Goal: Task Accomplishment & Management: Use online tool/utility

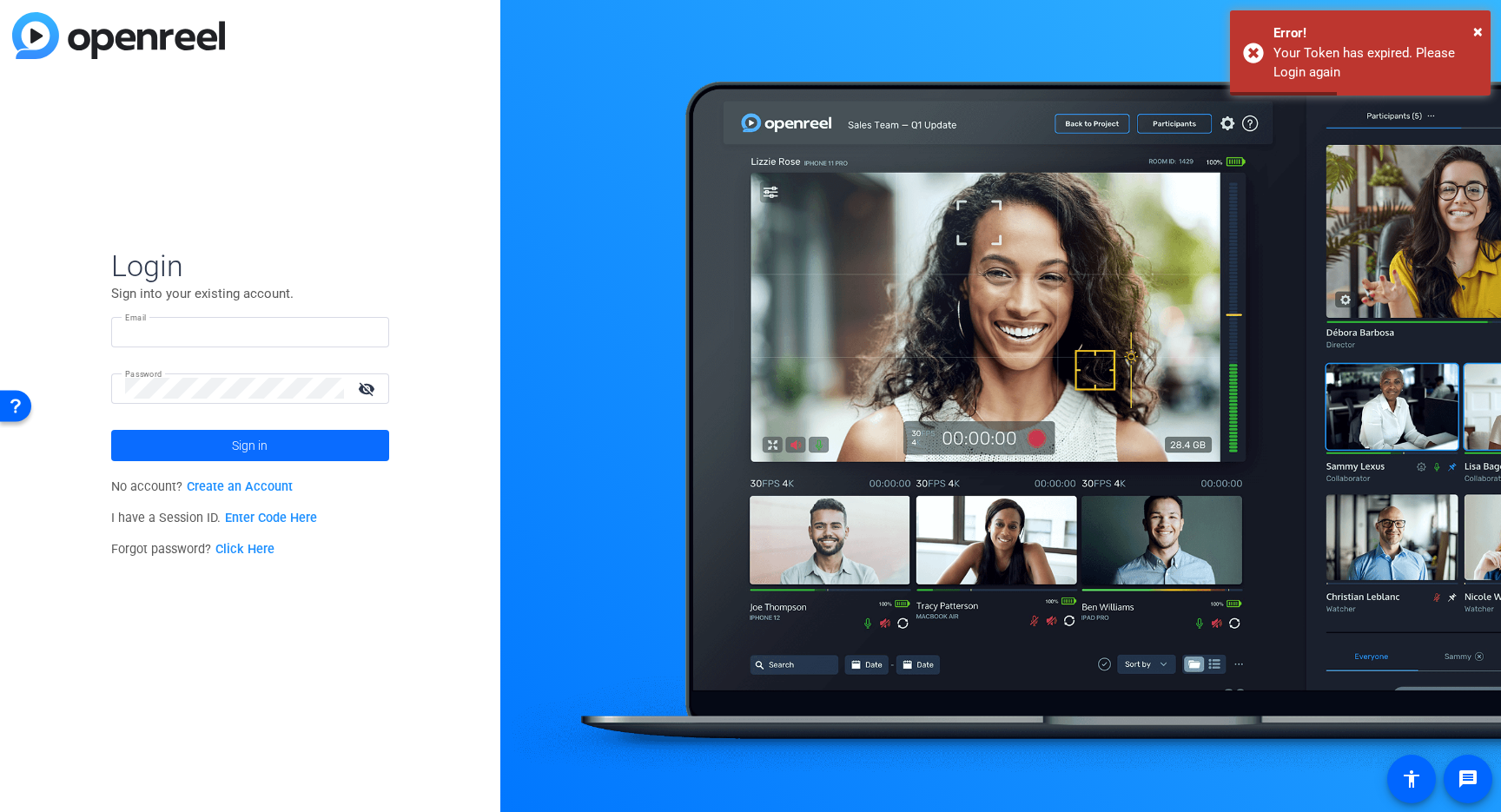
type input "[EMAIL_ADDRESS][DOMAIN_NAME]"
click at [250, 448] on span "Sign in" at bounding box center [250, 445] width 36 height 43
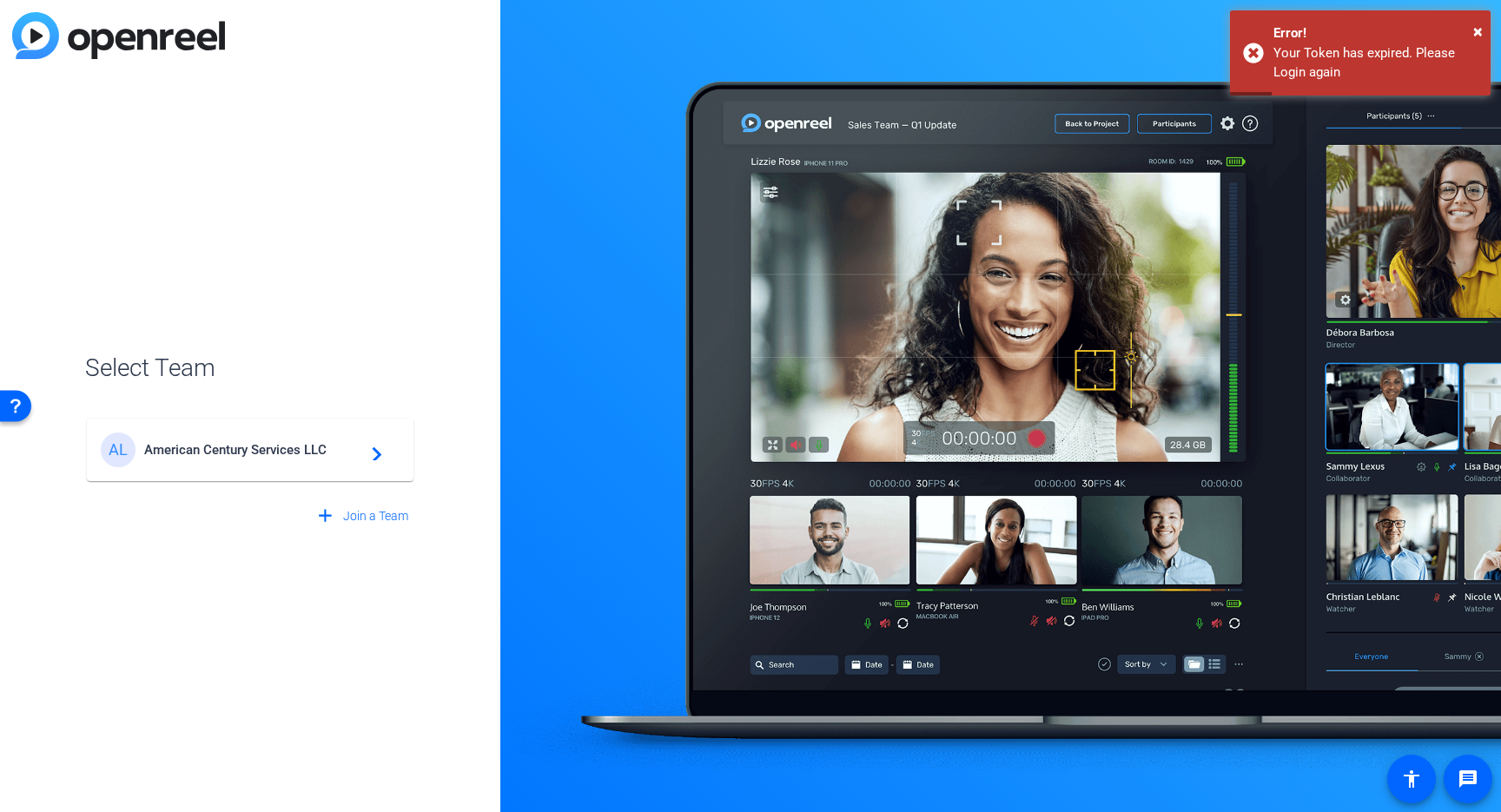
click at [236, 450] on span "American Century Services LLC" at bounding box center [253, 449] width 218 height 16
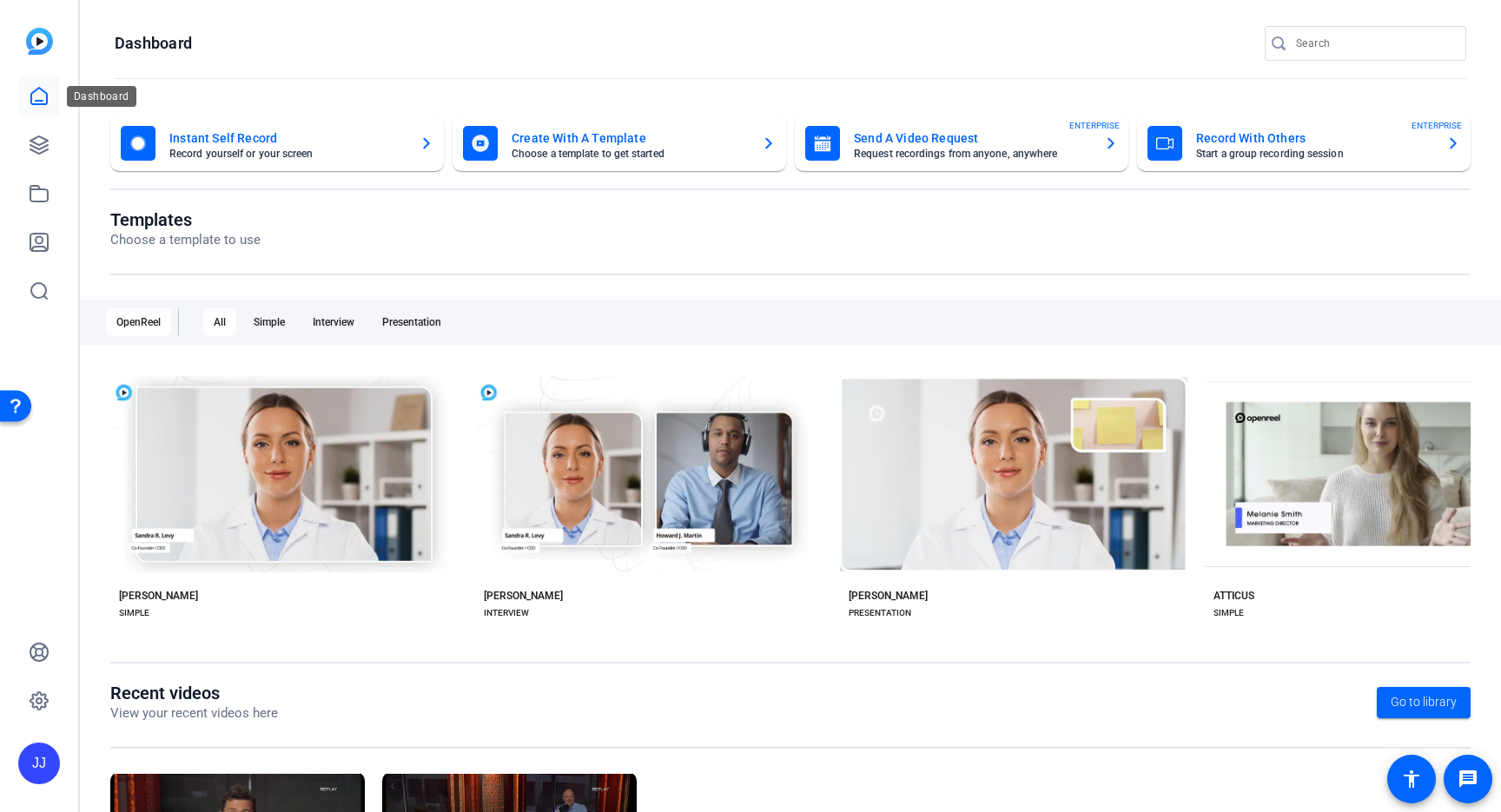
click at [39, 96] on icon at bounding box center [39, 96] width 21 height 21
click at [37, 144] on icon at bounding box center [39, 145] width 17 height 17
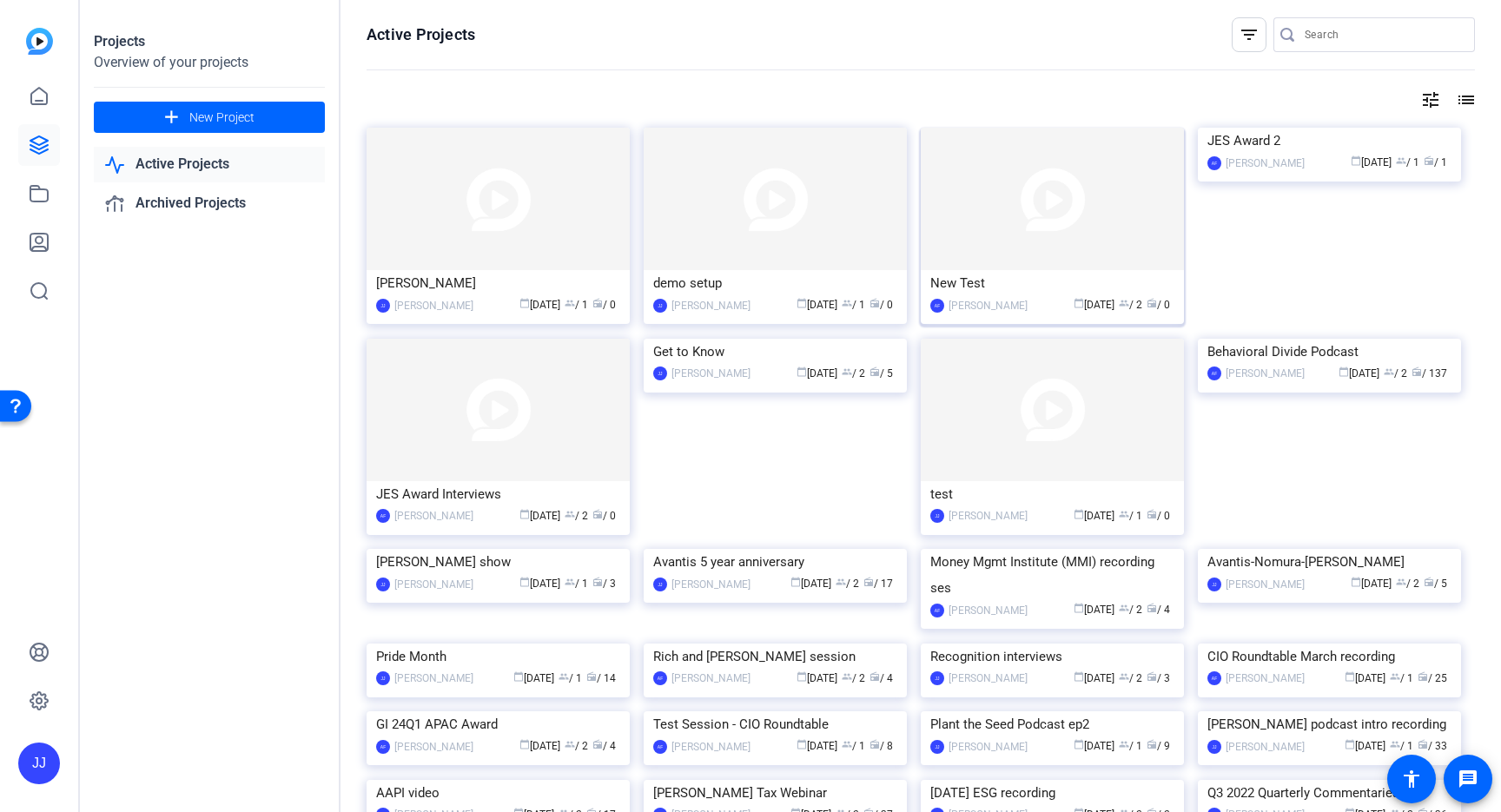
click at [967, 209] on img at bounding box center [1052, 199] width 263 height 143
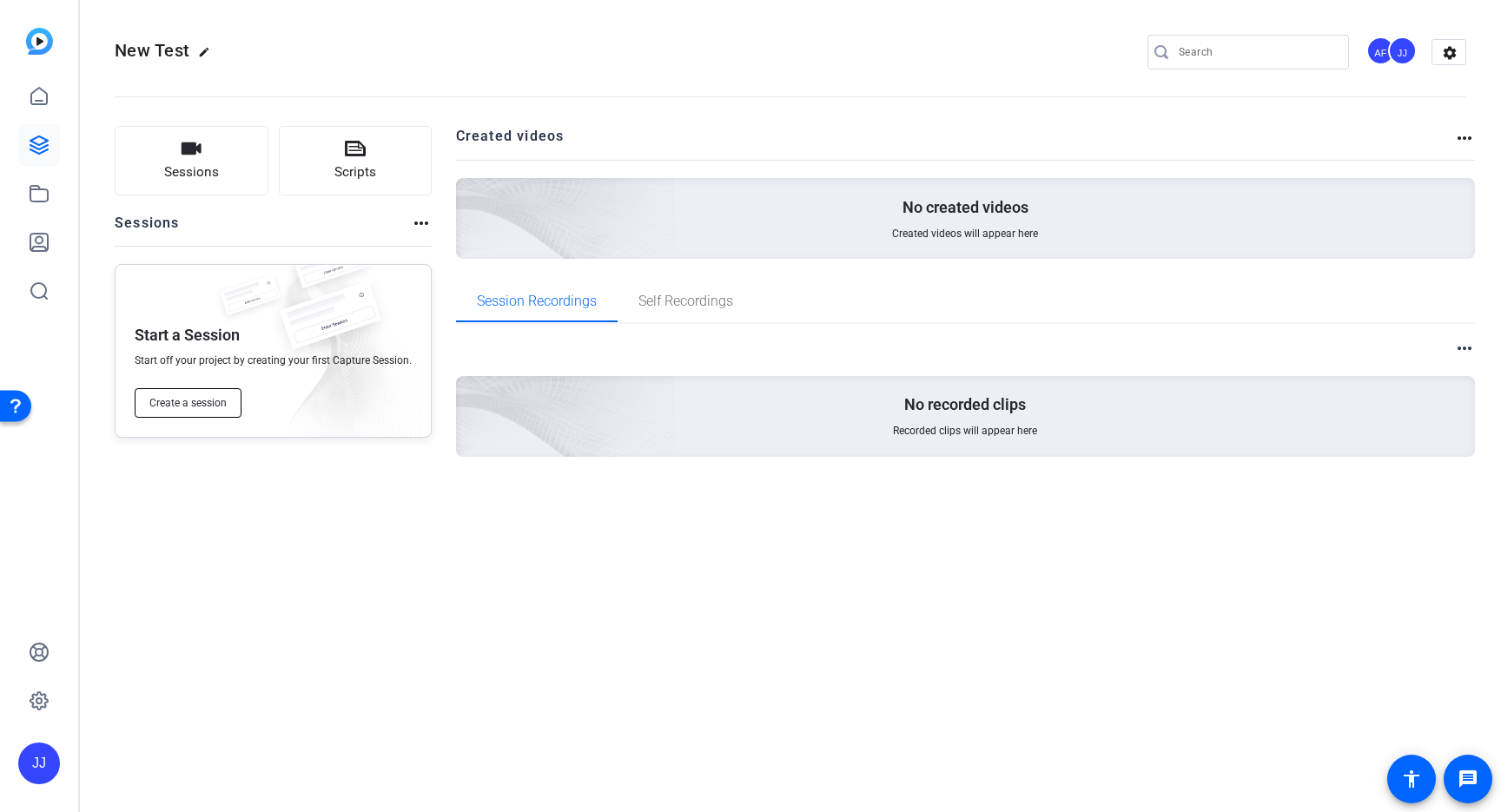
click at [179, 405] on span "Create a session" at bounding box center [188, 403] width 78 height 14
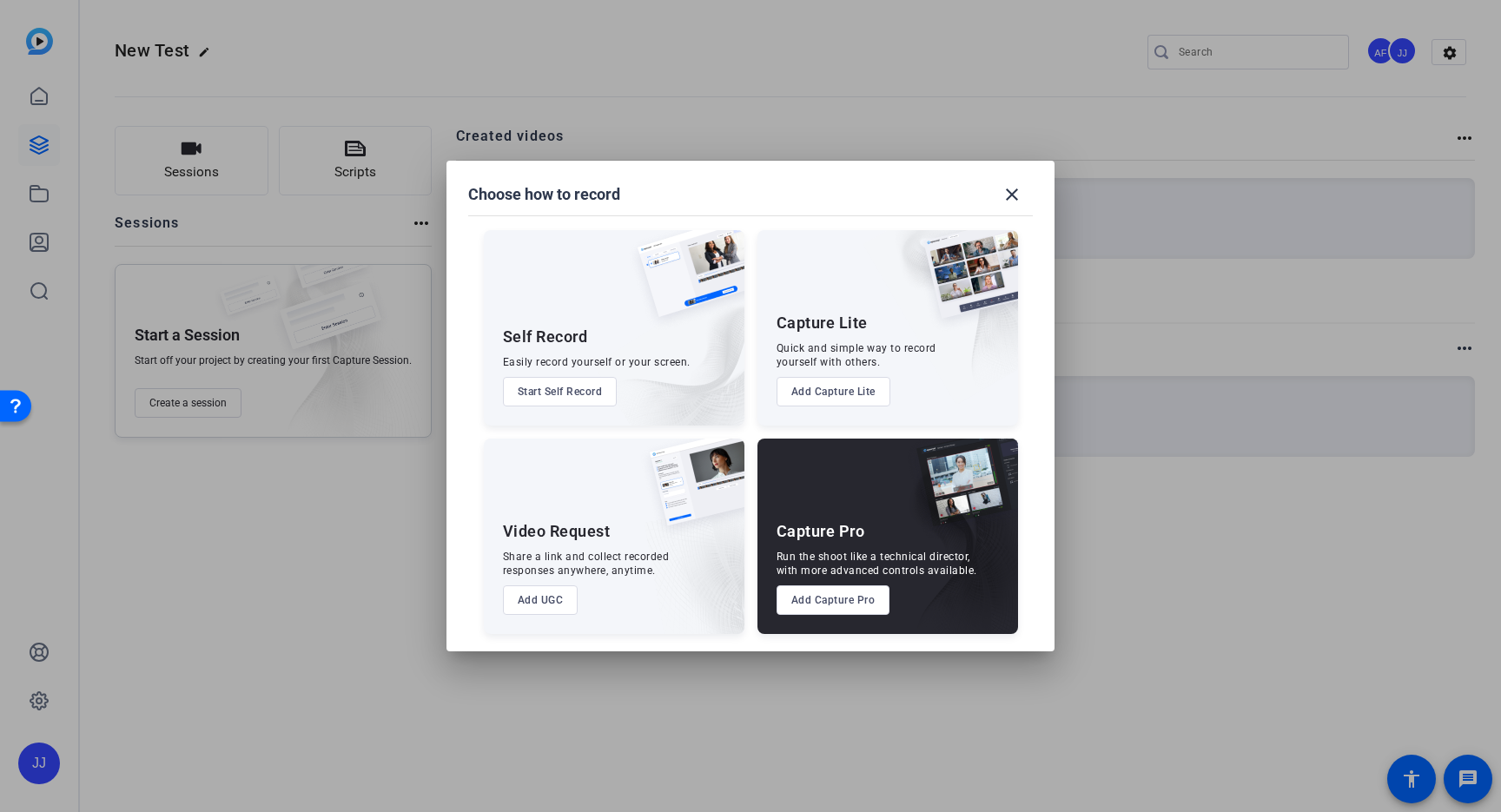
click at [919, 555] on div "Run the shoot like a technical director, with more advanced controls available." at bounding box center [877, 562] width 201 height 27
click at [813, 597] on button "Add Capture Pro" at bounding box center [833, 599] width 113 height 29
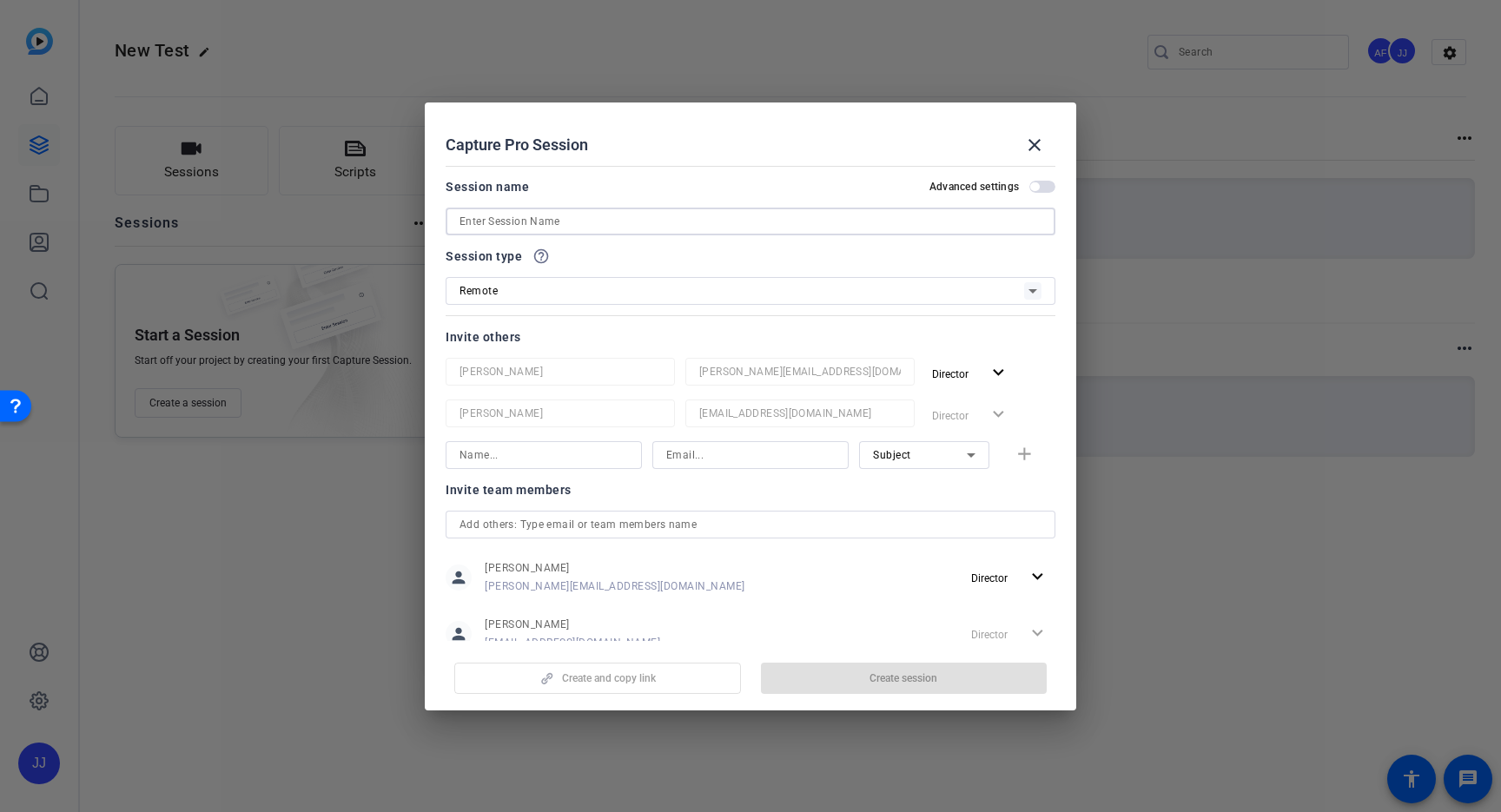
click at [607, 222] on input at bounding box center [750, 221] width 582 height 21
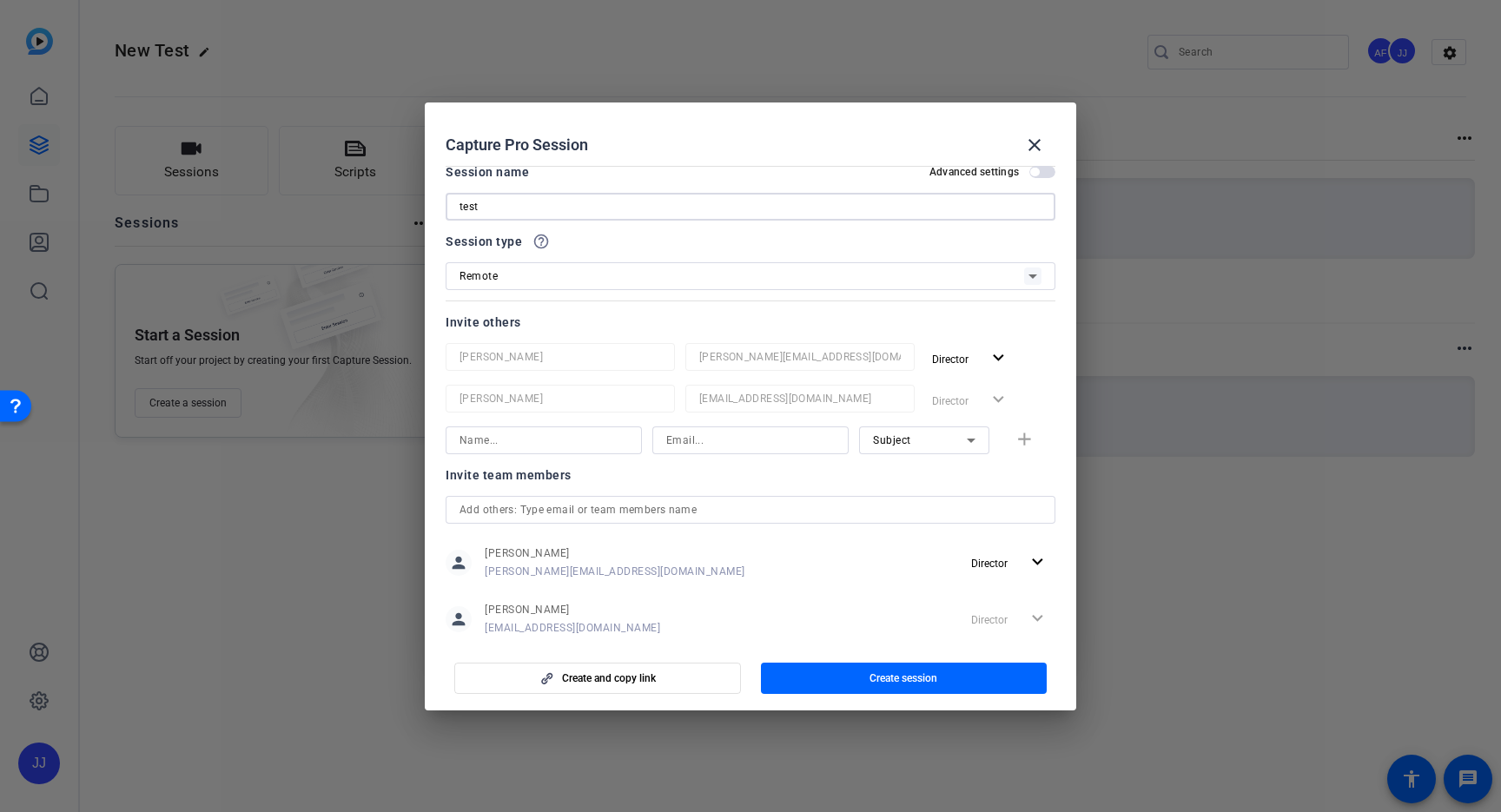
type input "test"
click at [585, 435] on input at bounding box center [544, 441] width 168 height 21
drag, startPoint x: 517, startPoint y: 442, endPoint x: 447, endPoint y: 429, distance: 71.2
click at [445, 431] on div "[PERSON_NAME]" at bounding box center [544, 440] width 197 height 27
type input "[PERSON_NAME]"
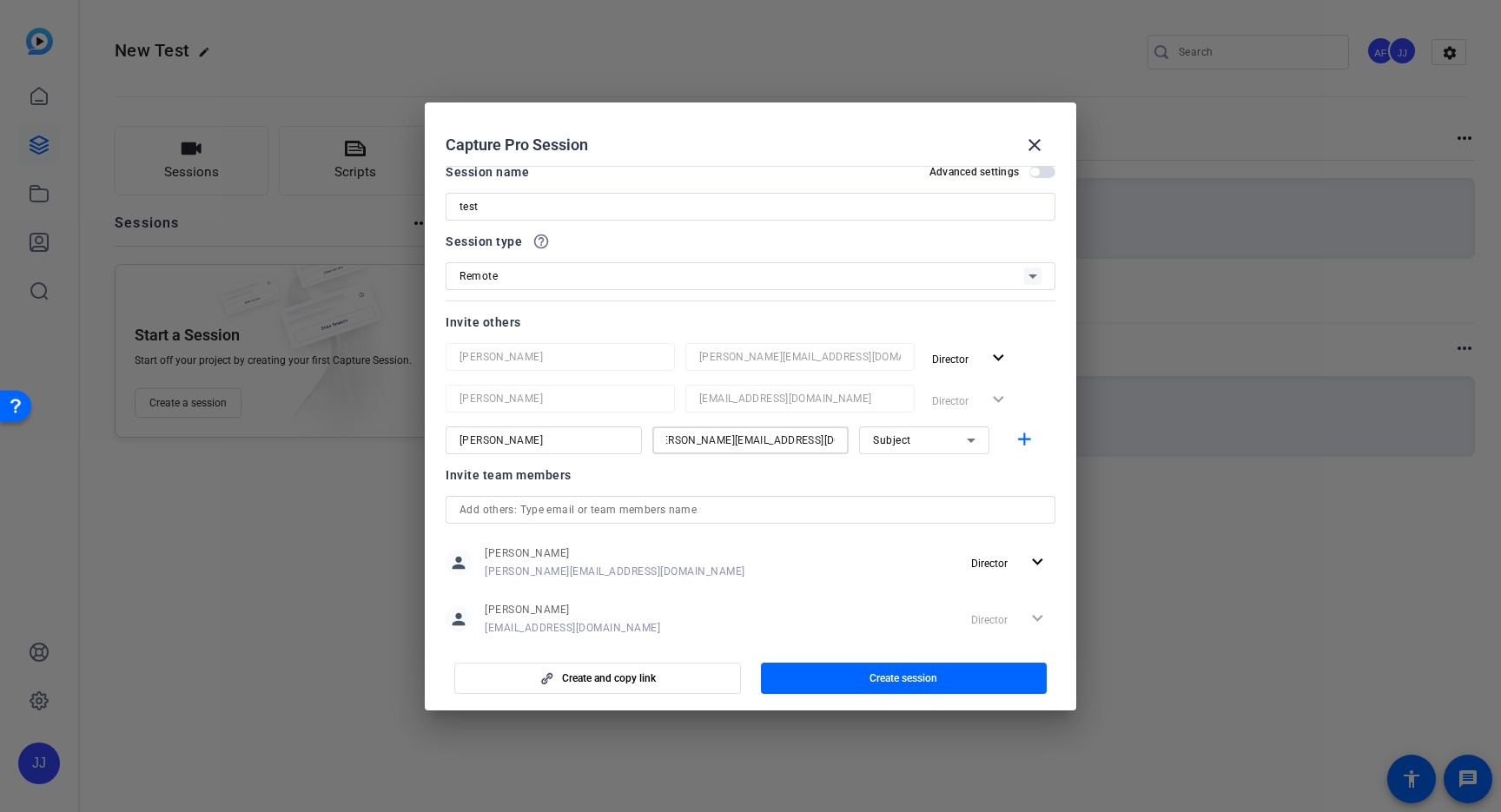
scroll to position [0, 30]
type input "[PERSON_NAME][EMAIL_ADDRESS][DOMAIN_NAME]"
click at [842, 677] on span "button" at bounding box center [903, 678] width 287 height 42
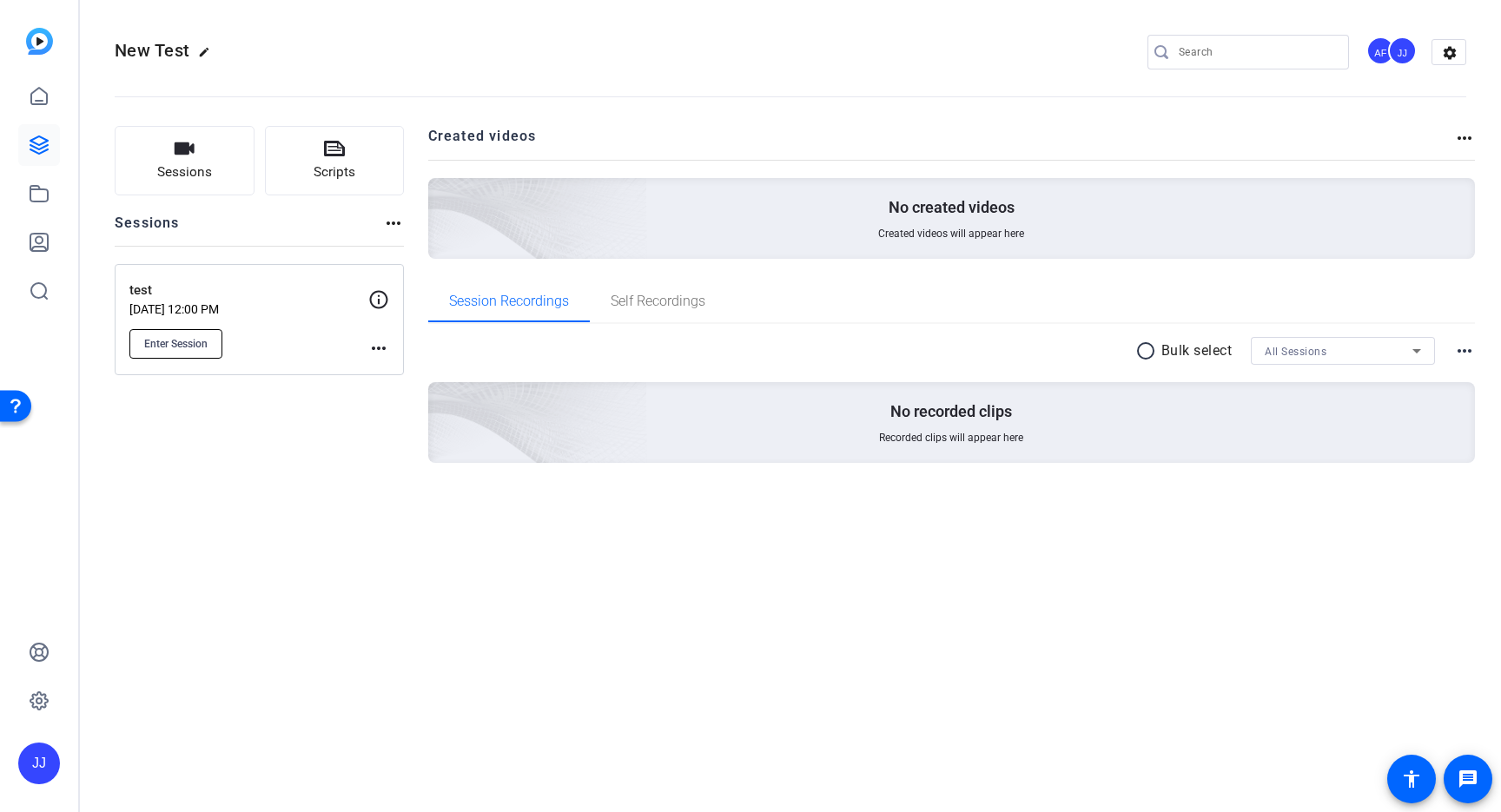
click at [166, 343] on span "Enter Session" at bounding box center [175, 343] width 63 height 14
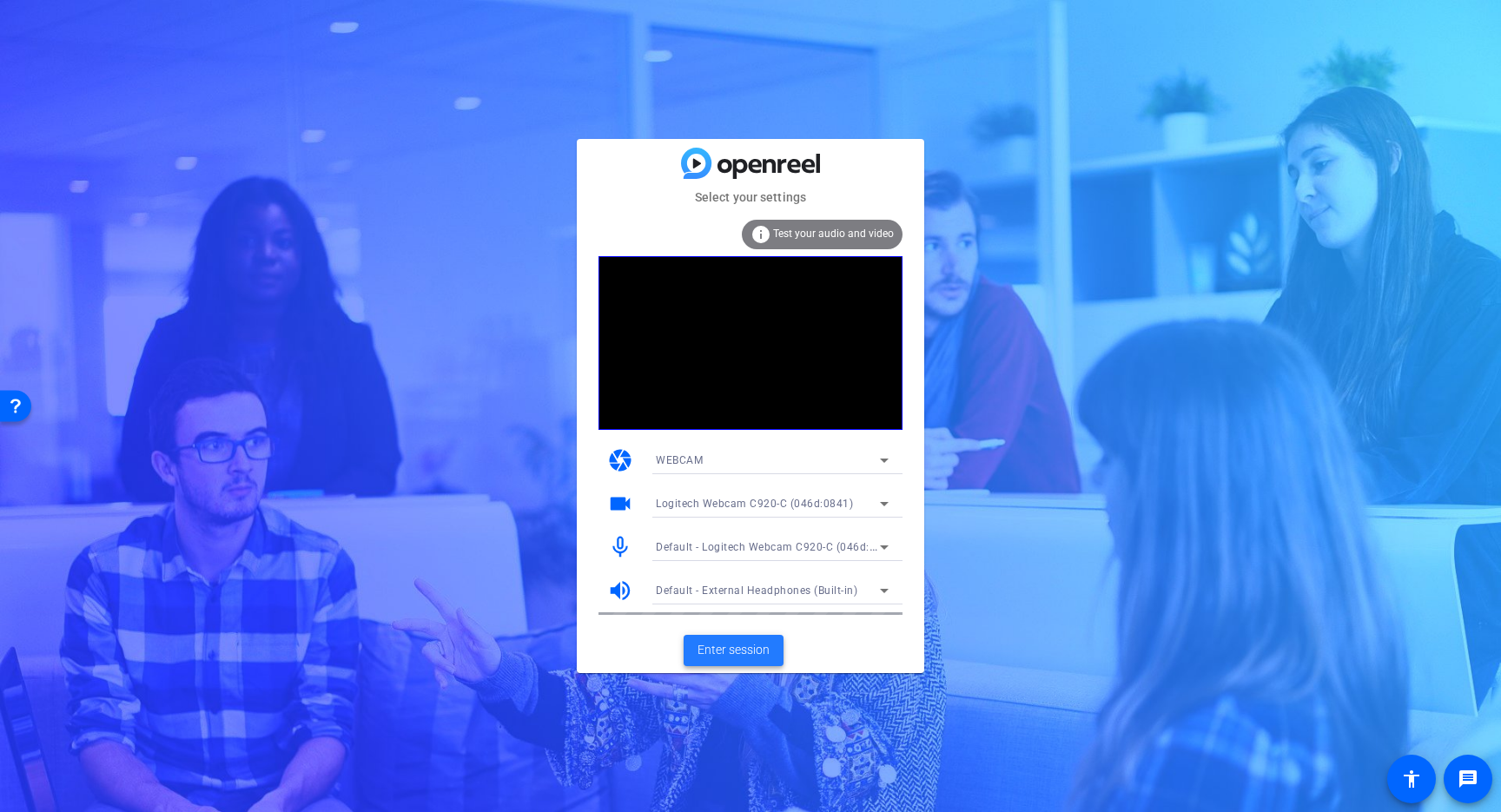
click at [718, 648] on span "Enter session" at bounding box center [733, 649] width 72 height 18
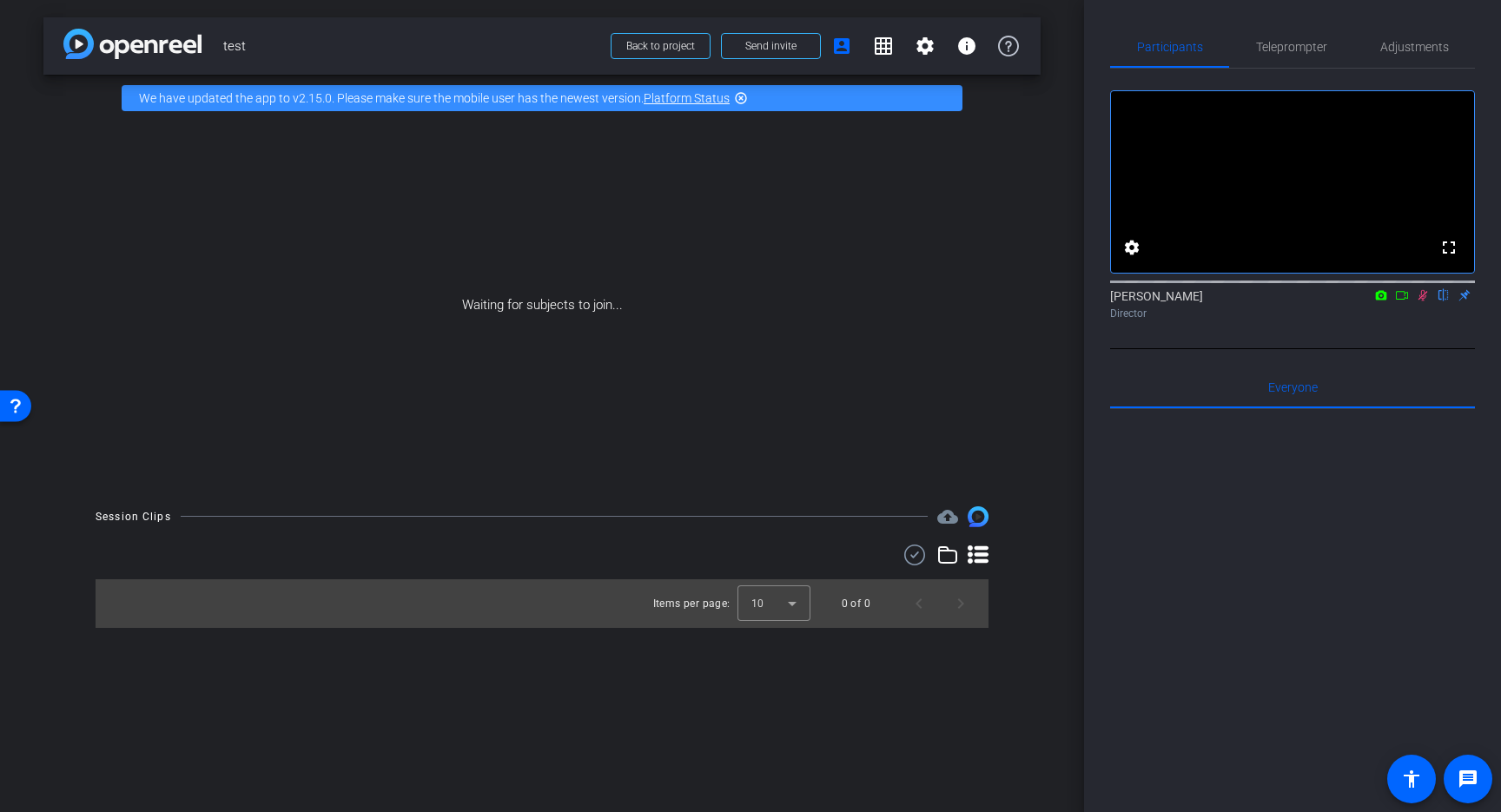
click at [1421, 302] on icon at bounding box center [1423, 296] width 9 height 11
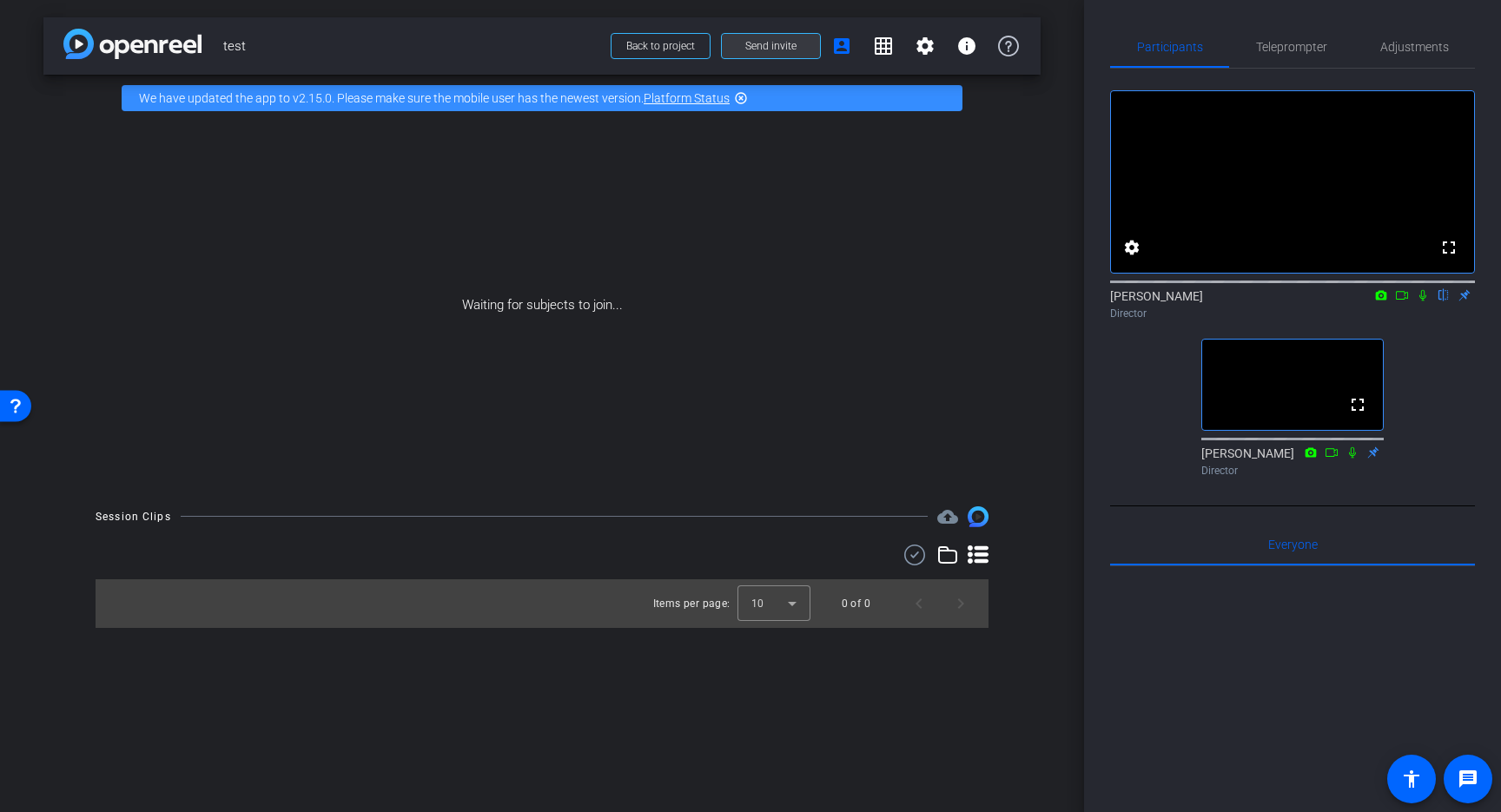
click at [772, 50] on span "Send invite" at bounding box center [771, 45] width 51 height 14
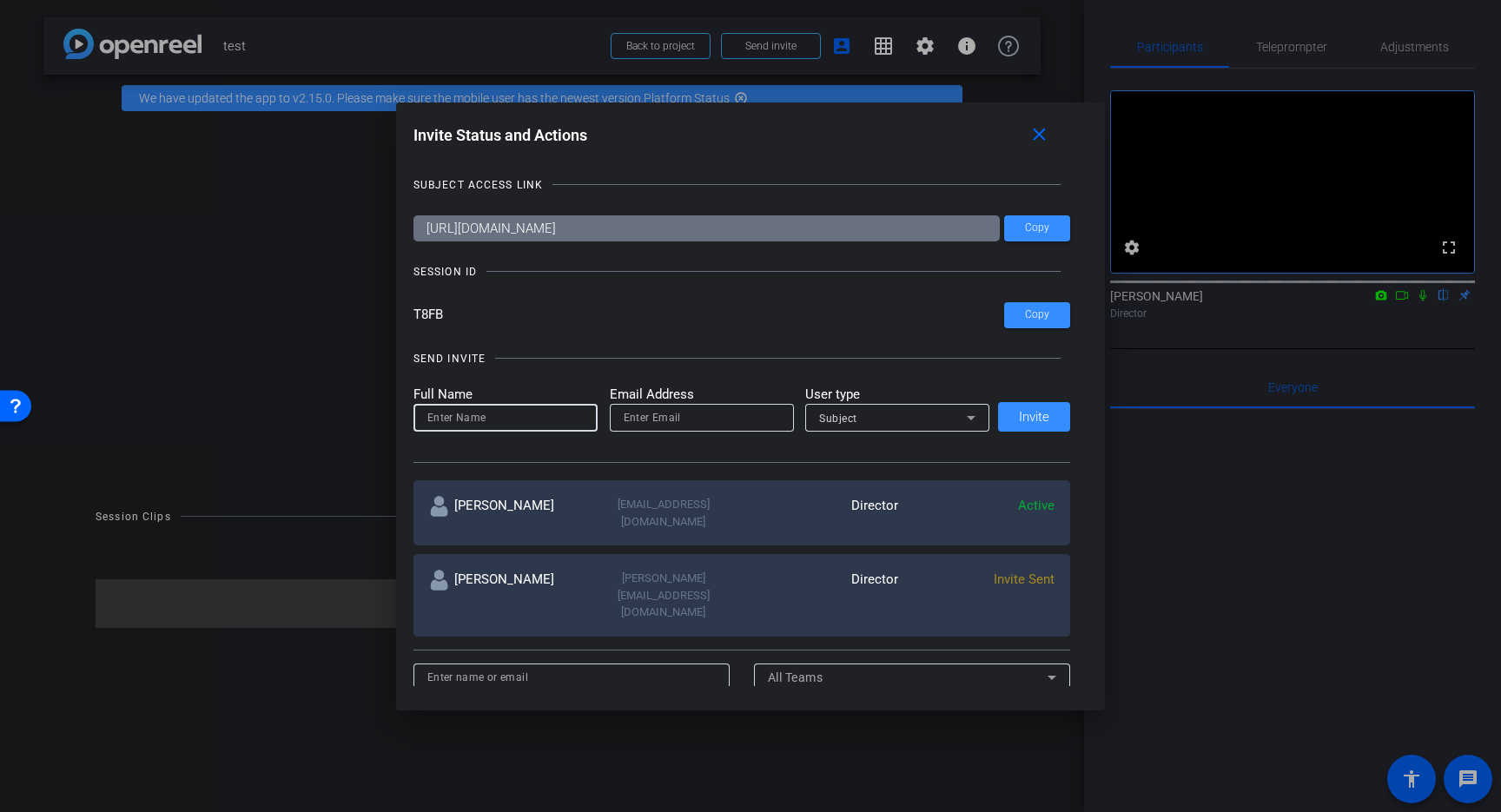
click at [546, 422] on input at bounding box center [505, 418] width 156 height 21
type input "a"
type input "[PERSON_NAME]"
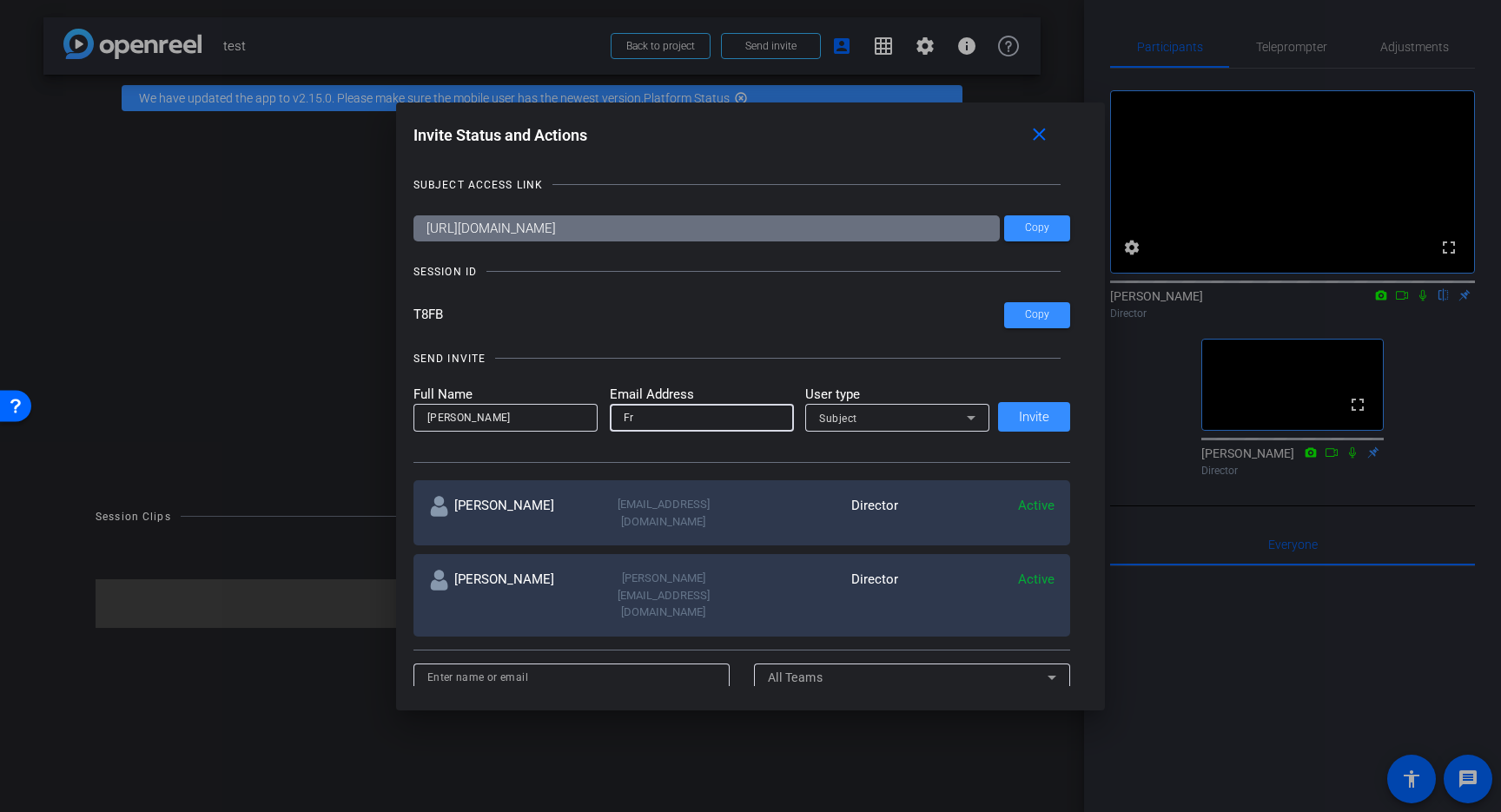
type input "F"
click at [522, 426] on input "[PERSON_NAME]" at bounding box center [505, 418] width 156 height 21
type input "[PERSON_NAME]"
type input "[PERSON_NAME][EMAIL_ADDRESS][DOMAIN_NAME]"
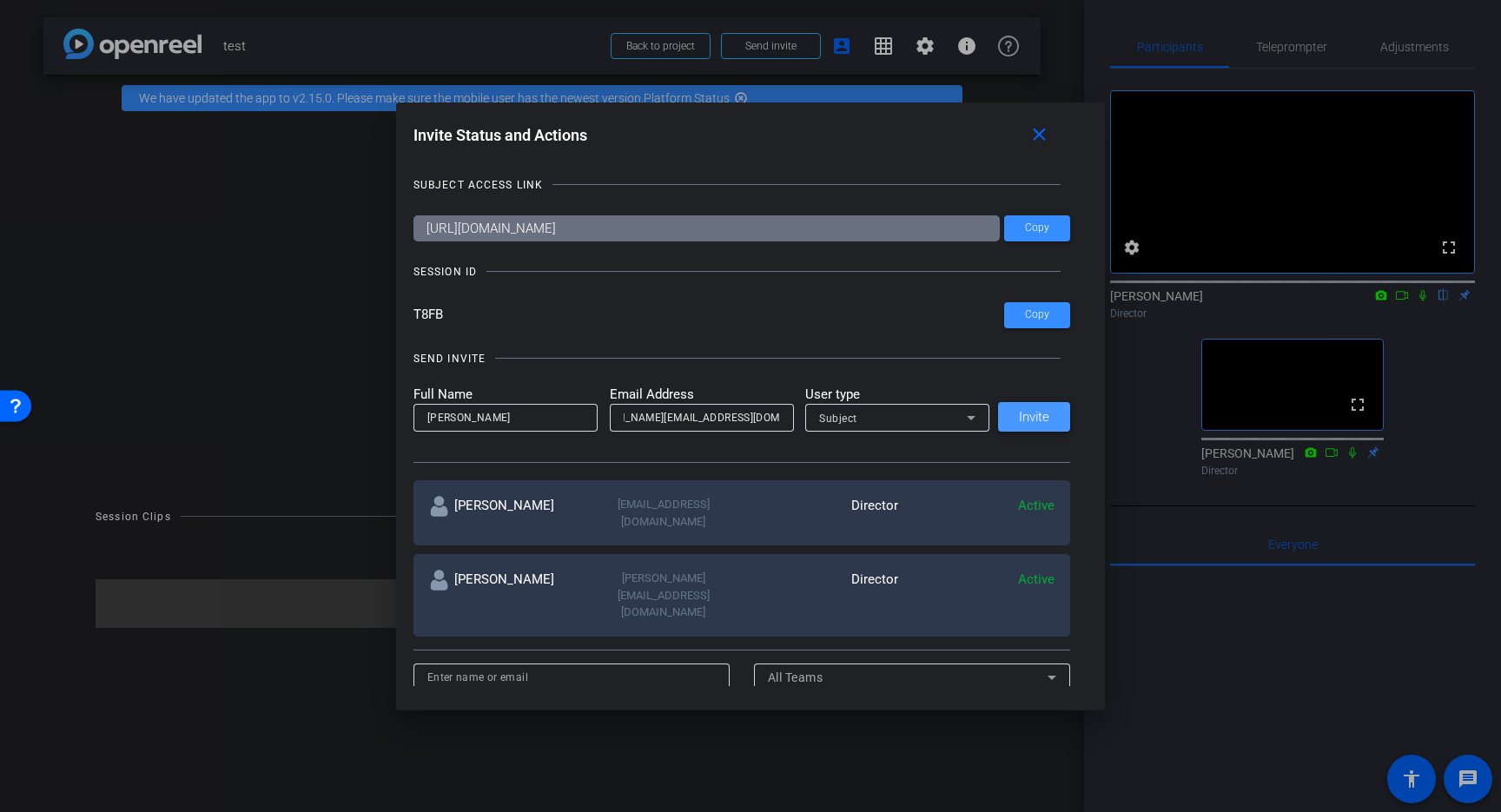
click at [1023, 421] on span "Invite" at bounding box center [1034, 417] width 30 height 13
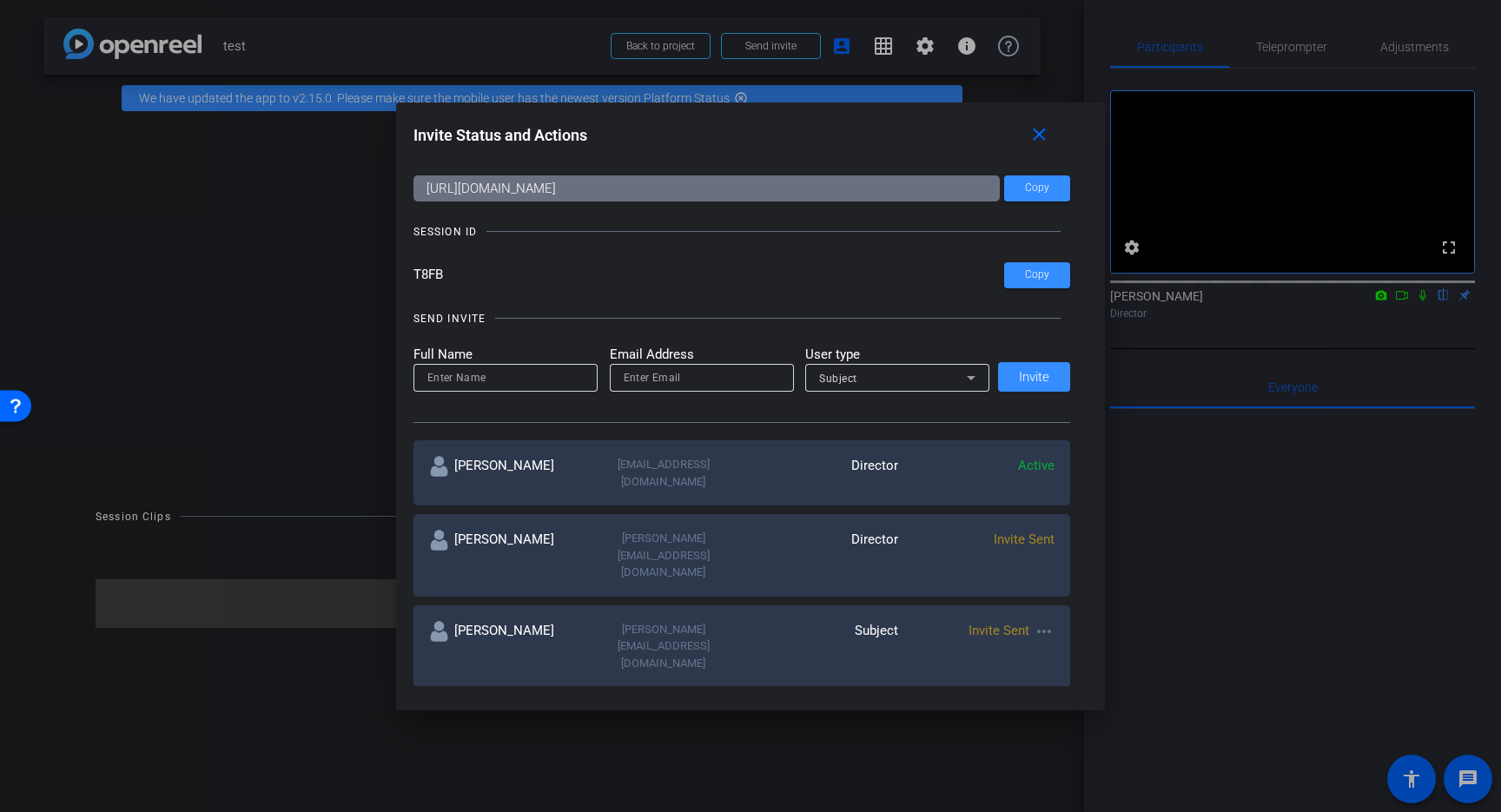
scroll to position [0, 0]
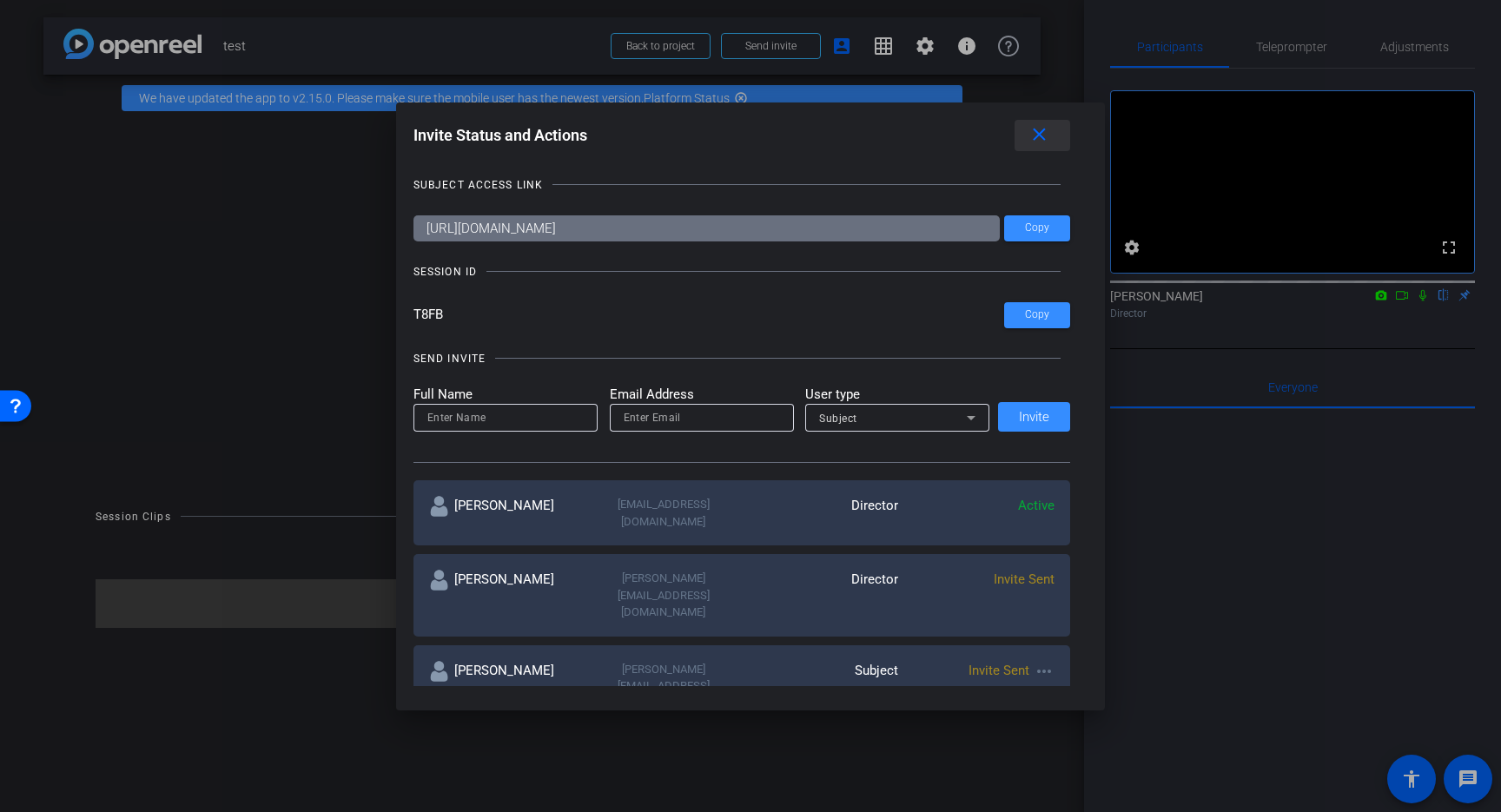
click at [1032, 129] on mat-icon "close" at bounding box center [1038, 134] width 22 height 22
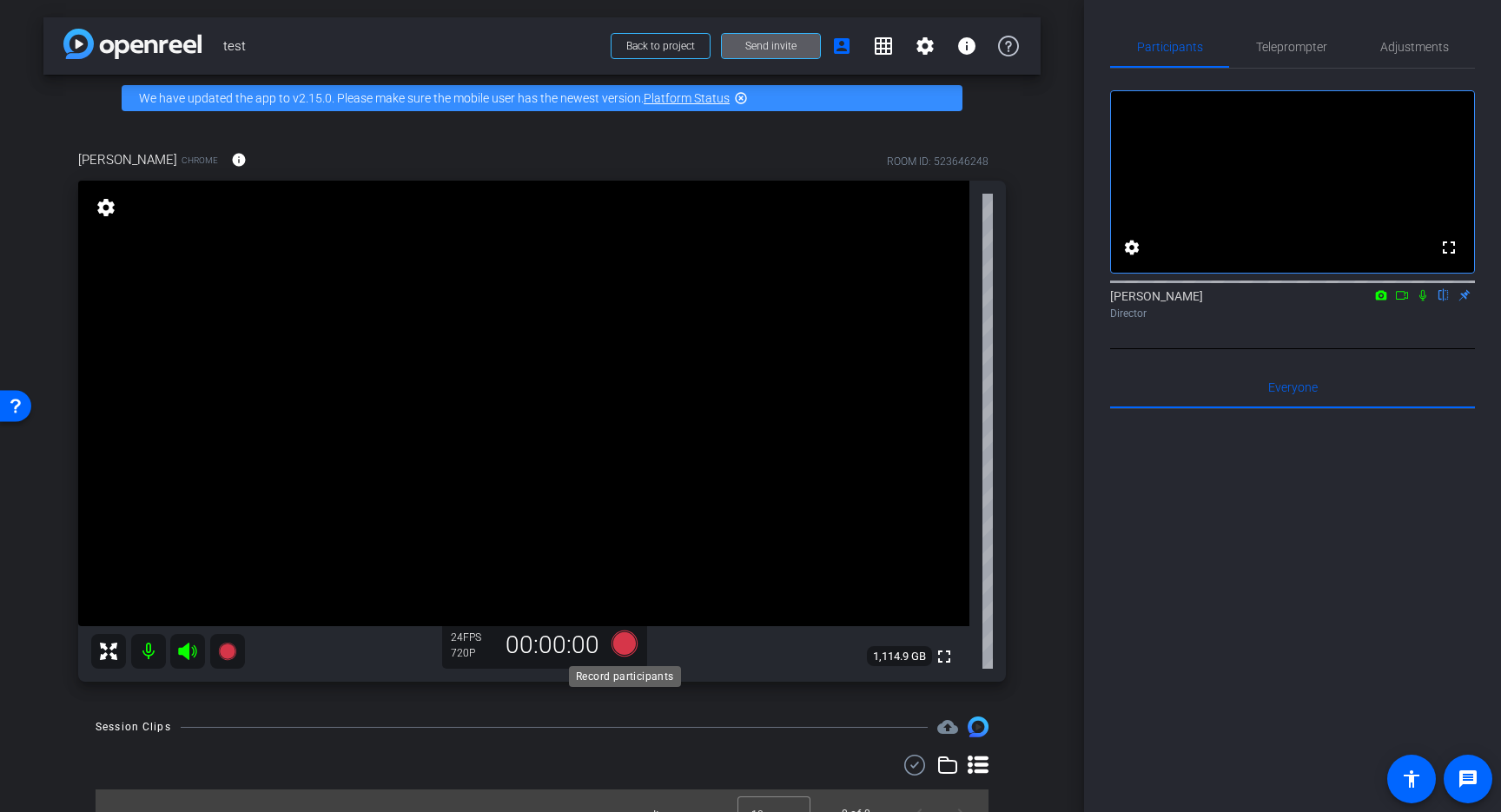
click at [628, 644] on icon at bounding box center [624, 644] width 26 height 26
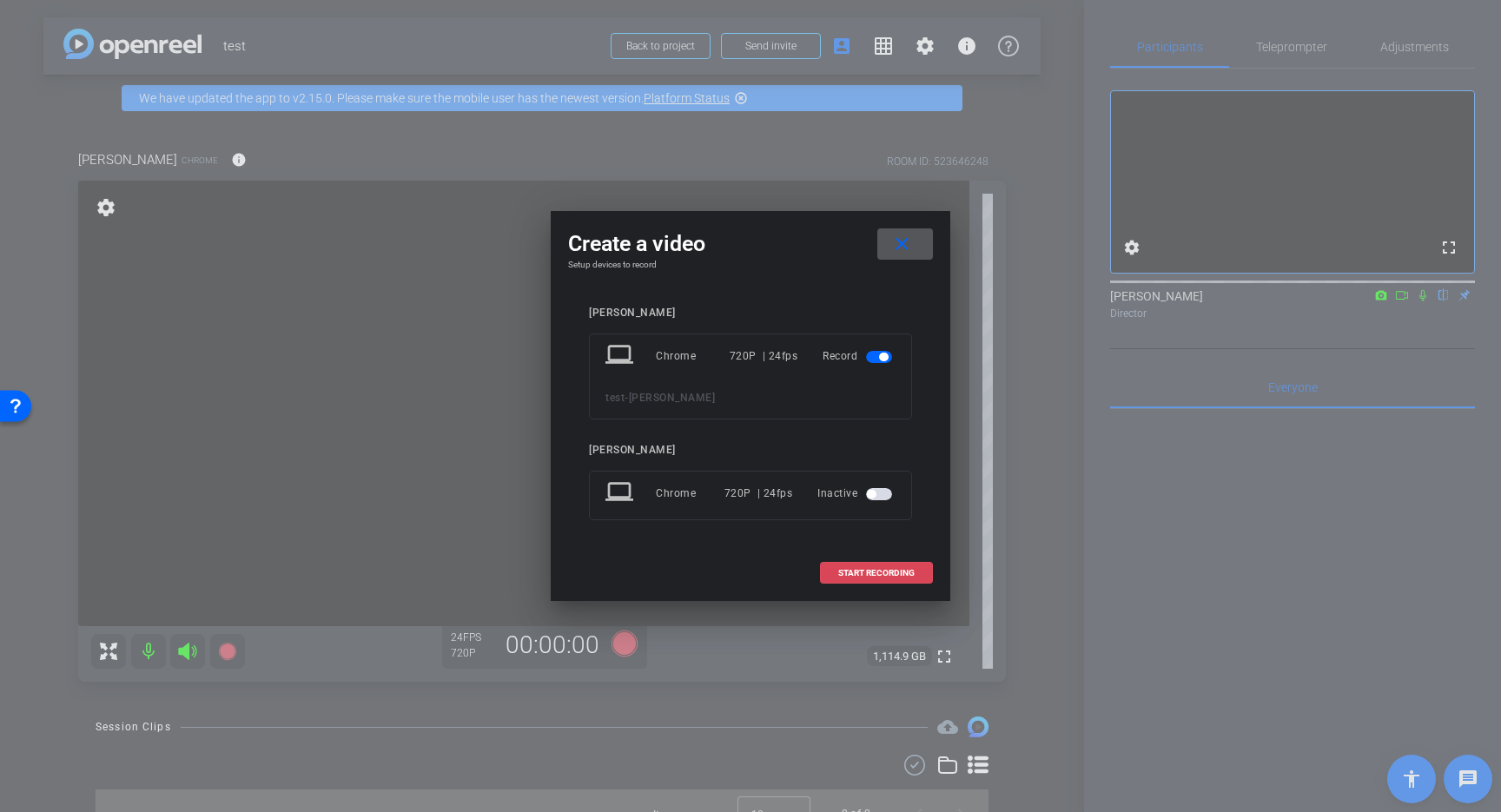
click at [866, 579] on span at bounding box center [877, 573] width 112 height 42
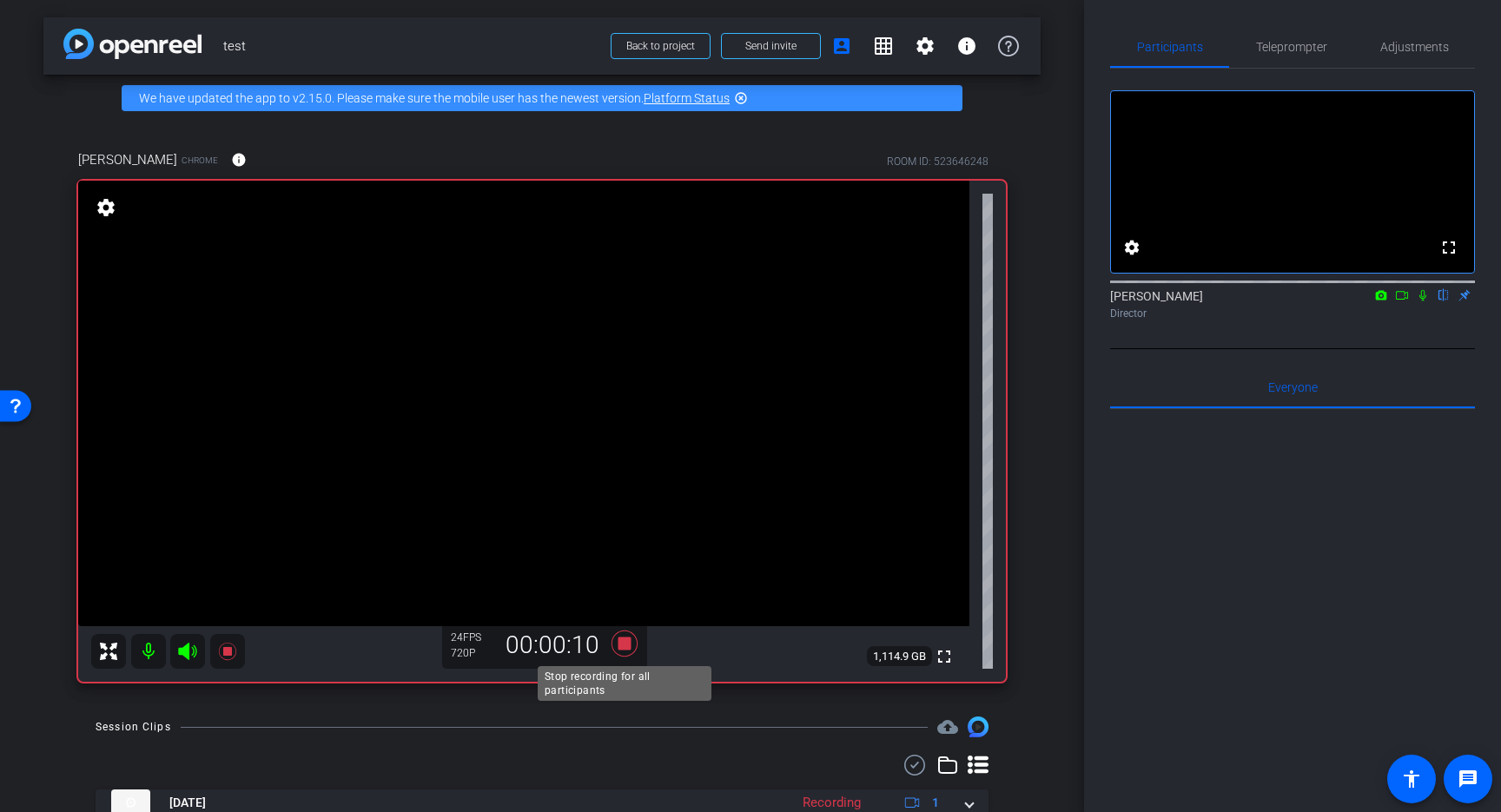
click at [624, 641] on icon at bounding box center [624, 644] width 26 height 26
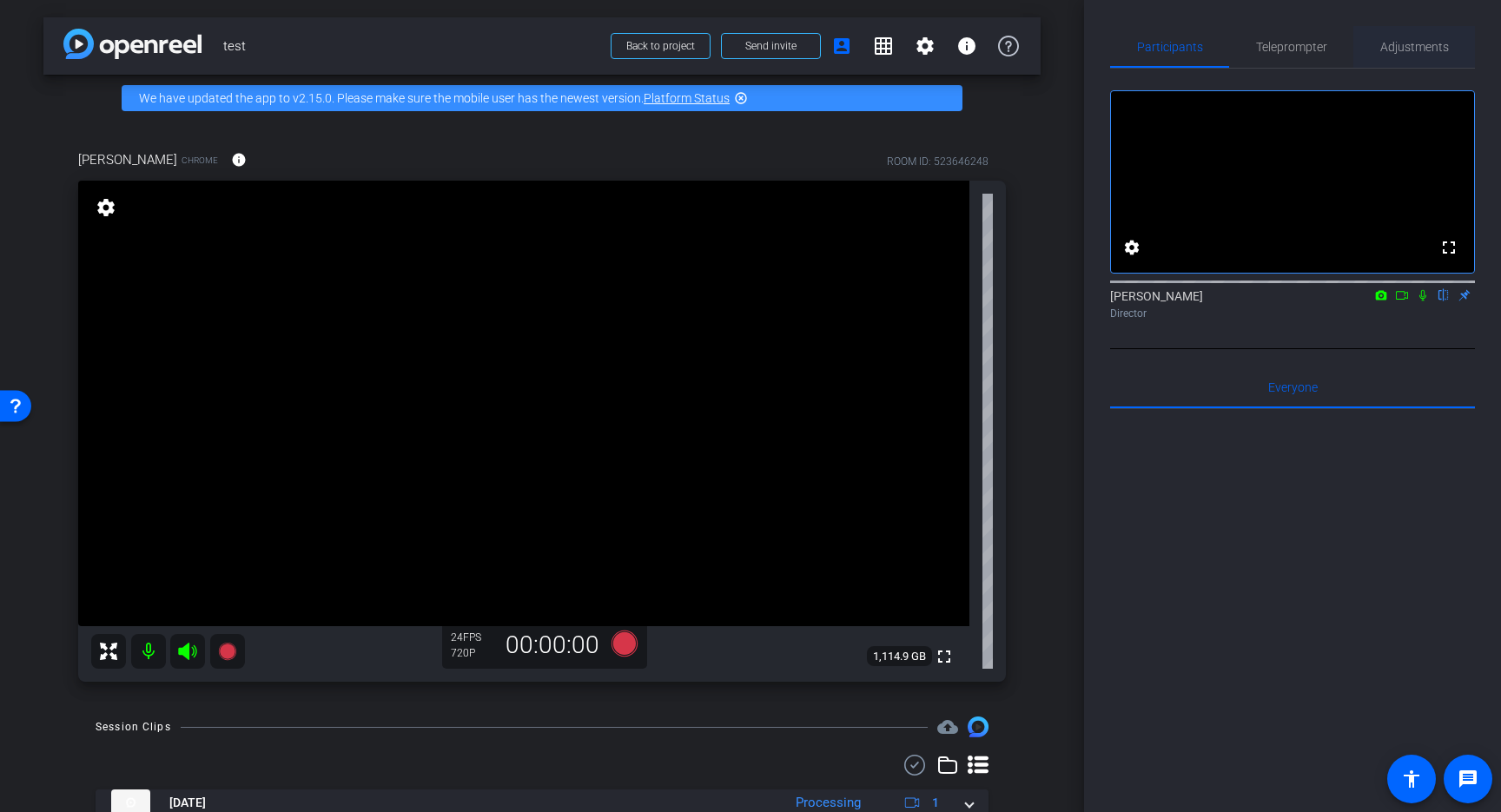
click at [1407, 51] on span "Adjustments" at bounding box center [1414, 46] width 69 height 12
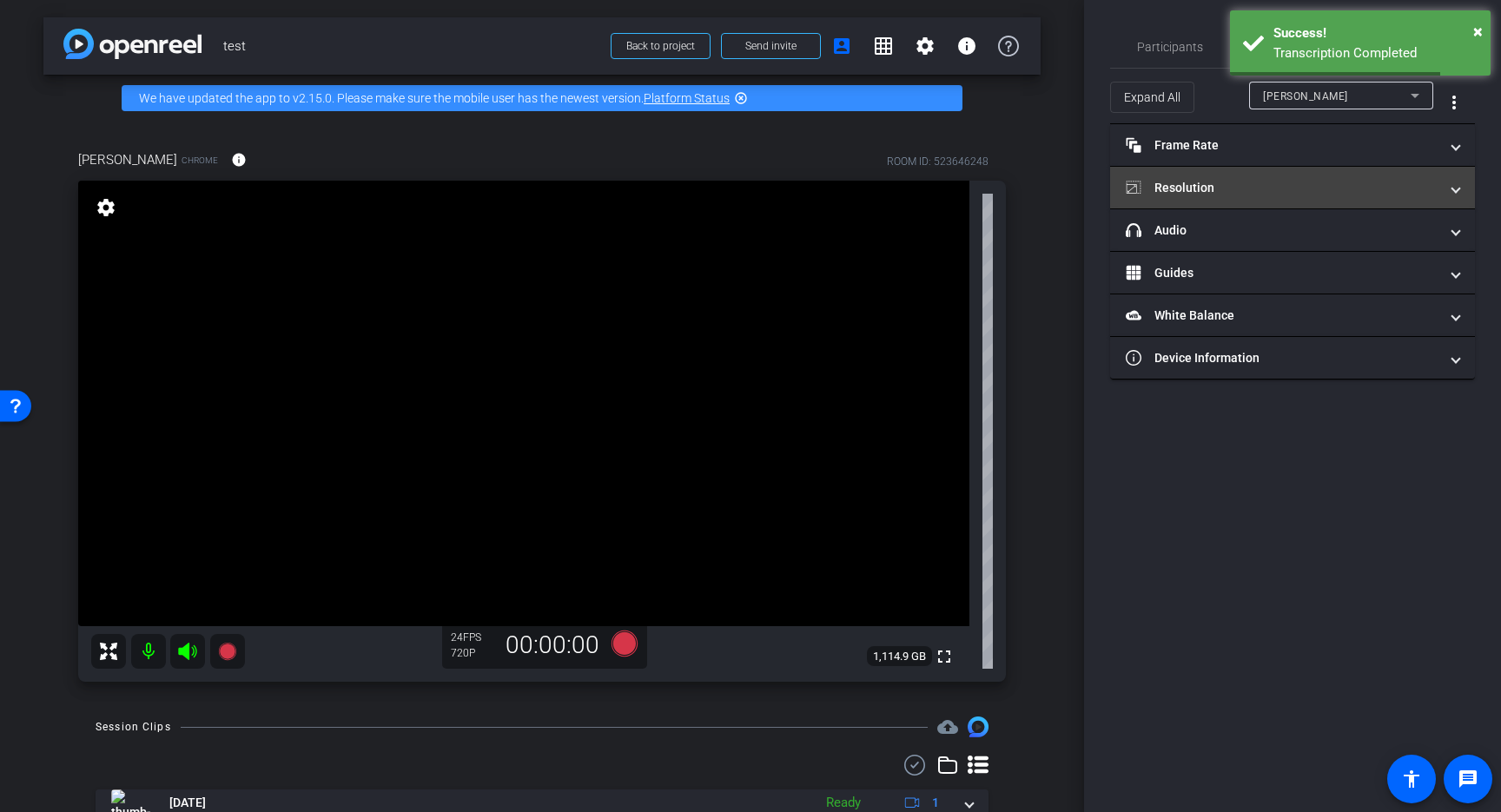
click at [1233, 179] on mat-panel-title "Resolution" at bounding box center [1282, 187] width 313 height 18
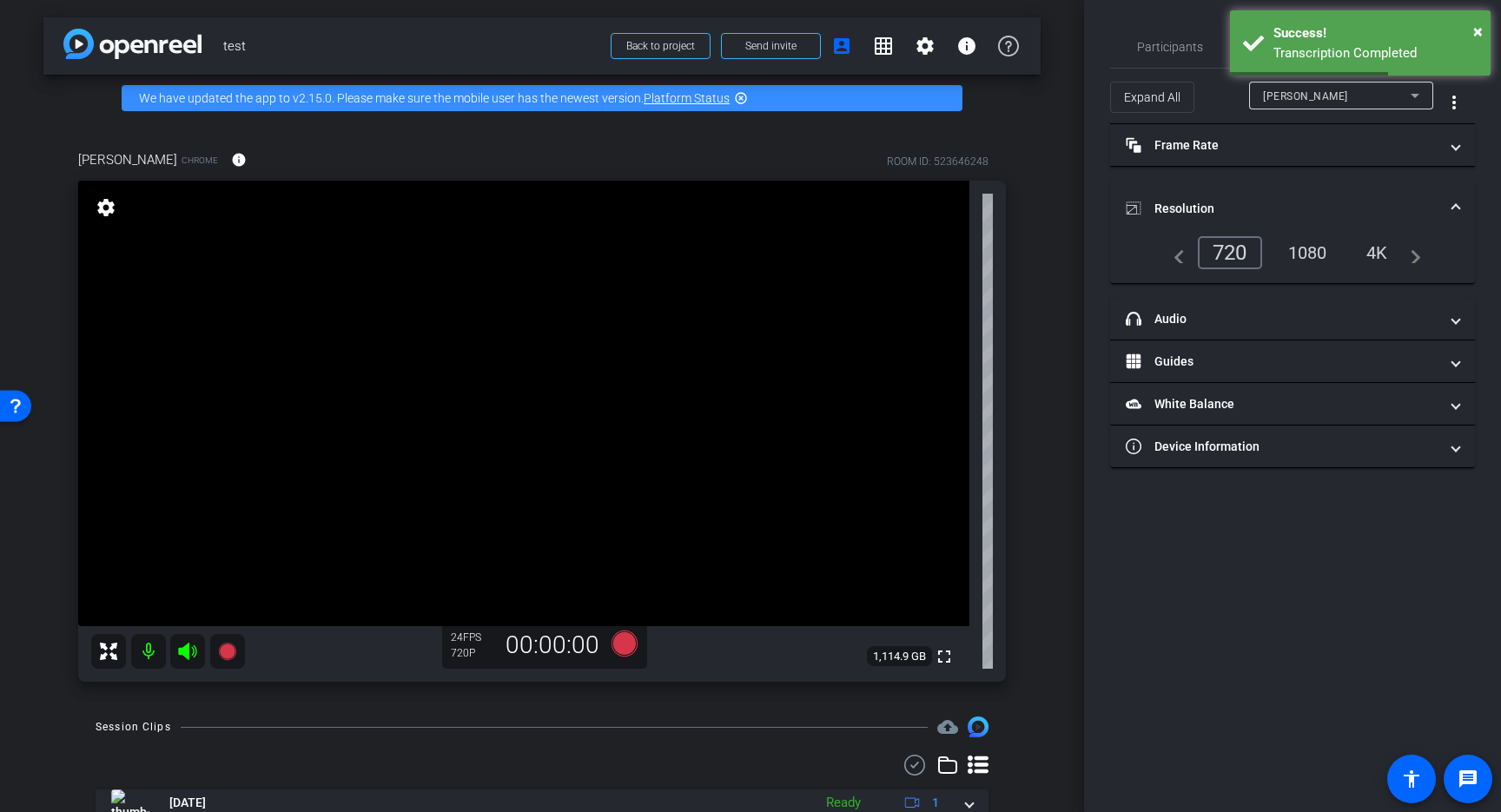
click at [1318, 250] on div "1080" at bounding box center [1307, 252] width 65 height 29
click at [1477, 29] on span "×" at bounding box center [1477, 31] width 9 height 21
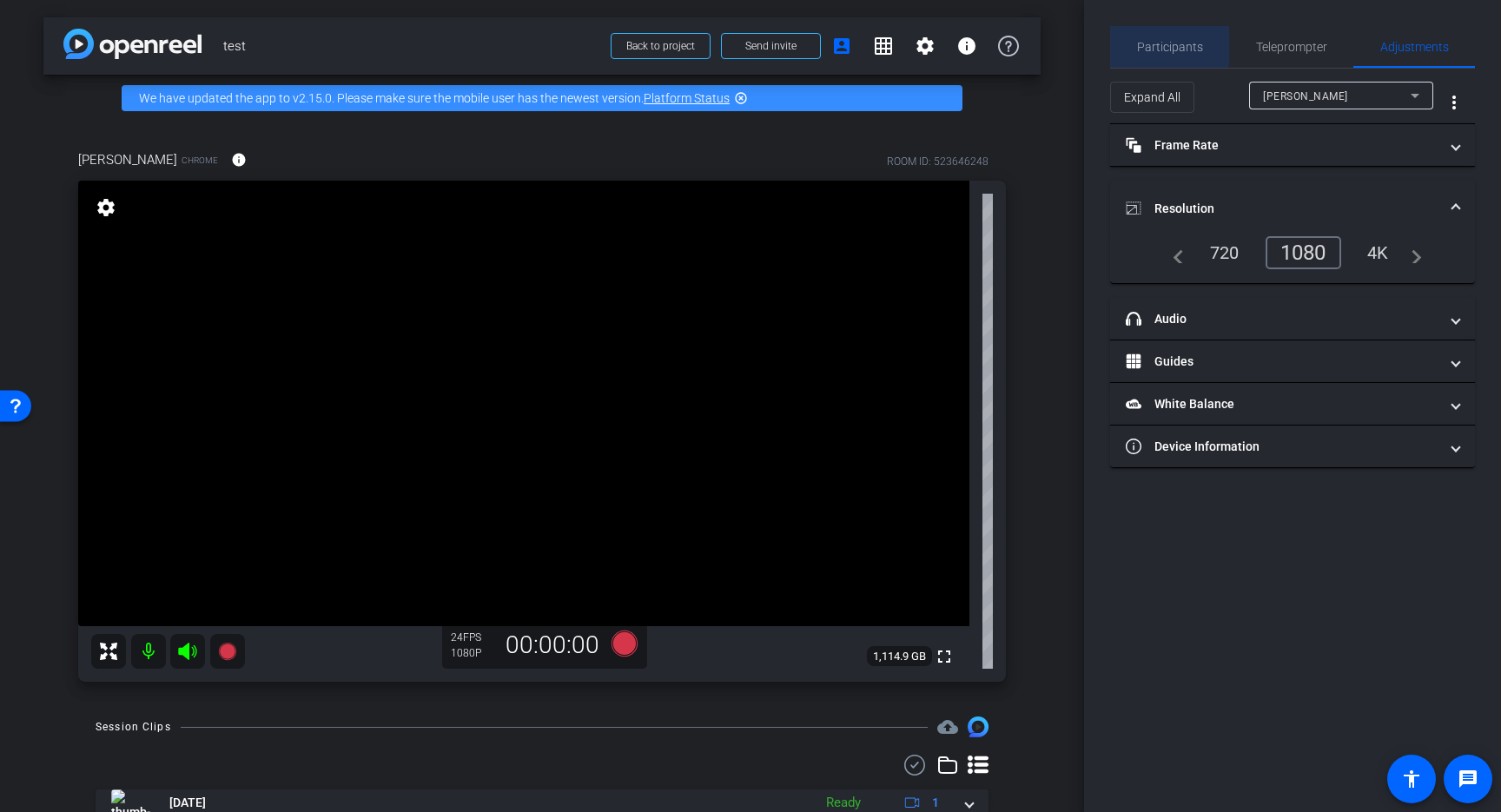
click at [1161, 44] on span "Participants" at bounding box center [1170, 46] width 66 height 12
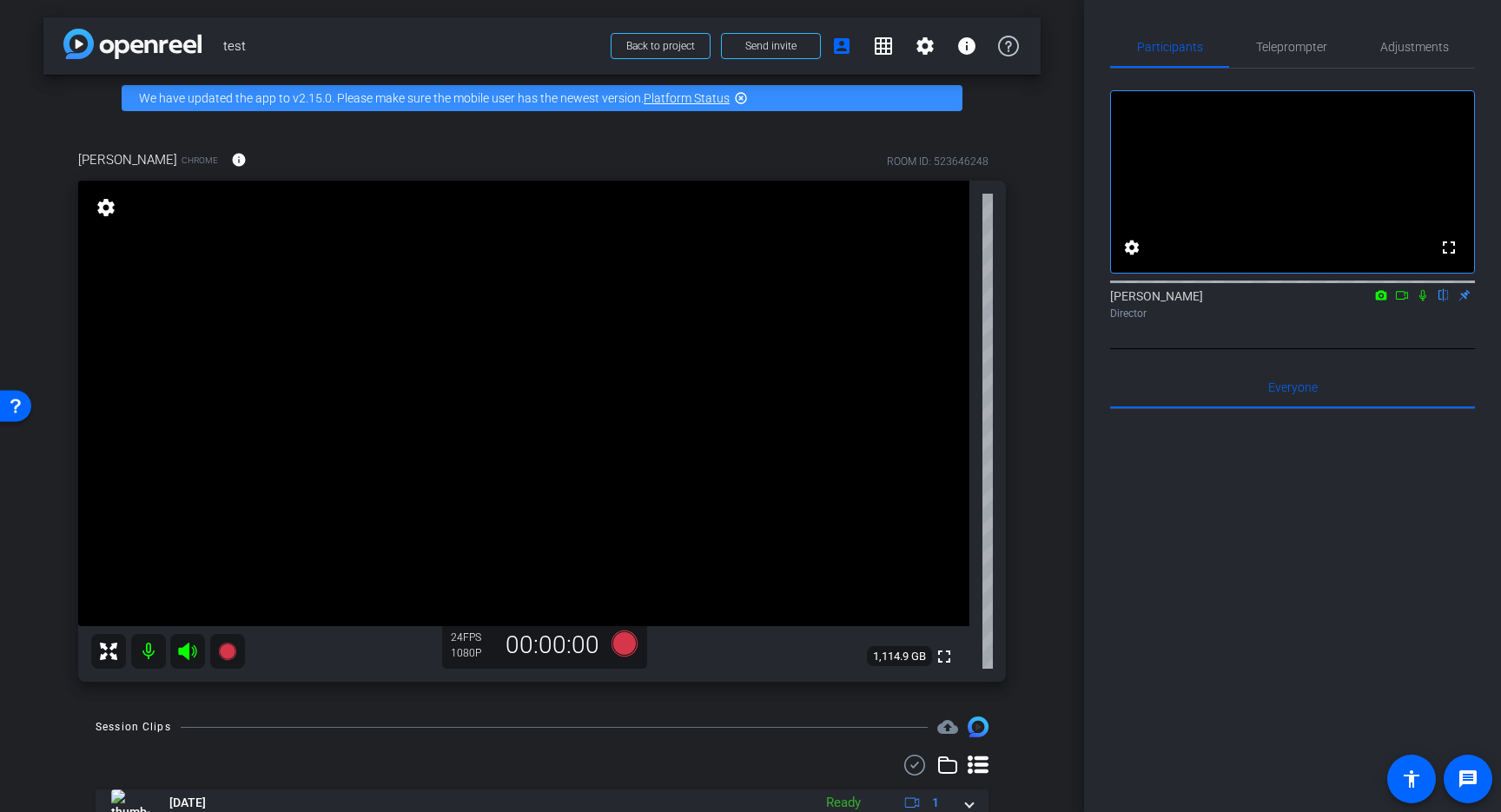
click at [1426, 302] on icon at bounding box center [1422, 295] width 14 height 12
click at [1422, 318] on div "[PERSON_NAME] flip Director" at bounding box center [1293, 301] width 365 height 34
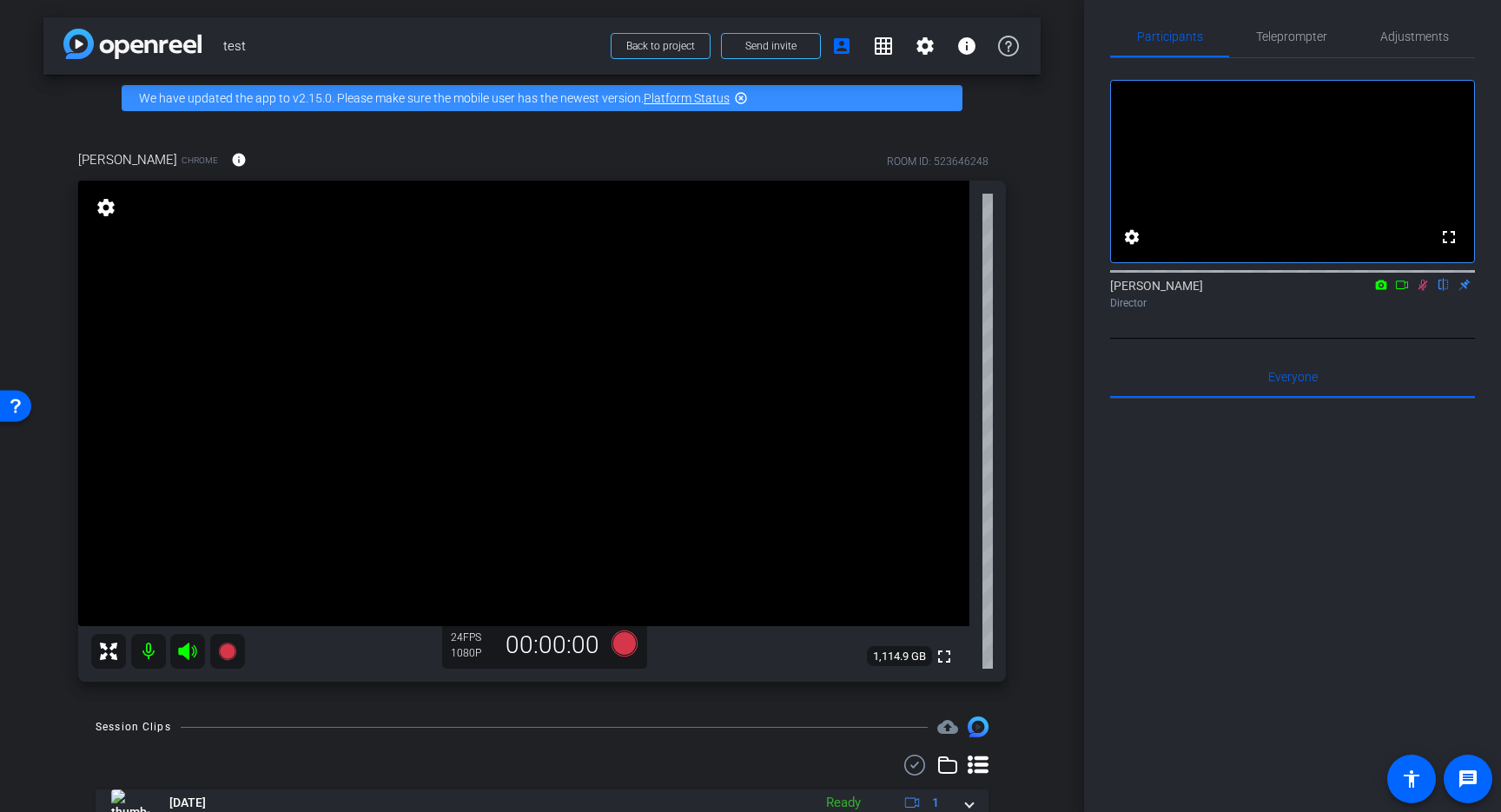
click at [1422, 311] on div "[PERSON_NAME] flip Director" at bounding box center [1293, 294] width 365 height 34
click at [1422, 291] on icon at bounding box center [1422, 285] width 14 height 12
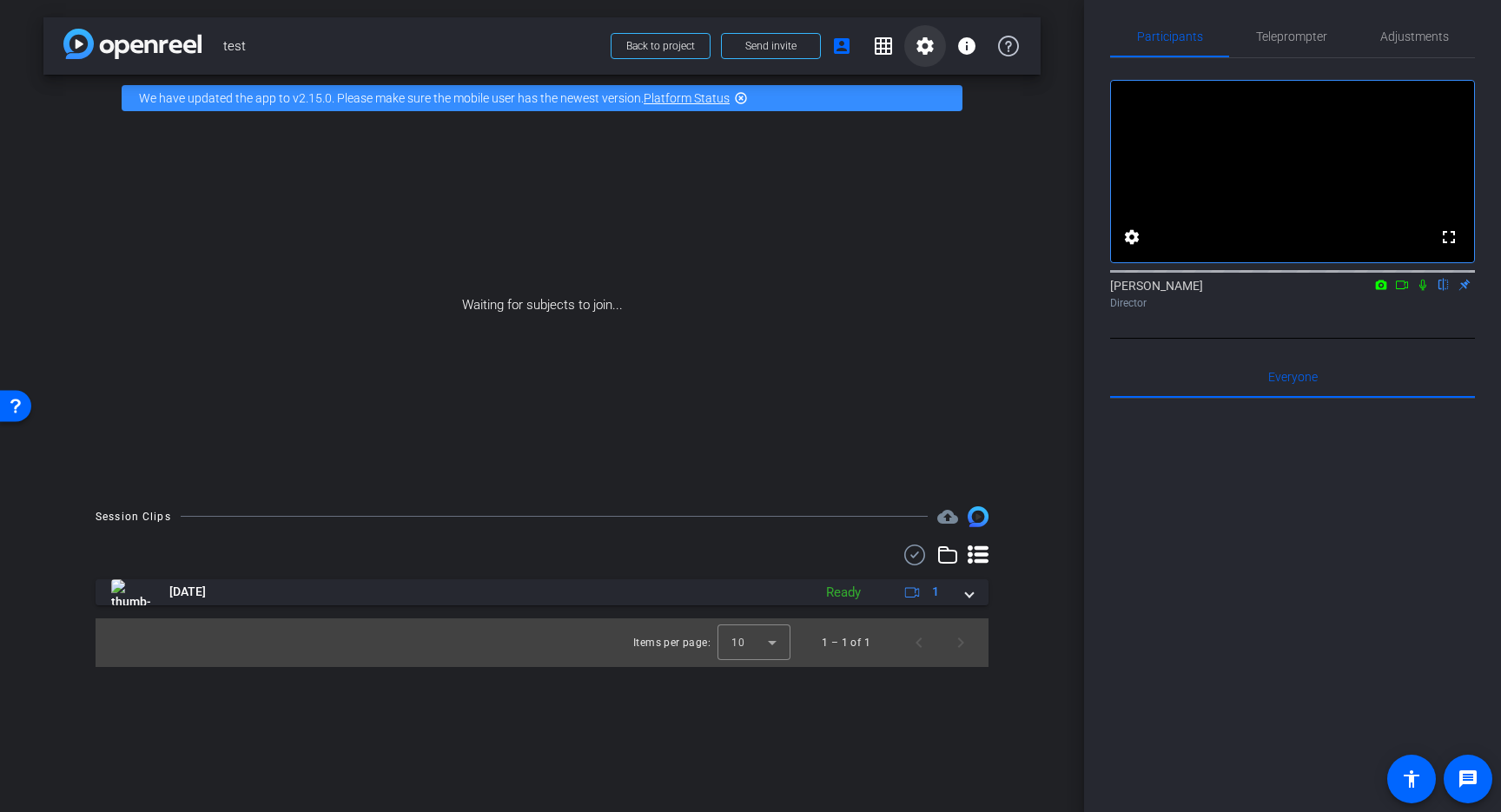
click at [921, 42] on mat-icon "settings" at bounding box center [925, 46] width 21 height 21
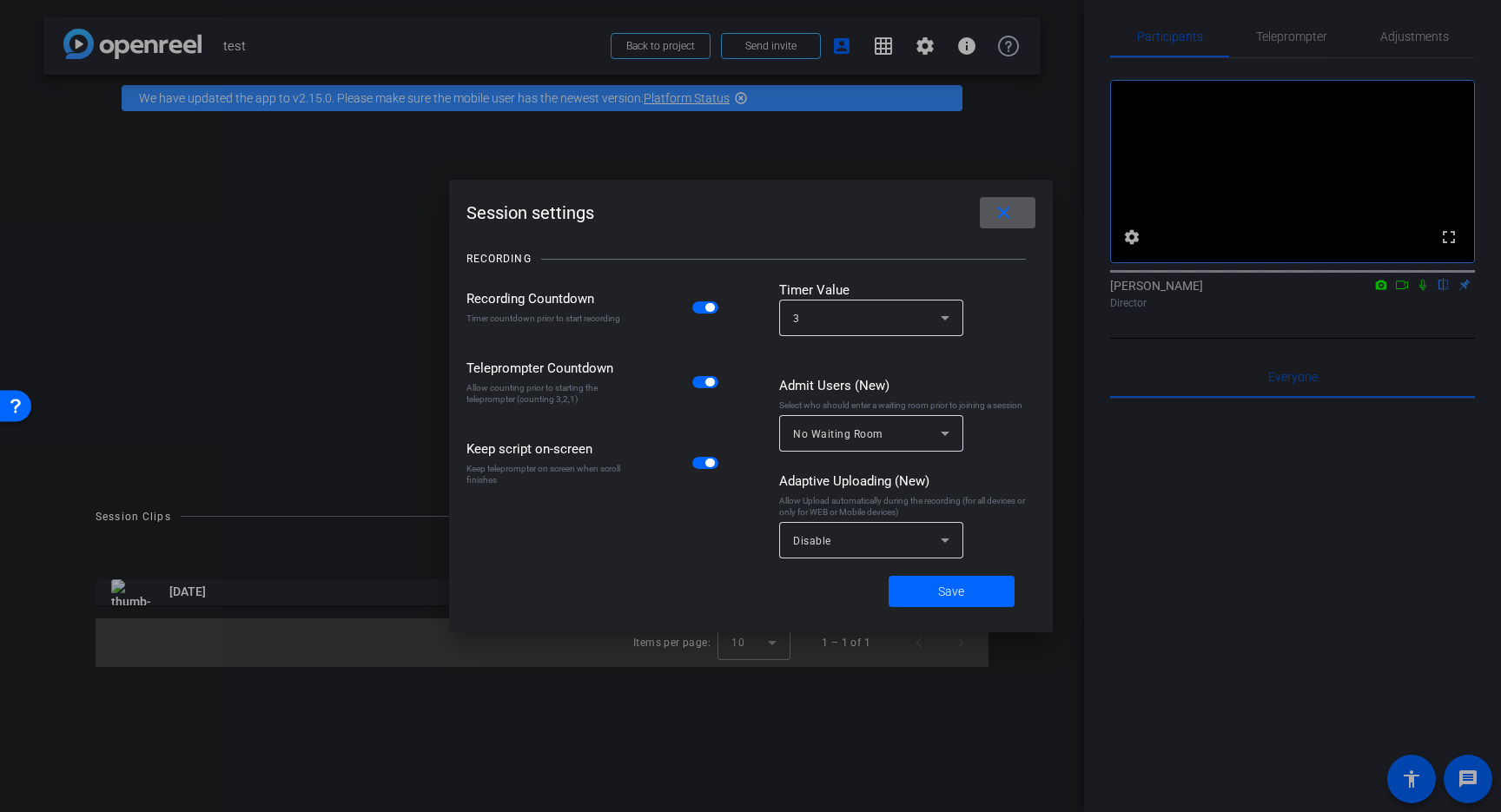
click at [937, 547] on icon at bounding box center [945, 540] width 21 height 21
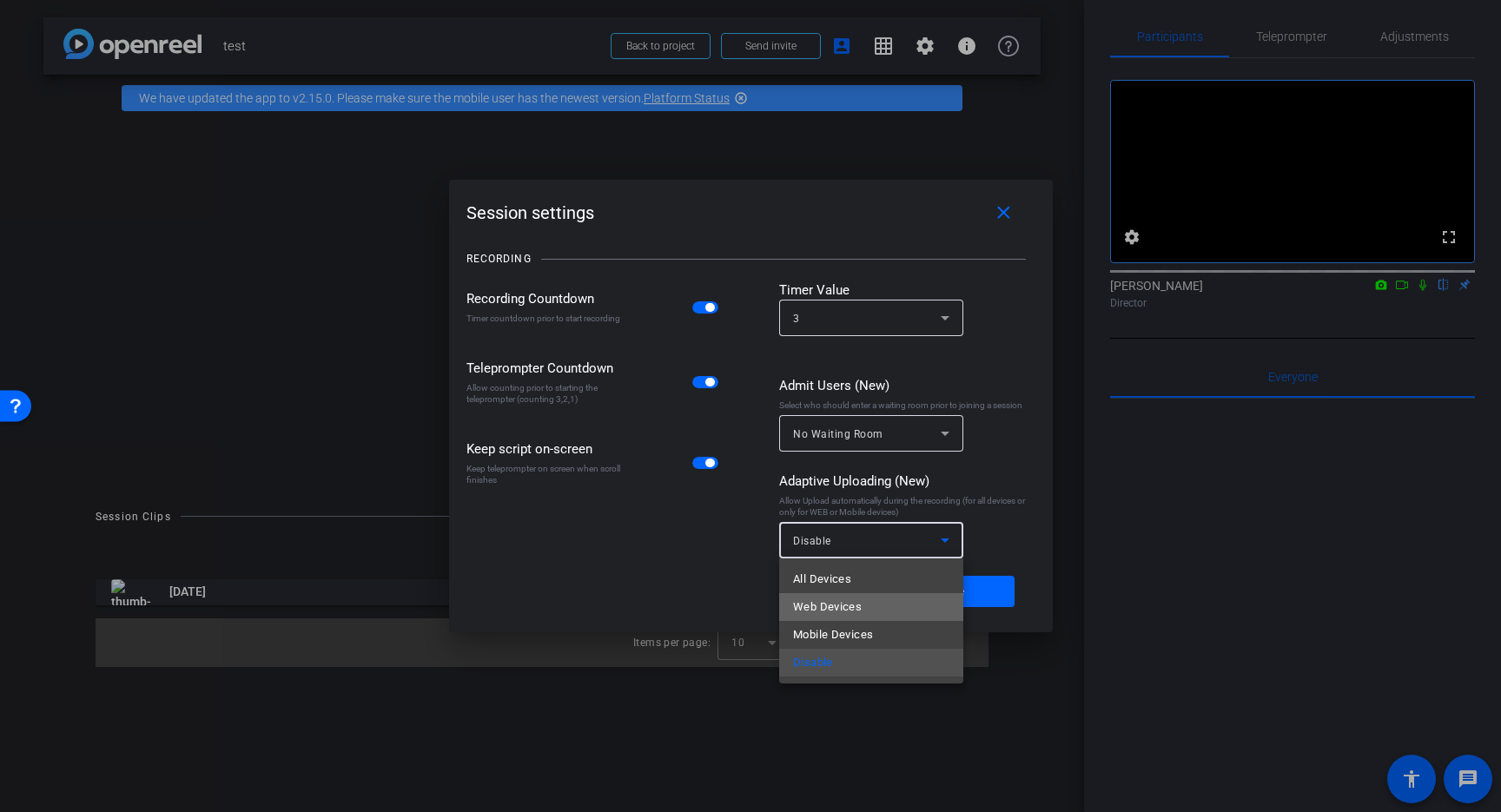
click at [845, 606] on span "Web Devices" at bounding box center [827, 607] width 69 height 21
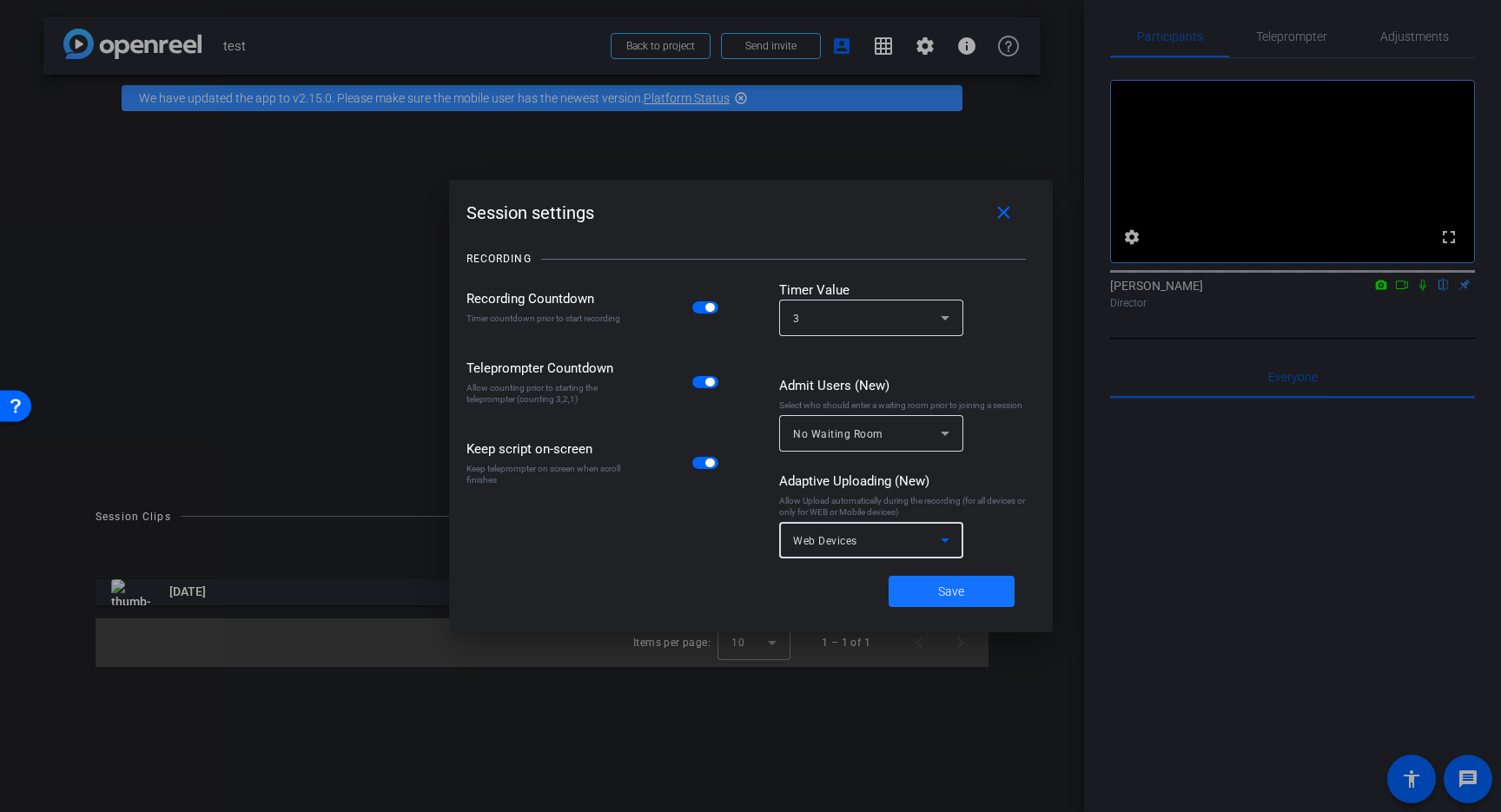
click at [953, 591] on span "Save" at bounding box center [951, 591] width 26 height 18
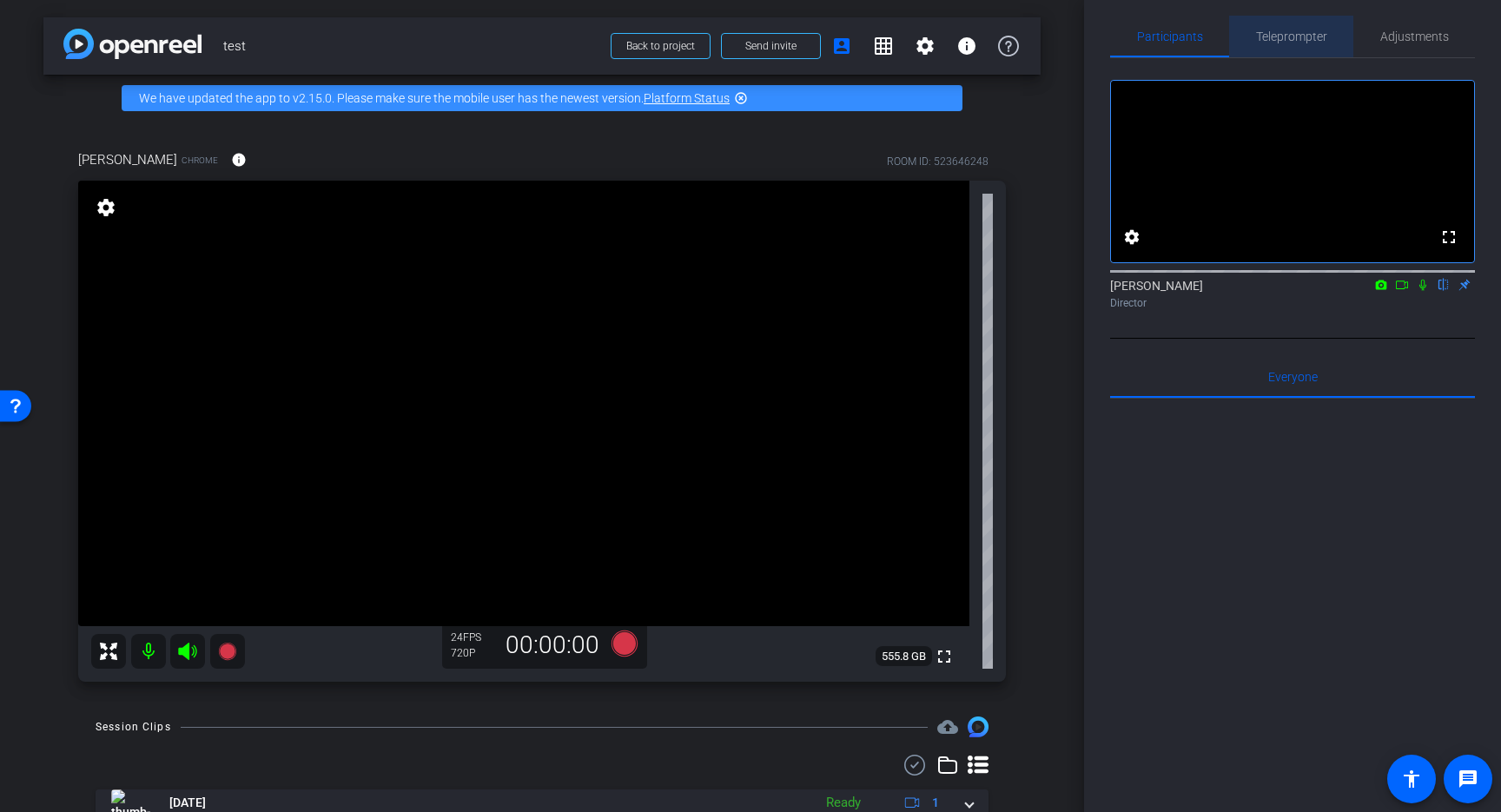
click at [1290, 40] on span "Teleprompter" at bounding box center [1291, 36] width 71 height 12
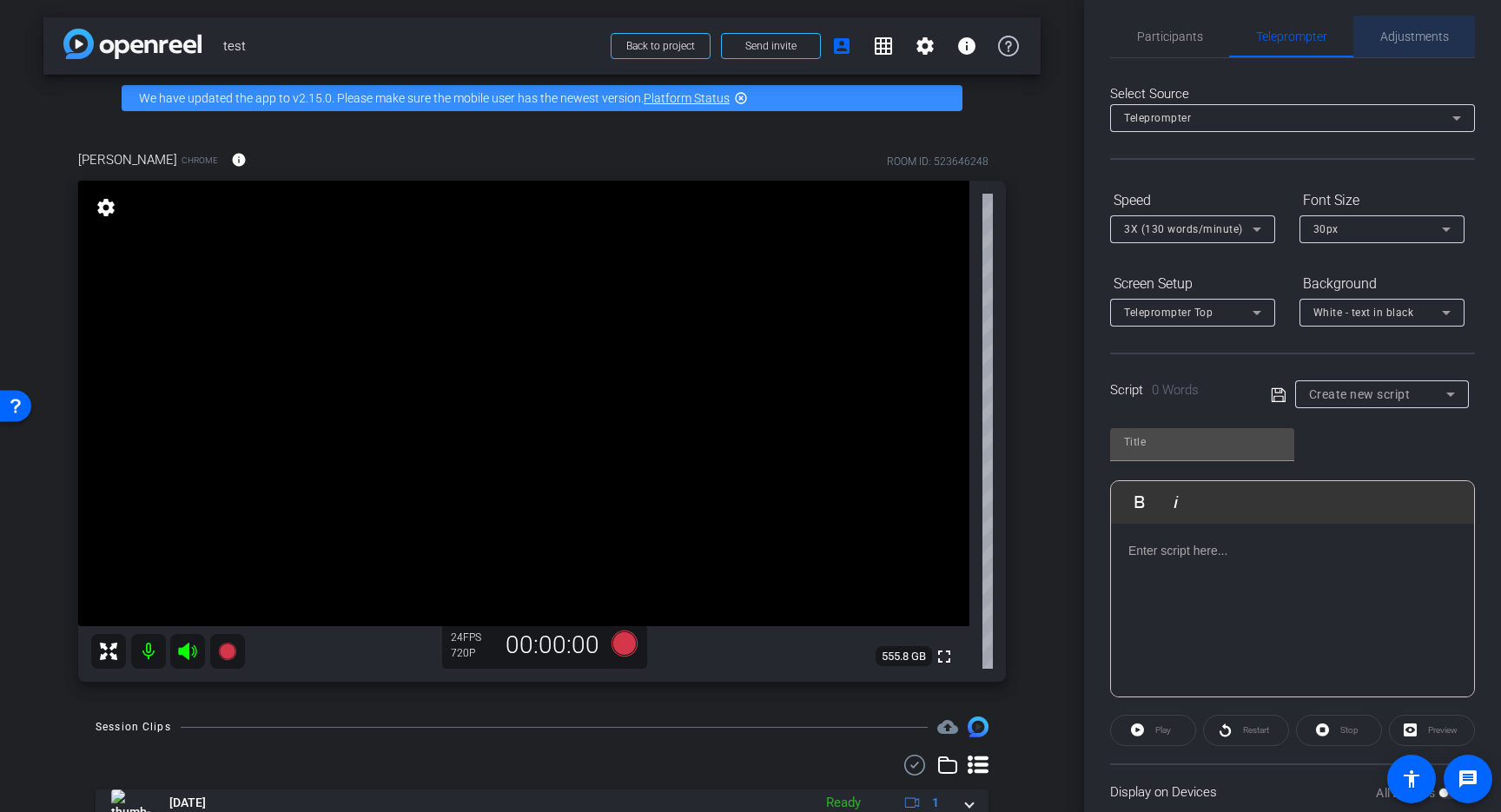
click at [1390, 37] on span "Adjustments" at bounding box center [1414, 36] width 69 height 12
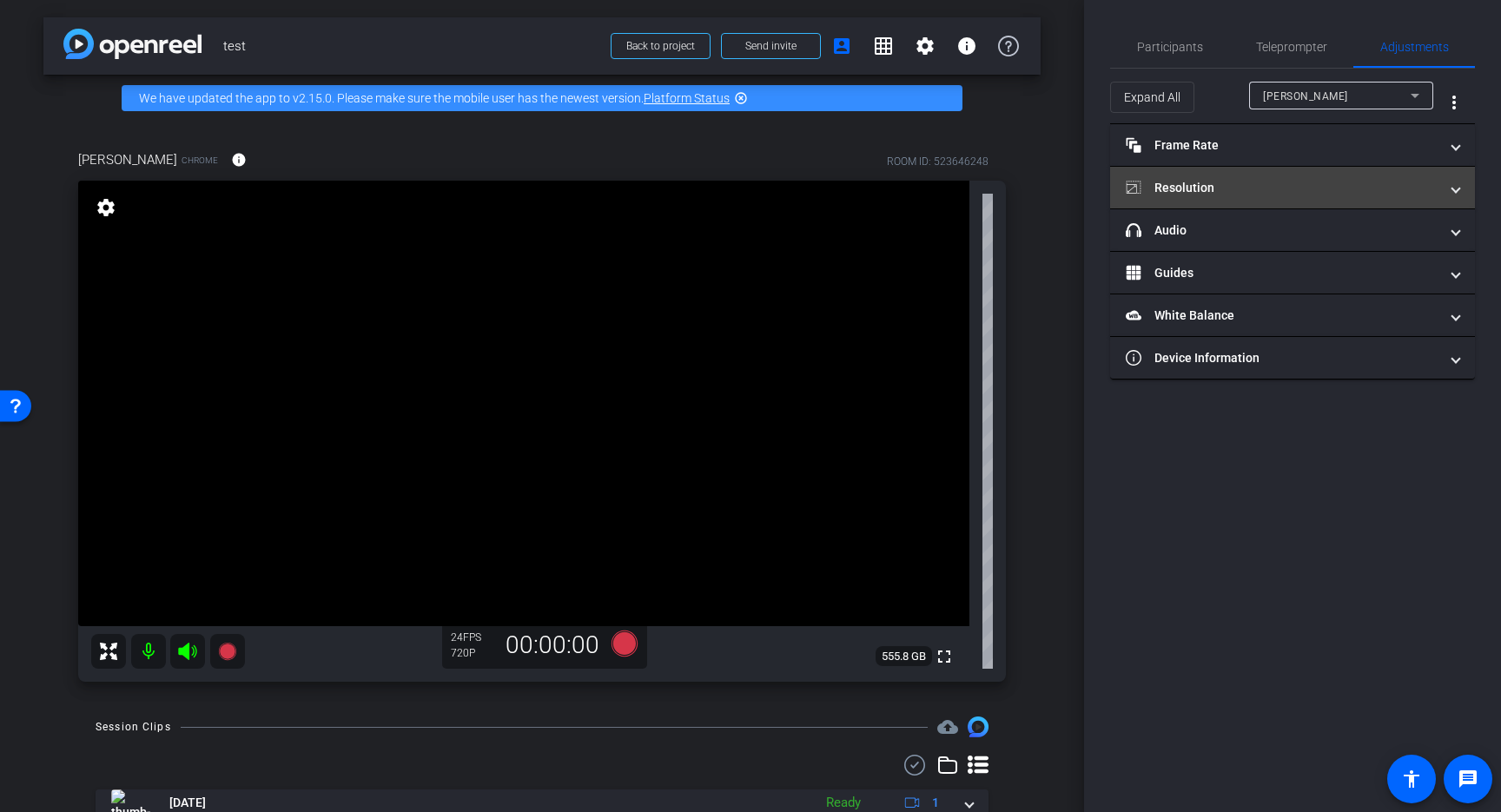
click at [1218, 189] on mat-panel-title "Resolution" at bounding box center [1282, 187] width 313 height 18
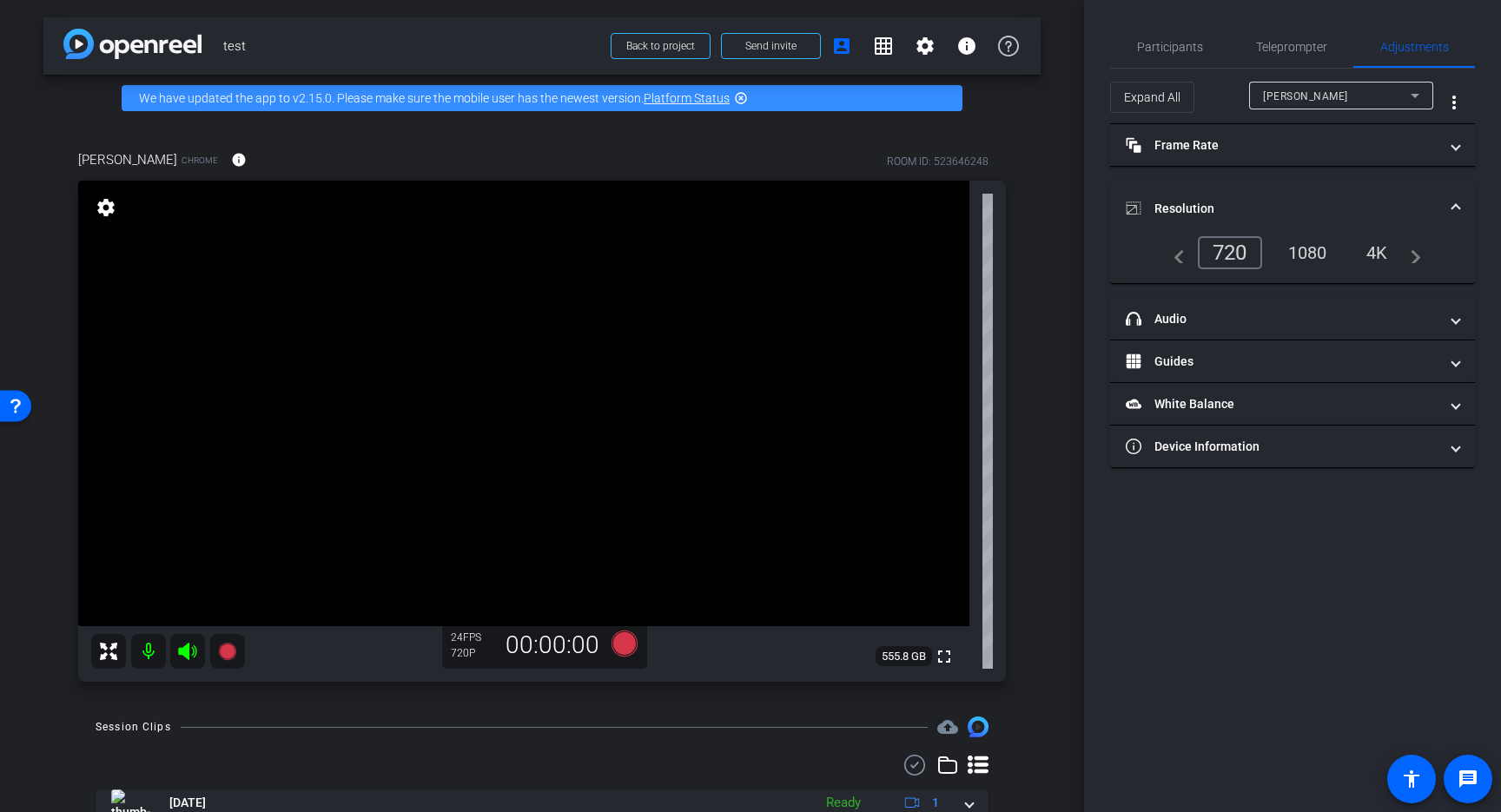
click at [1295, 246] on div "1080" at bounding box center [1307, 252] width 65 height 29
click at [1153, 48] on span "Participants" at bounding box center [1170, 46] width 66 height 12
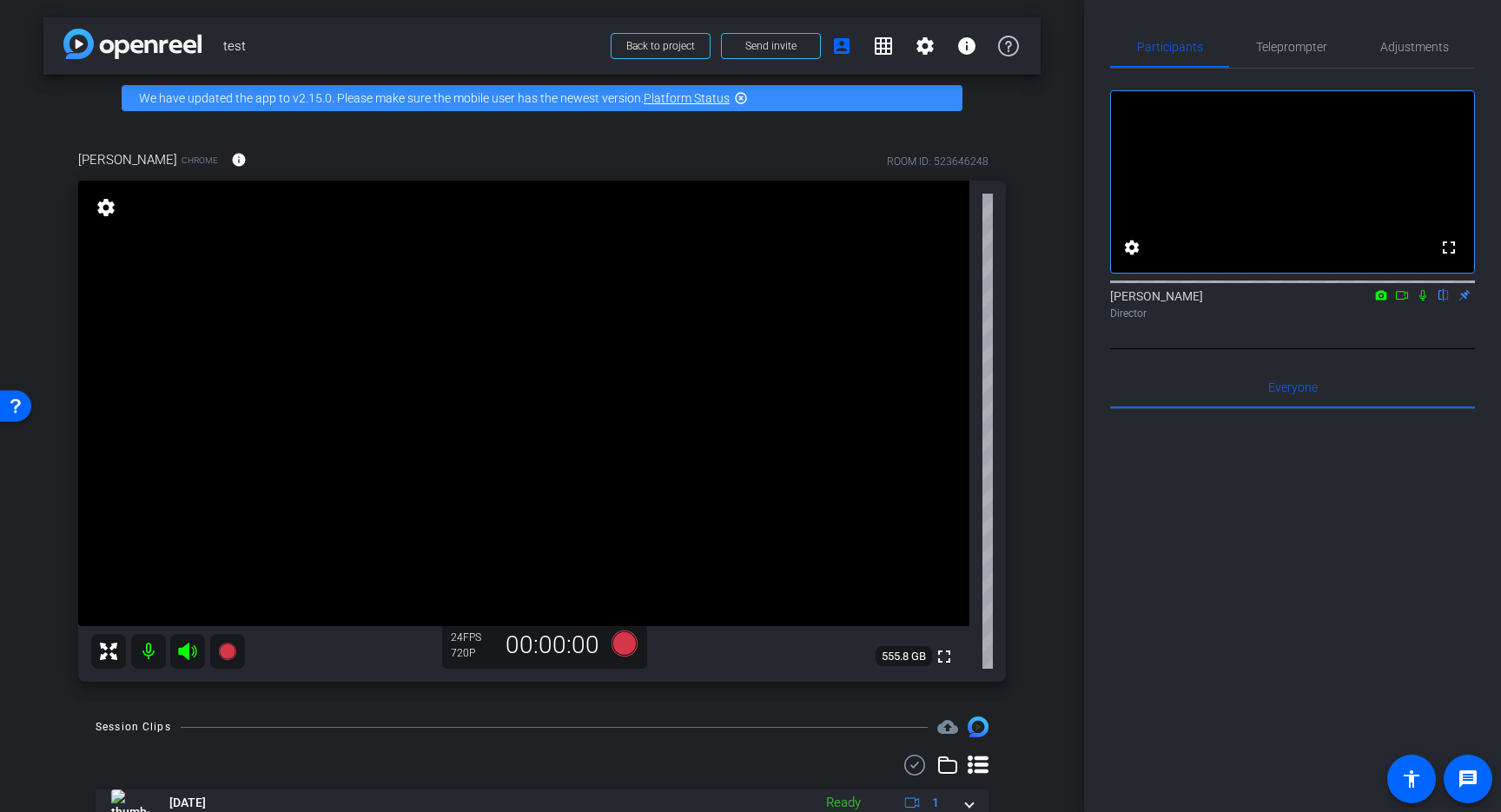
click at [1031, 132] on div "[PERSON_NAME] Chrome info ROOM ID: 523646248 fullscreen settings 555.8 GB 24 FP…" at bounding box center [542, 410] width 997 height 578
click at [1422, 41] on span "Adjustments" at bounding box center [1414, 46] width 69 height 12
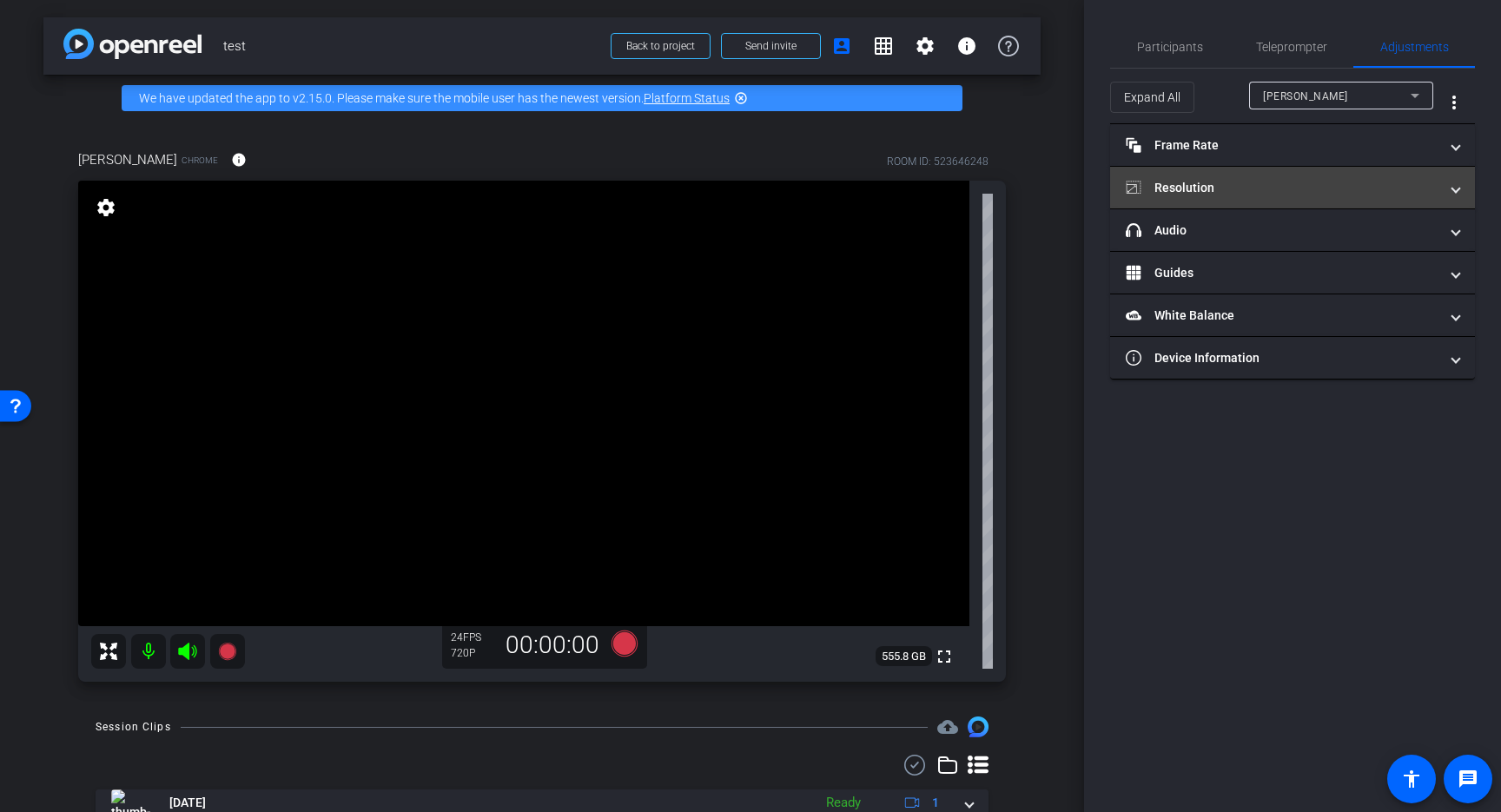
click at [1320, 184] on mat-panel-title "Resolution" at bounding box center [1282, 187] width 313 height 18
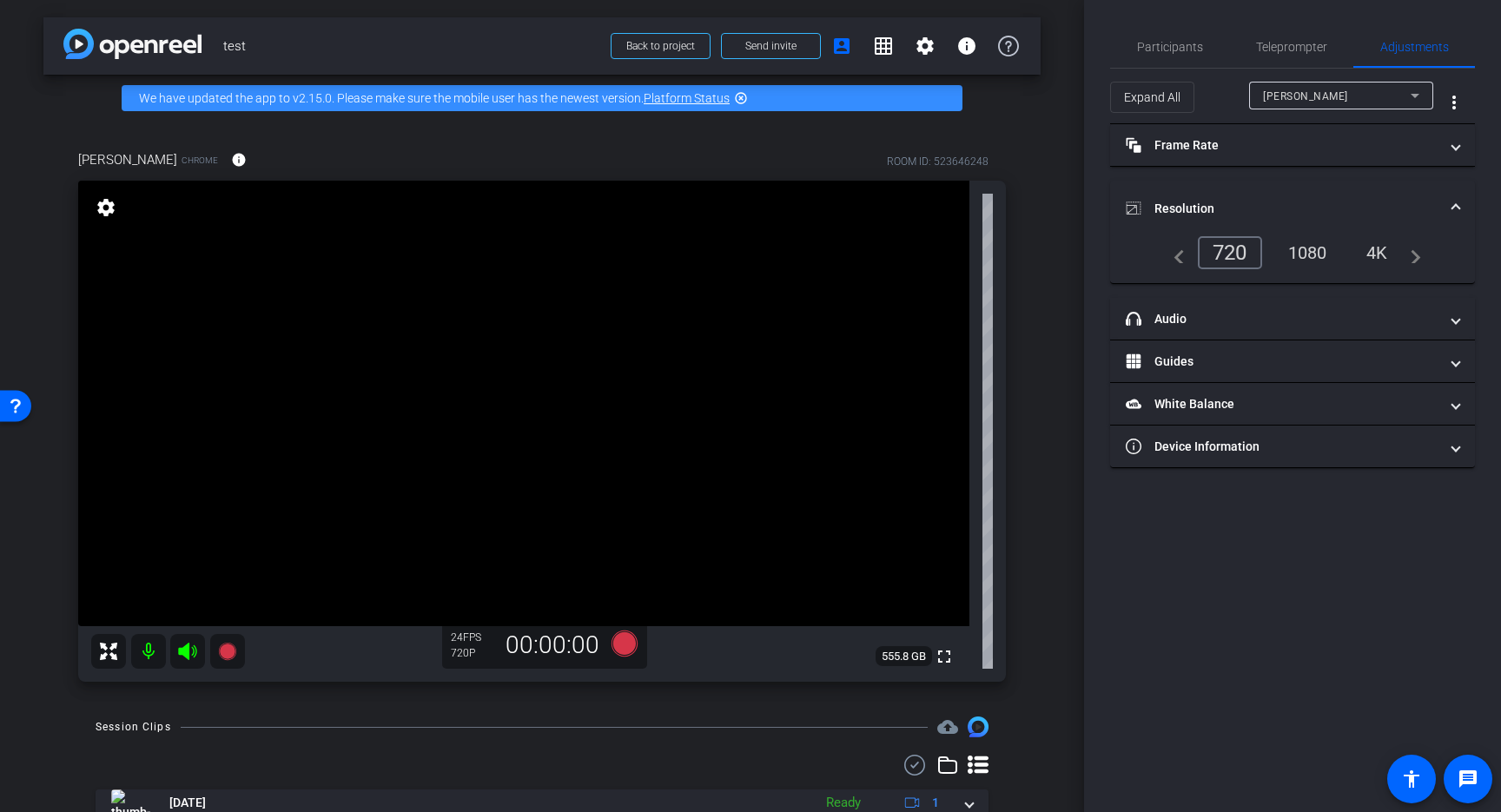
click at [1312, 250] on div "1080" at bounding box center [1307, 252] width 65 height 29
click at [624, 645] on icon at bounding box center [624, 644] width 26 height 26
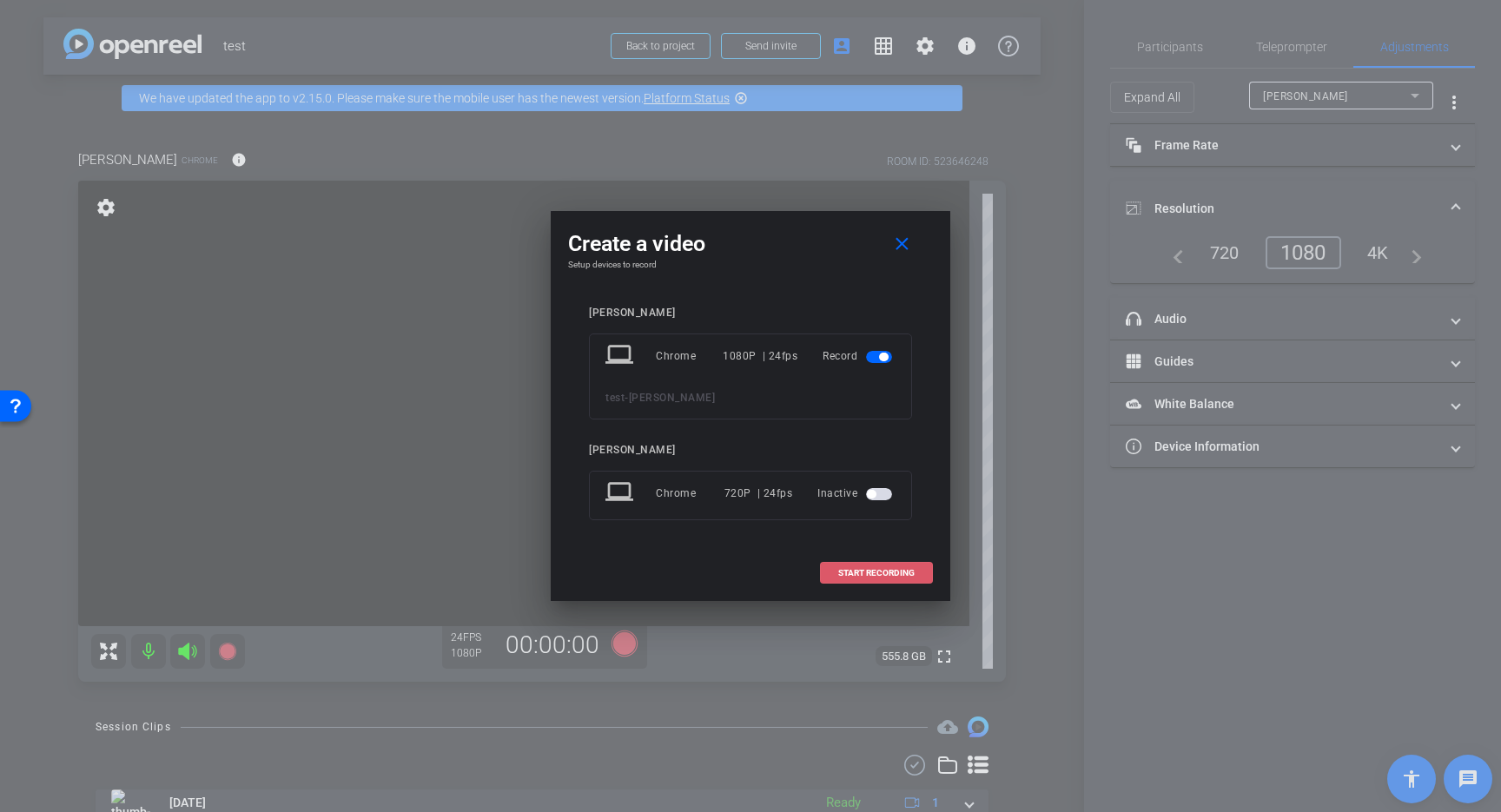
click at [887, 579] on span at bounding box center [877, 573] width 112 height 42
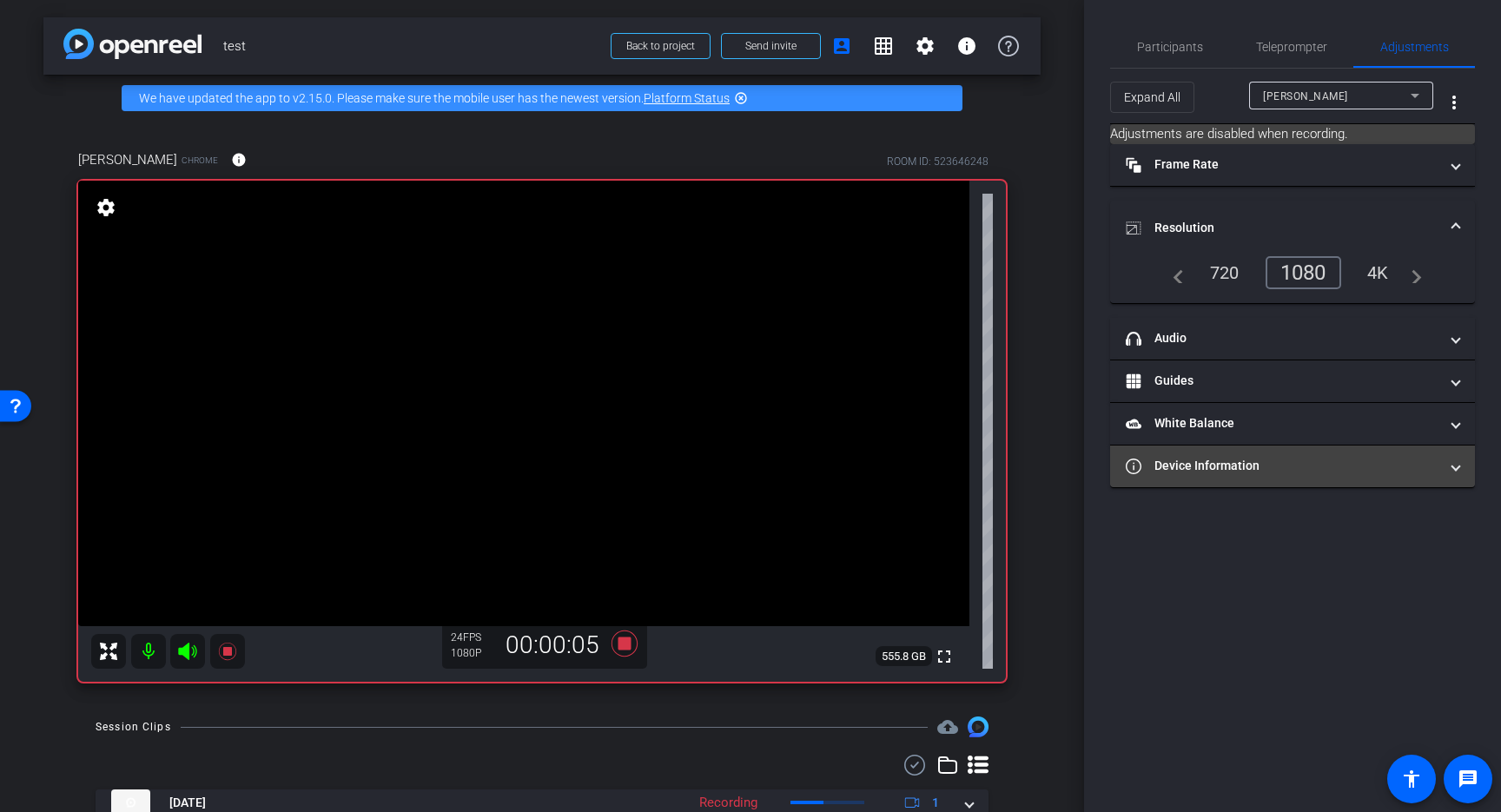
click at [1340, 472] on mat-panel-title "Device Information" at bounding box center [1282, 465] width 313 height 18
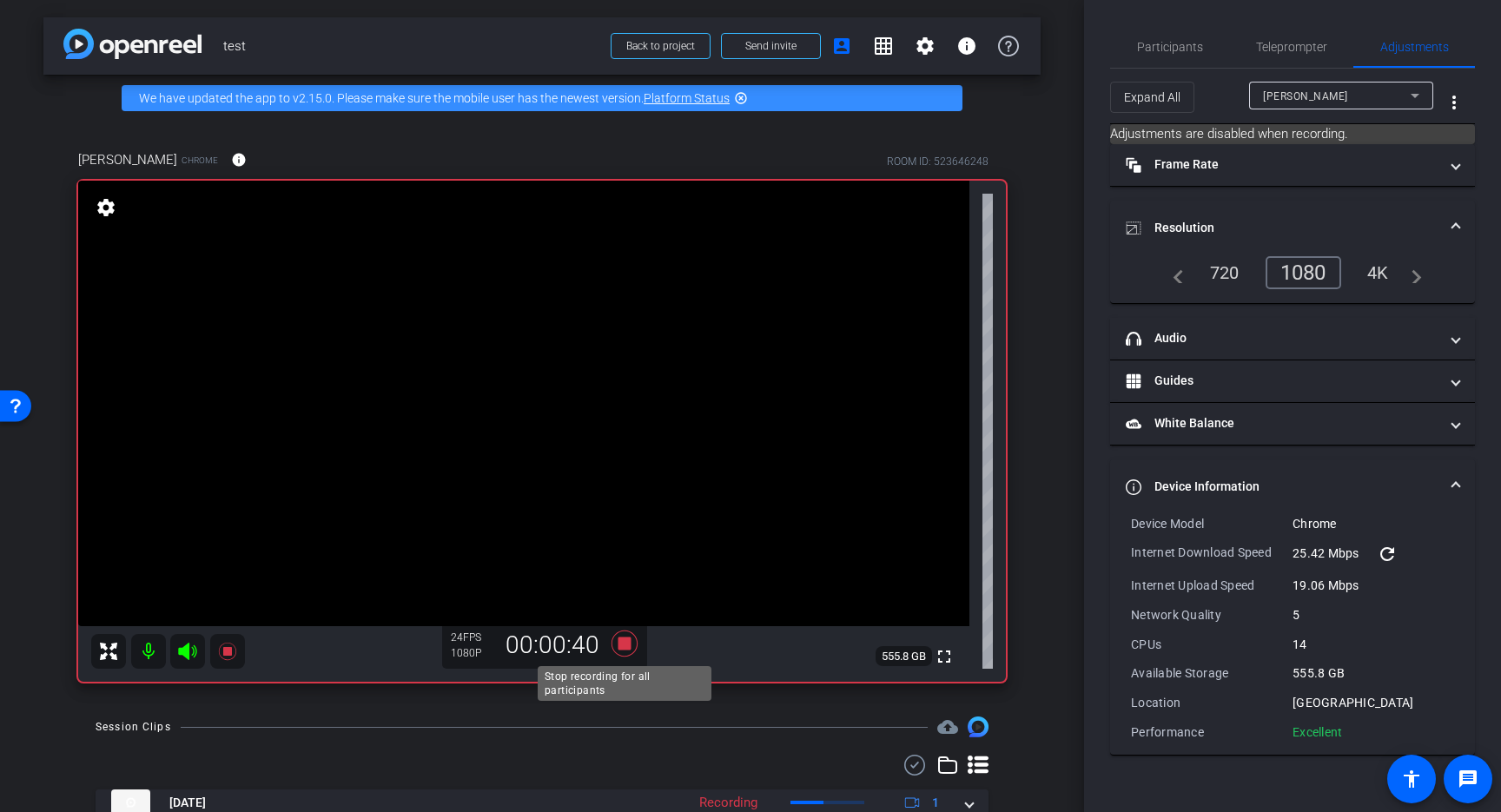
click at [625, 643] on icon at bounding box center [624, 644] width 26 height 26
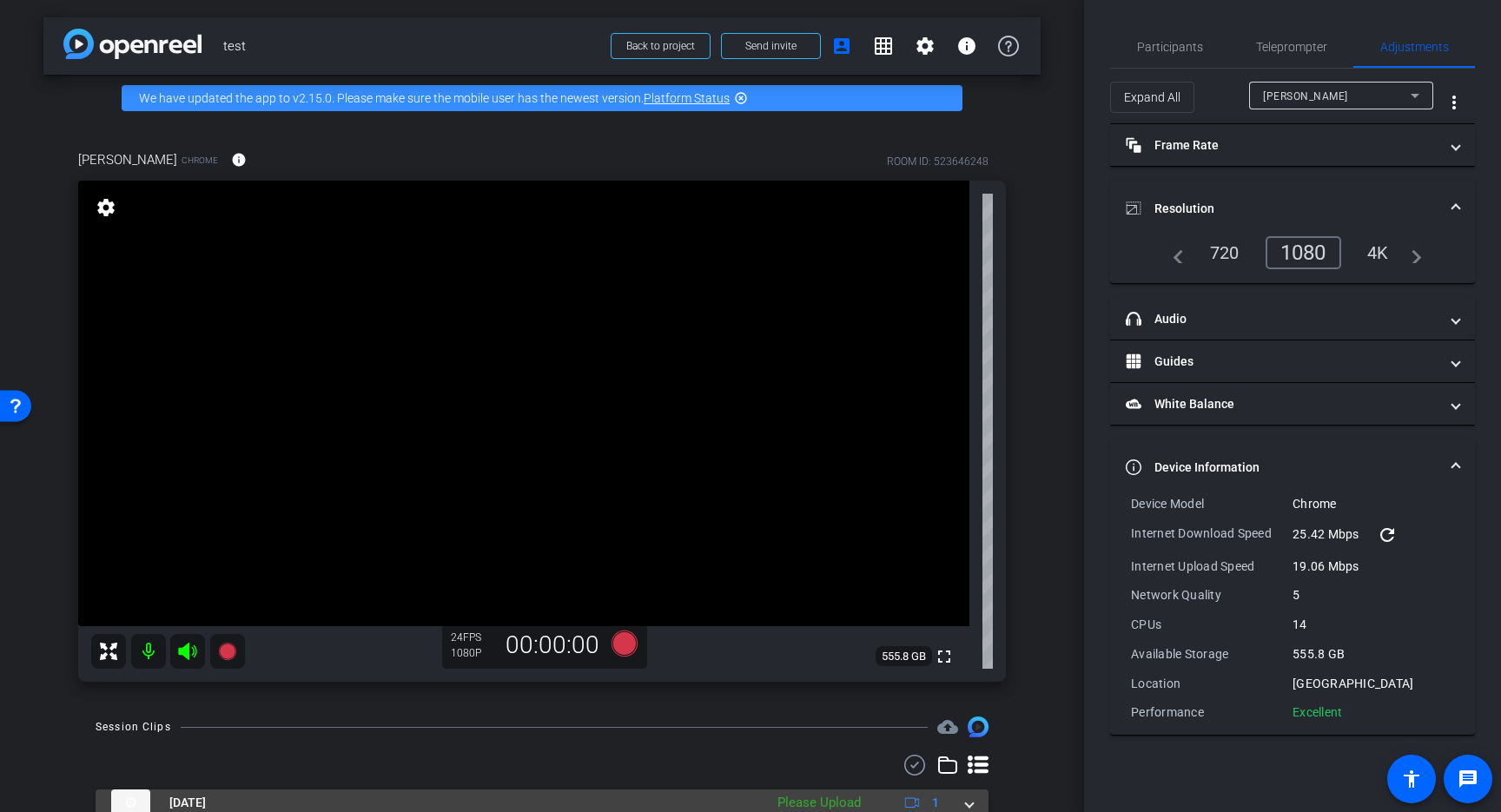
scroll to position [104, 0]
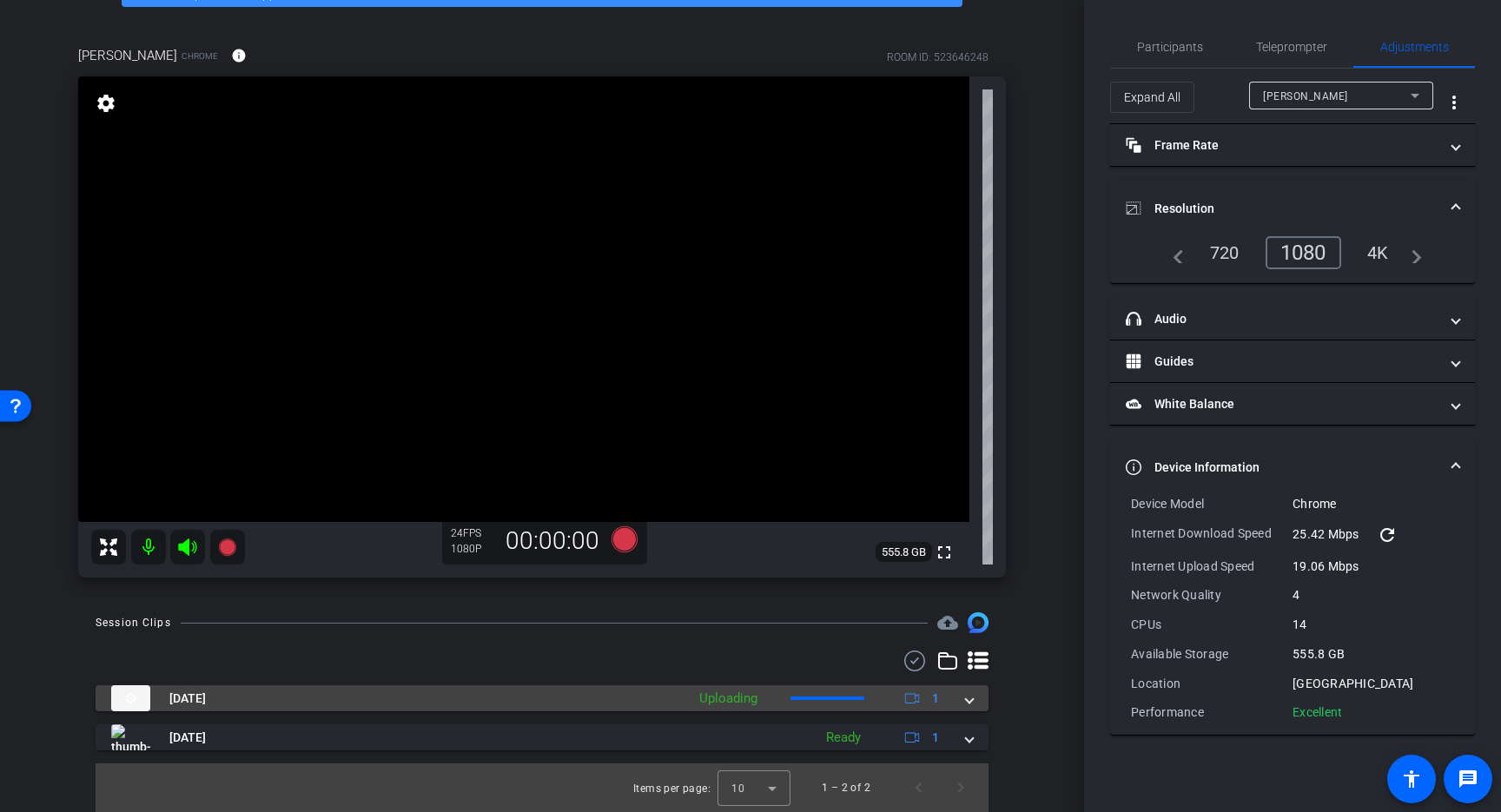
click at [968, 701] on span at bounding box center [969, 698] width 7 height 18
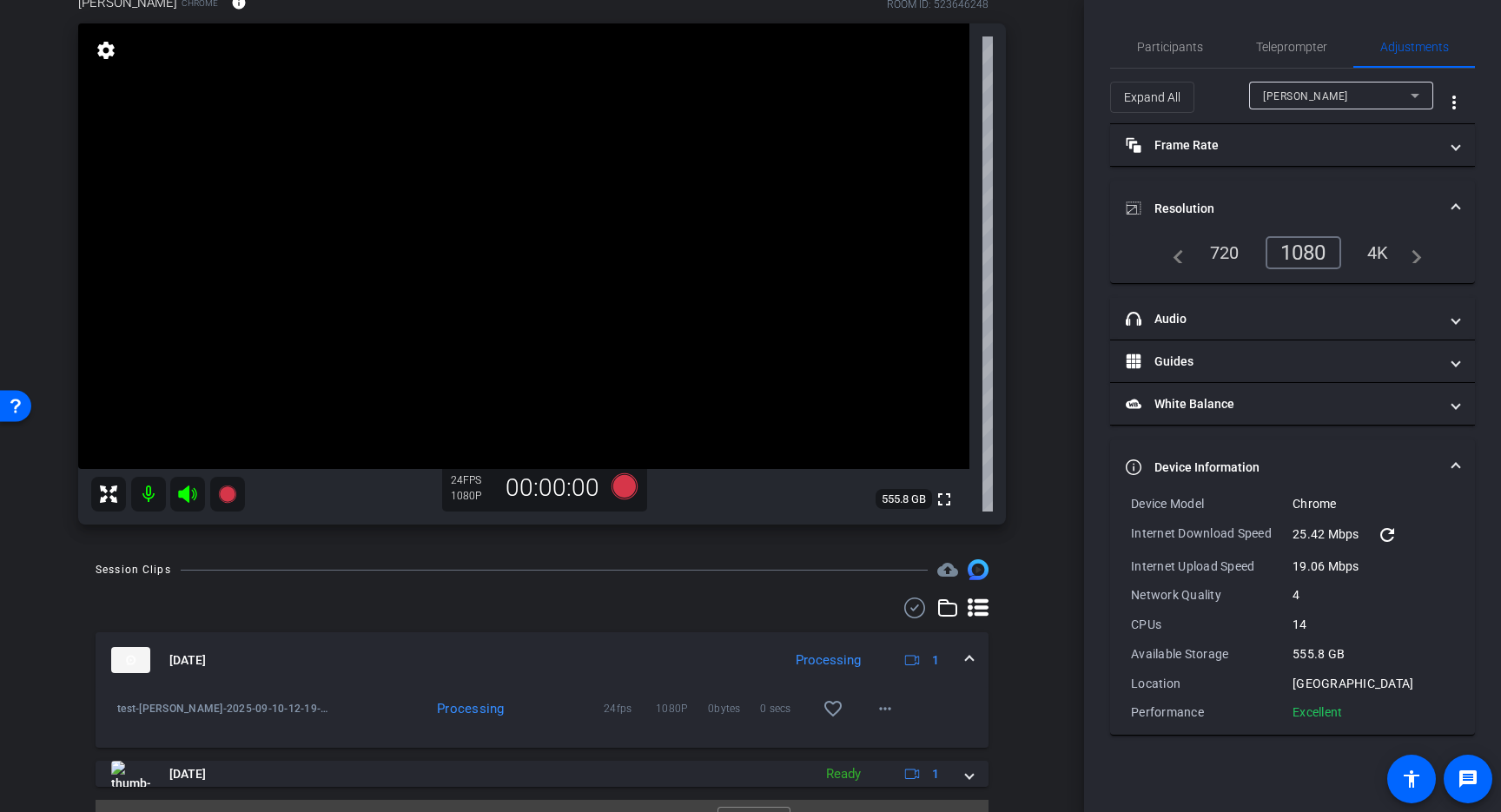
scroll to position [194, 0]
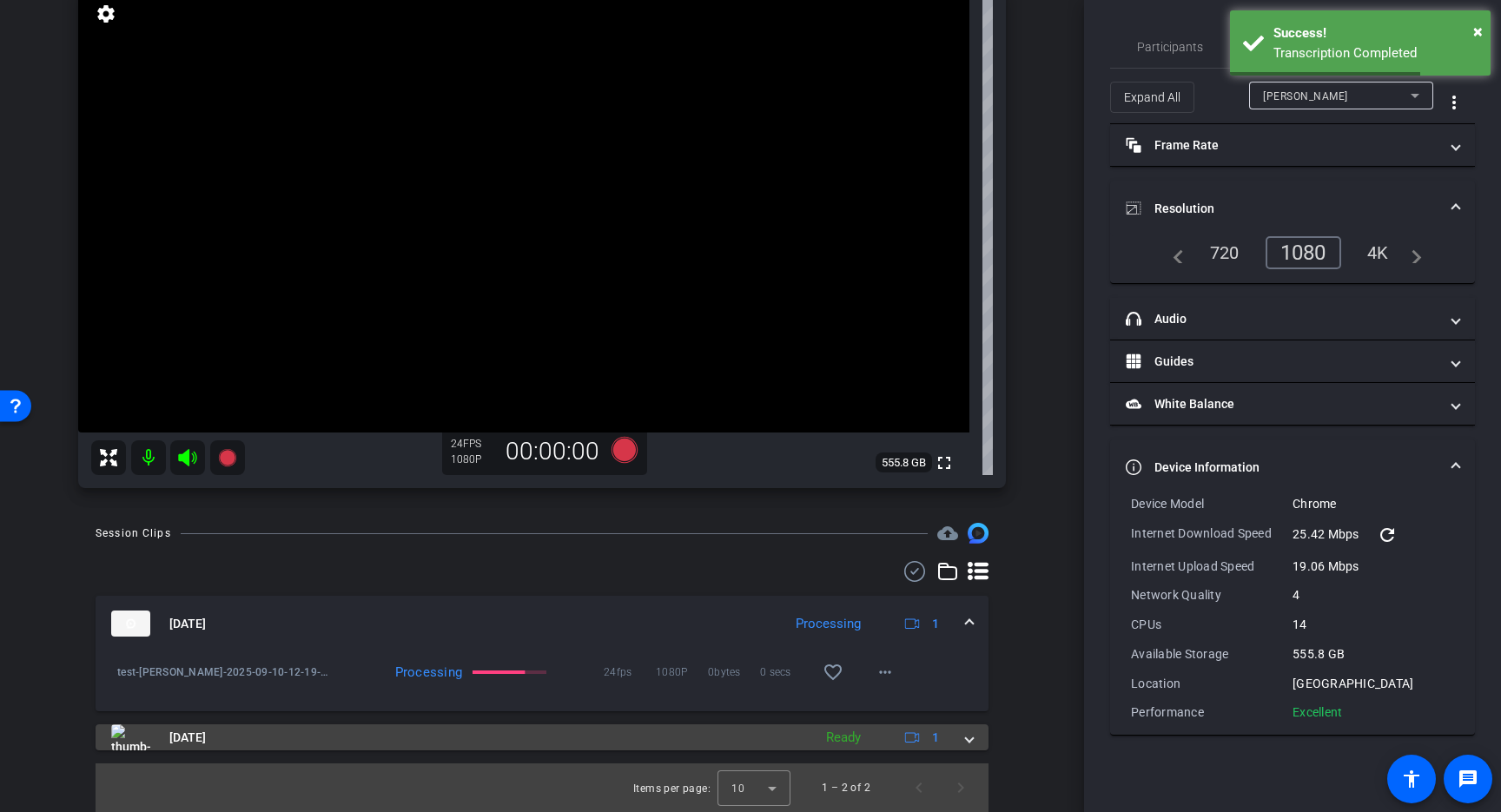
click at [968, 740] on span at bounding box center [969, 736] width 7 height 18
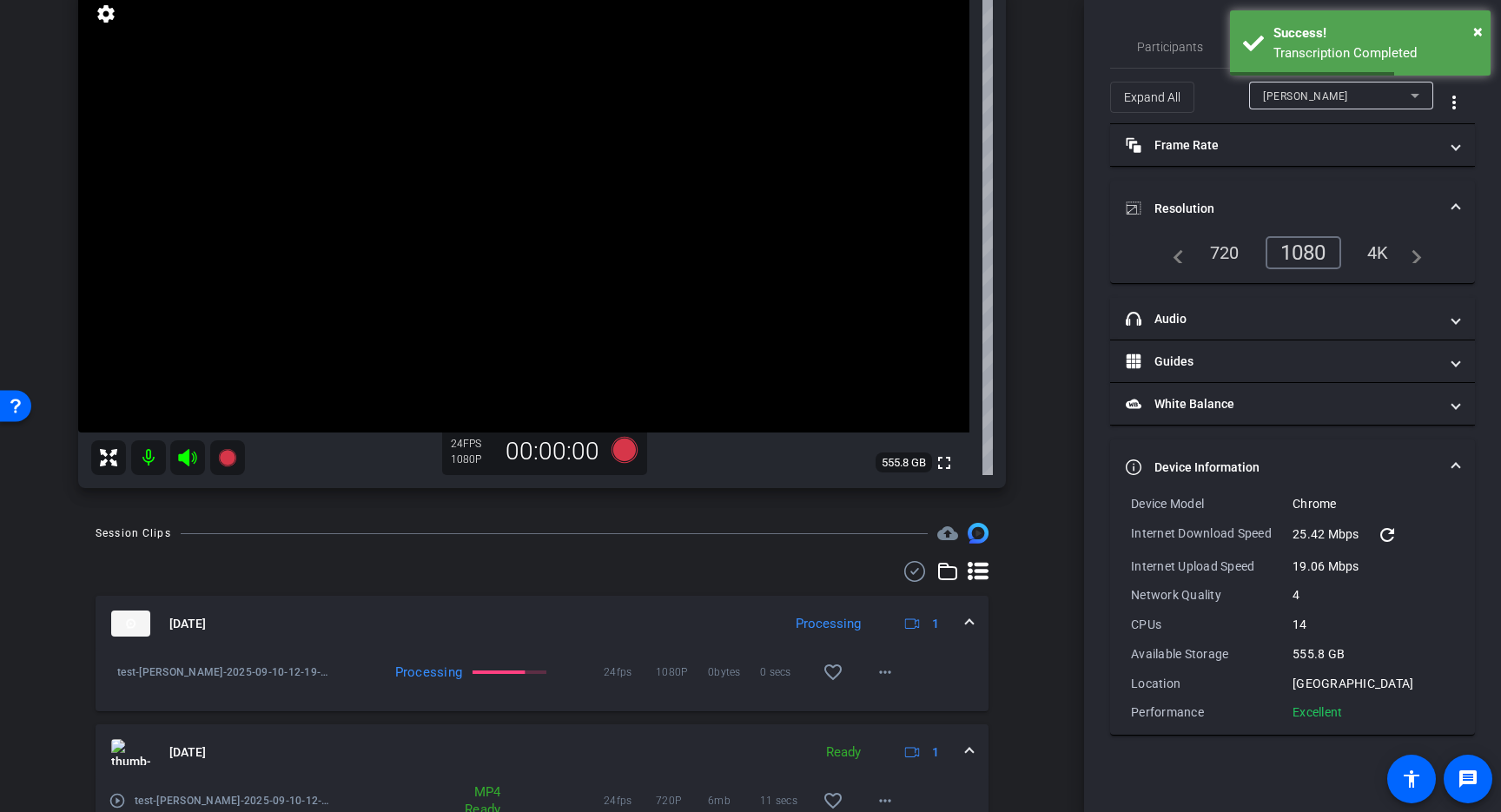
click at [968, 740] on mat-expansion-panel-header "[DATE] Ready 1" at bounding box center [542, 752] width 893 height 56
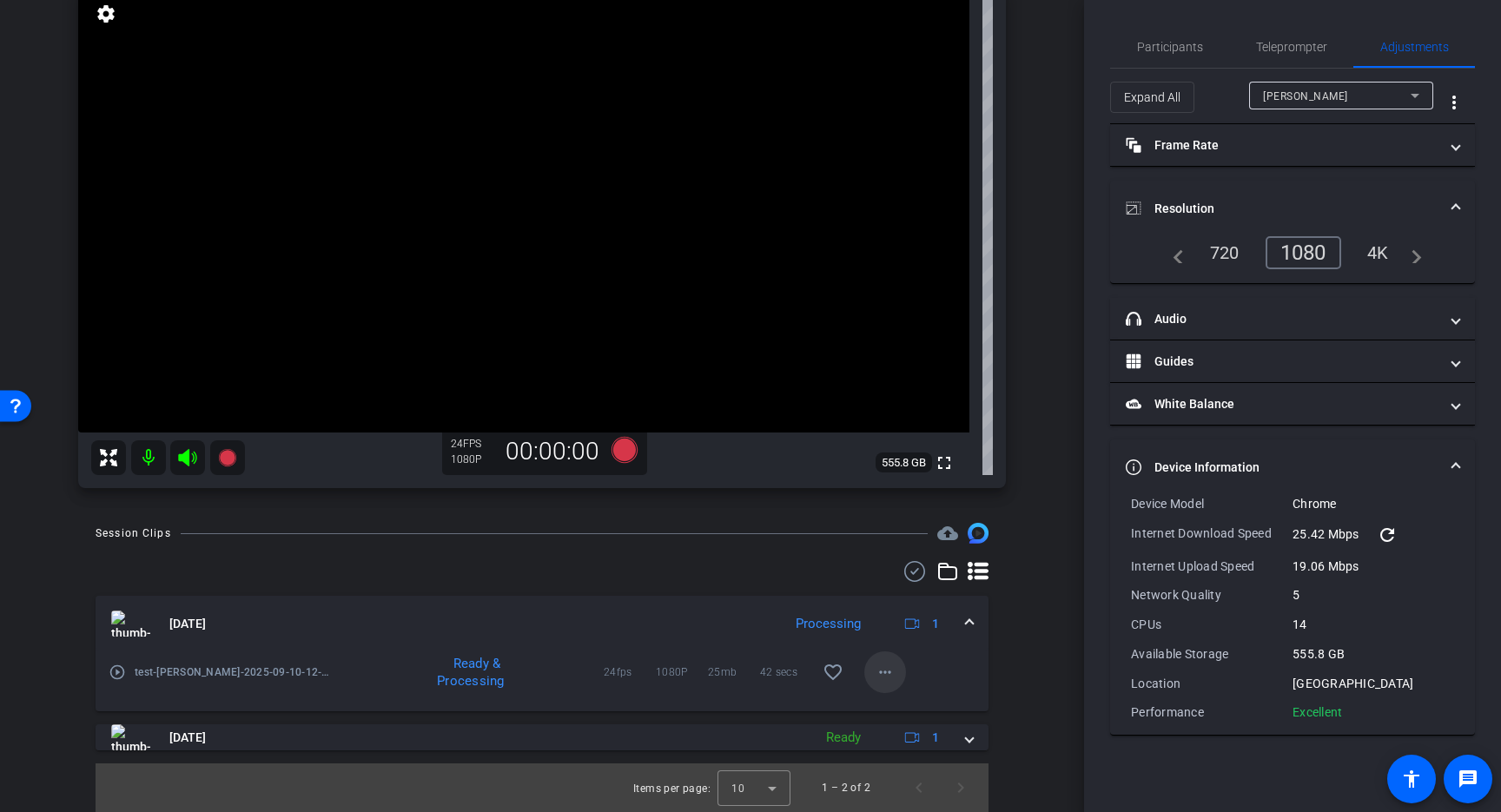
click at [879, 669] on mat-icon "more_horiz" at bounding box center [885, 672] width 21 height 21
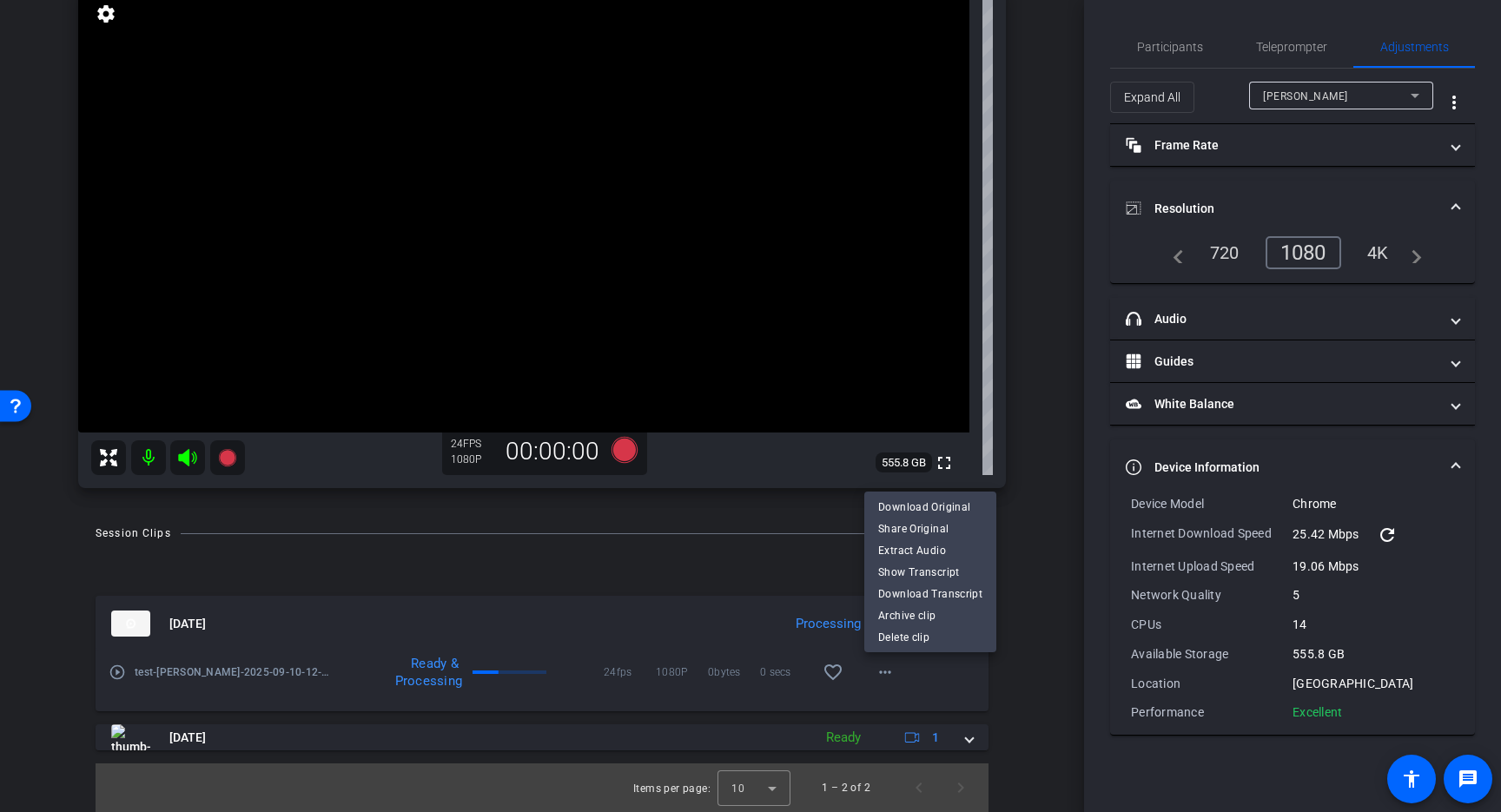
click at [668, 633] on div at bounding box center [750, 406] width 1501 height 812
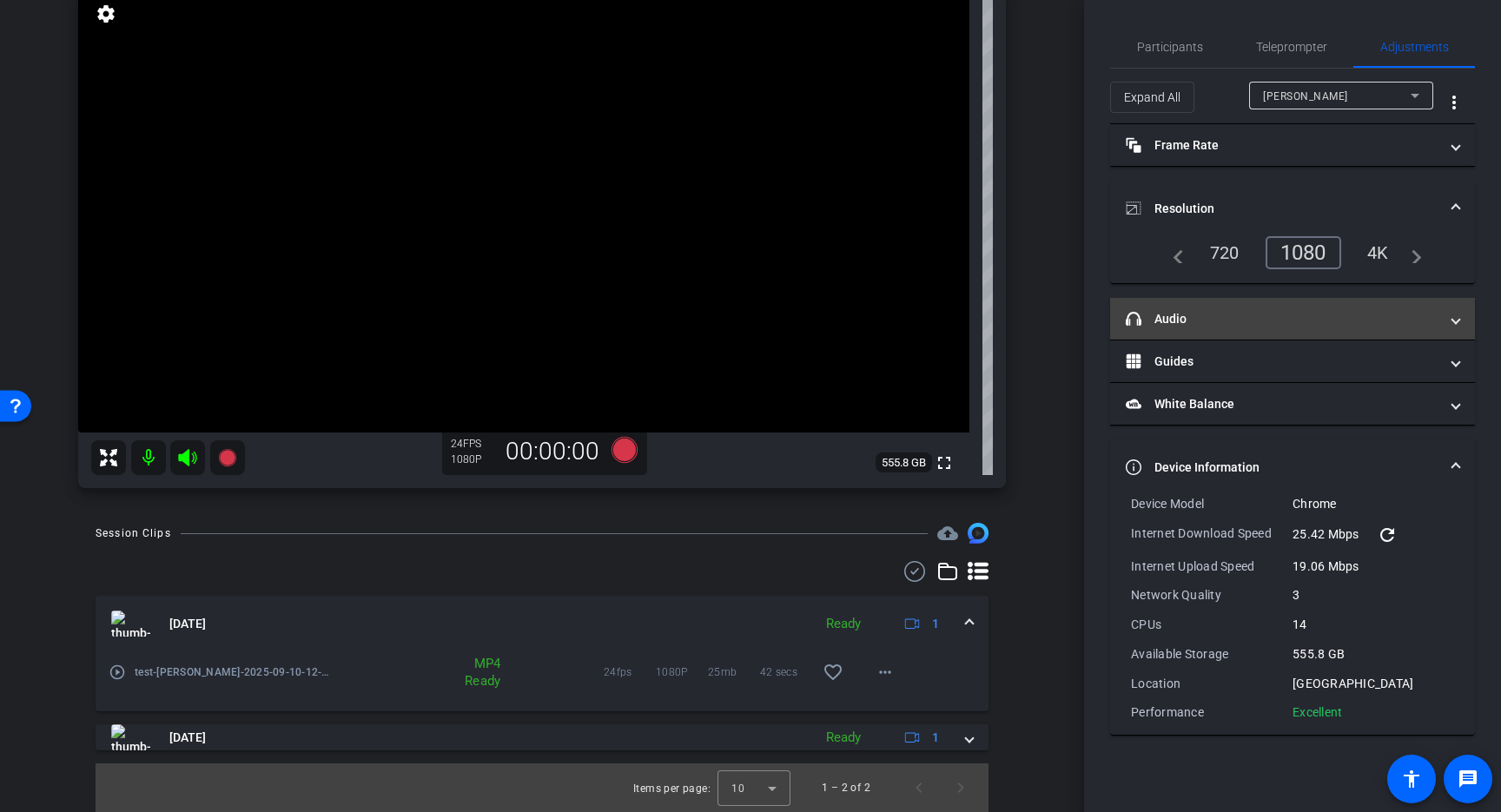
click at [1352, 324] on mat-panel-title "headphone icon Audio" at bounding box center [1282, 319] width 313 height 18
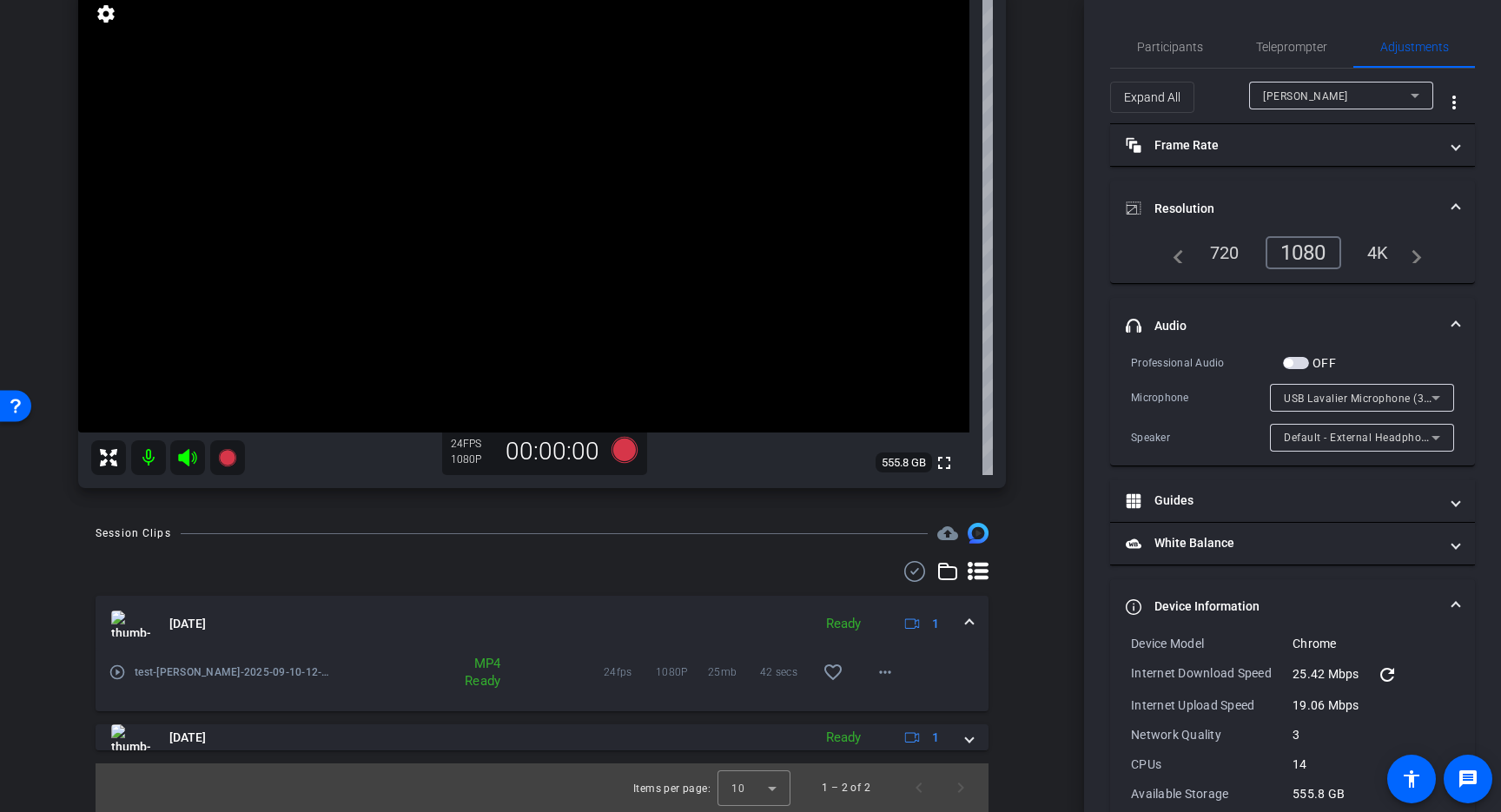
click at [1352, 324] on mat-panel-title "headphone icon Audio" at bounding box center [1282, 325] width 313 height 18
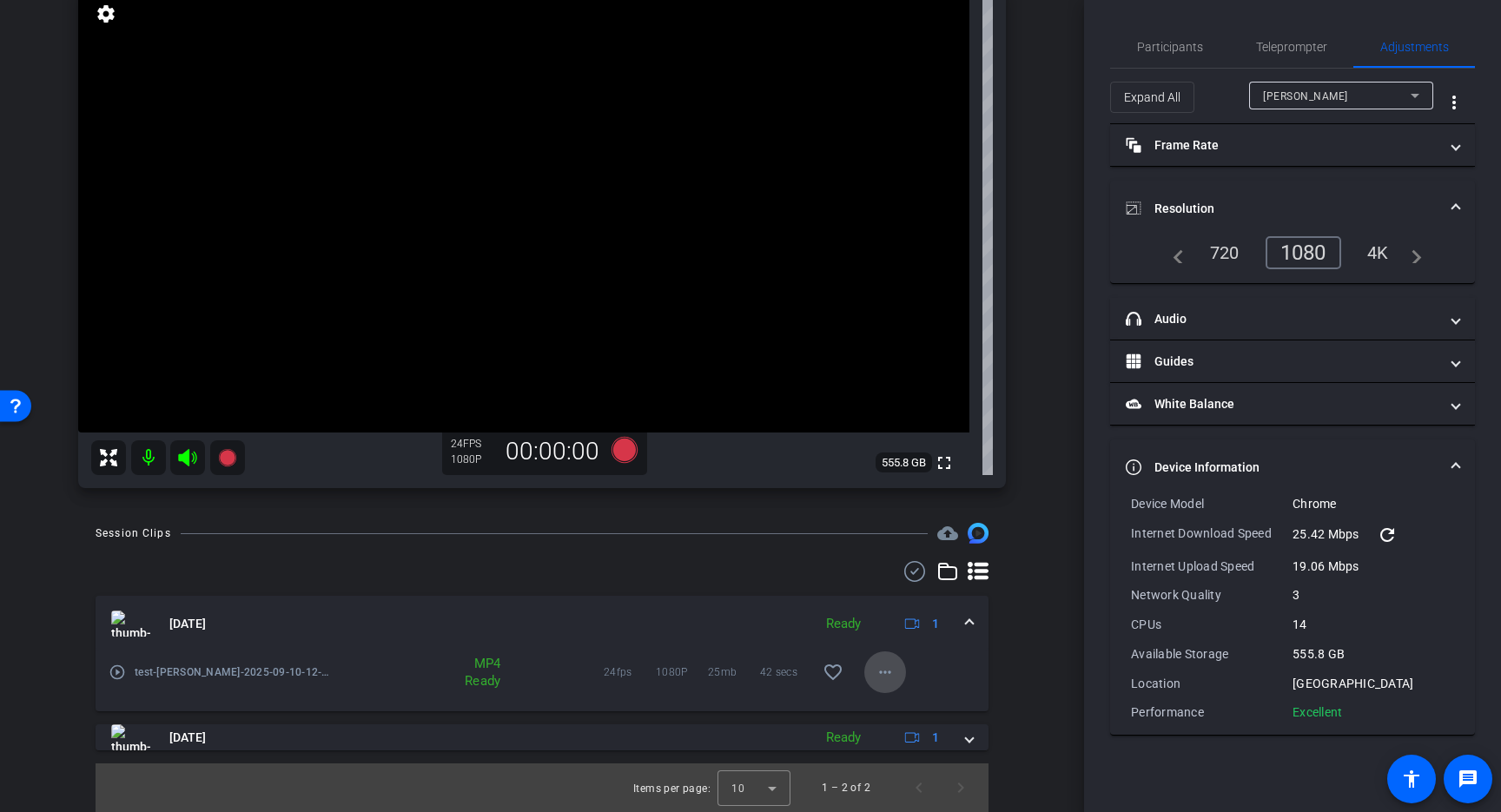
click at [887, 675] on mat-icon "more_horiz" at bounding box center [885, 672] width 21 height 21
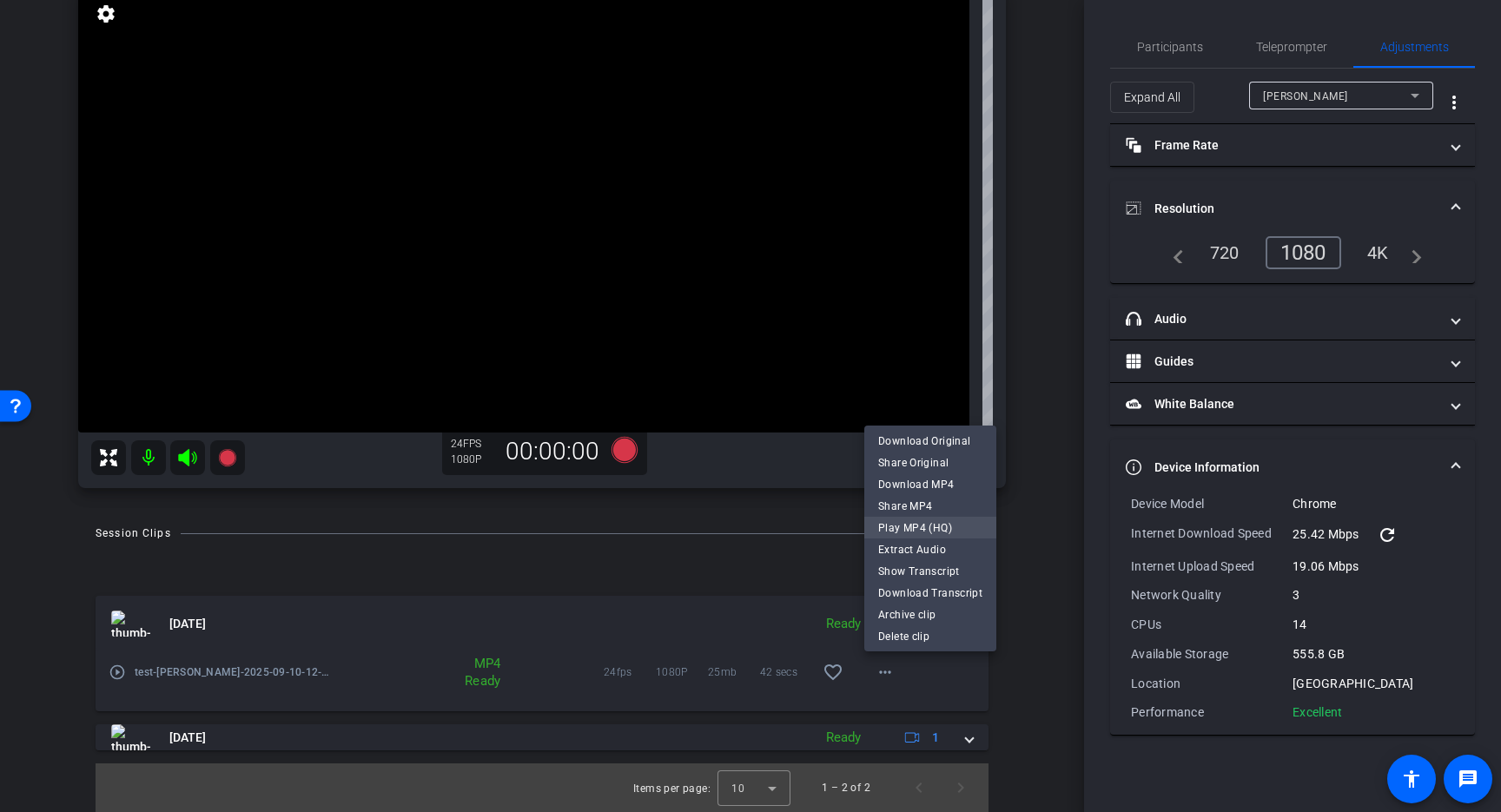
click at [919, 525] on span "Play MP4 (HQ)" at bounding box center [930, 527] width 104 height 21
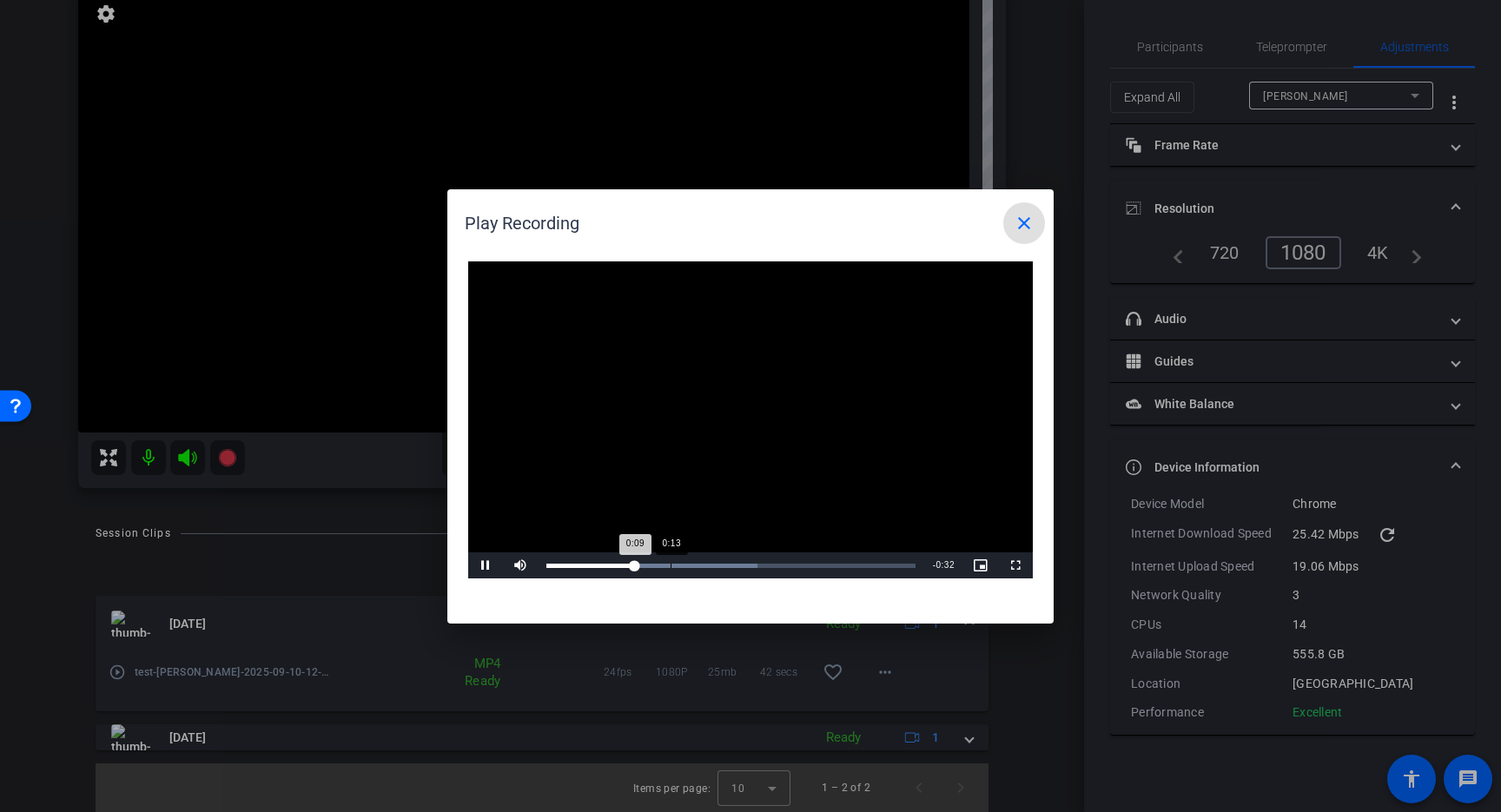
click at [670, 565] on div "Loaded : 57.12% 0:13 0:09" at bounding box center [731, 565] width 369 height 5
click at [707, 563] on div "Loaded : 71.60% 0:18 0:15" at bounding box center [731, 565] width 369 height 5
click at [761, 563] on div "Loaded : 71.60% 0:24 0:19" at bounding box center [731, 565] width 369 height 5
click at [798, 563] on div "Loaded : 100.00% 0:28 0:28" at bounding box center [731, 565] width 369 height 5
click at [877, 564] on div "Loaded : 100.00% 0:37 0:37" at bounding box center [731, 565] width 369 height 5
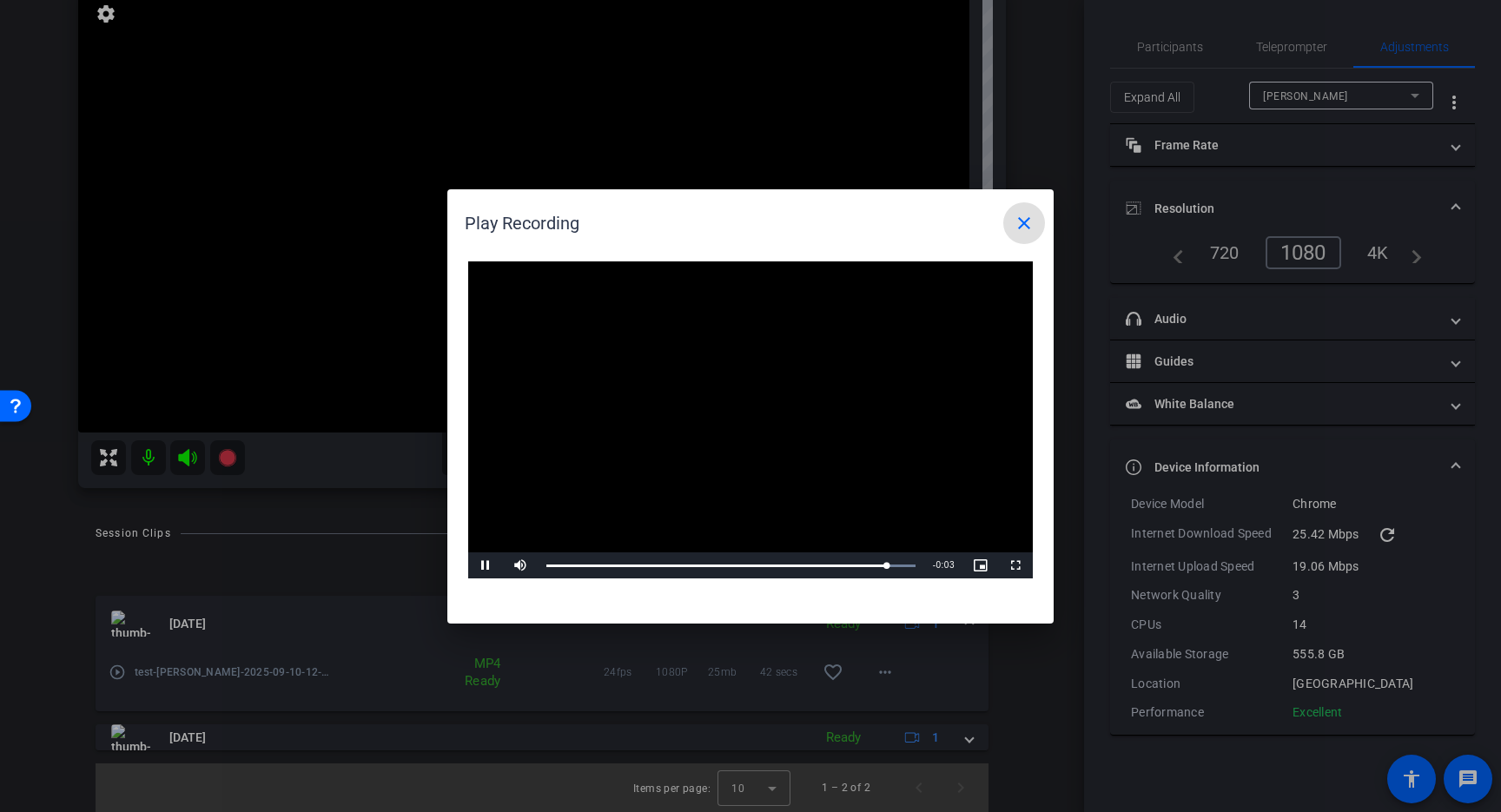
click at [1028, 222] on mat-icon "close" at bounding box center [1024, 223] width 21 height 21
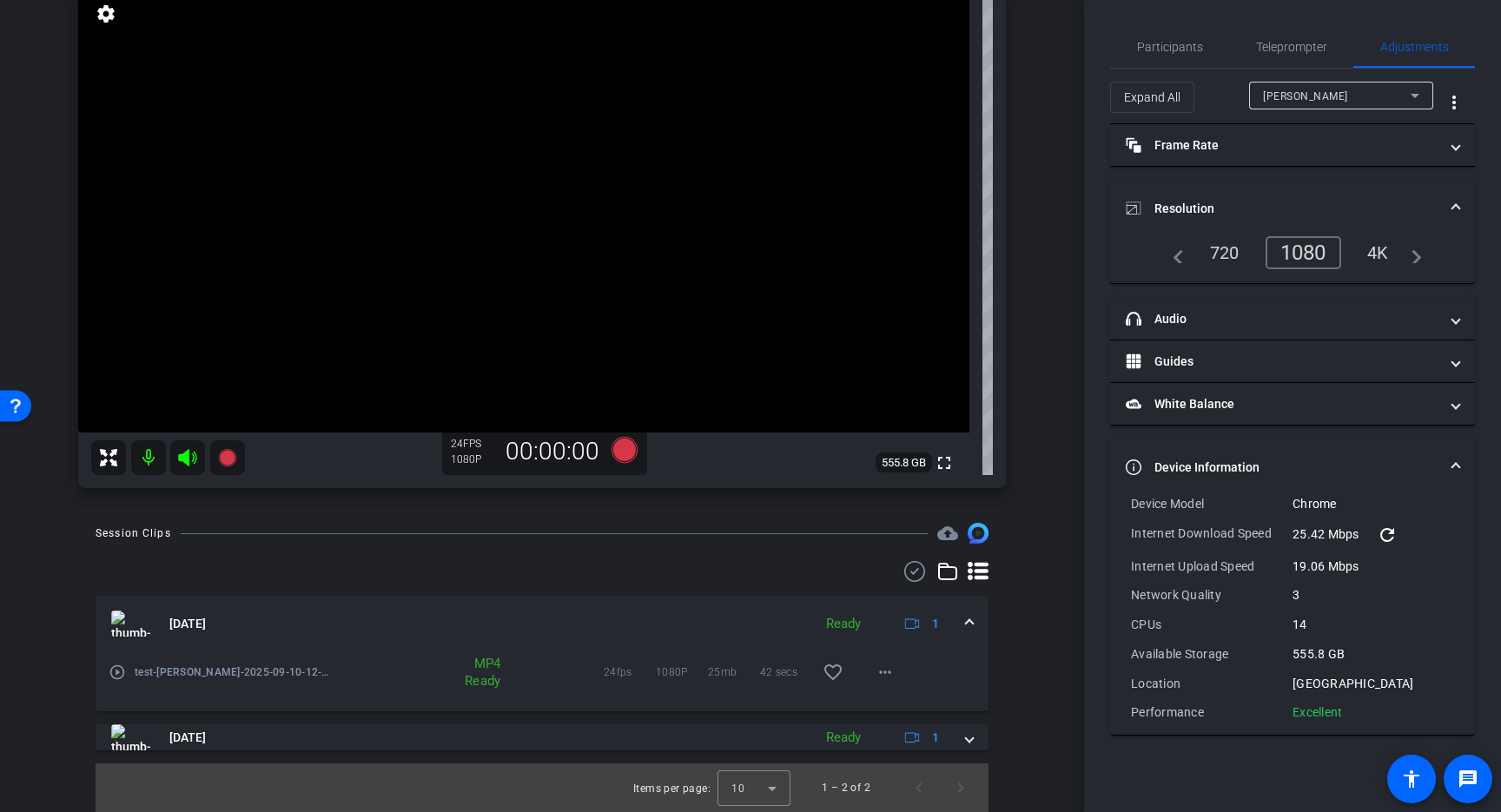
click at [326, 579] on div at bounding box center [542, 571] width 893 height 21
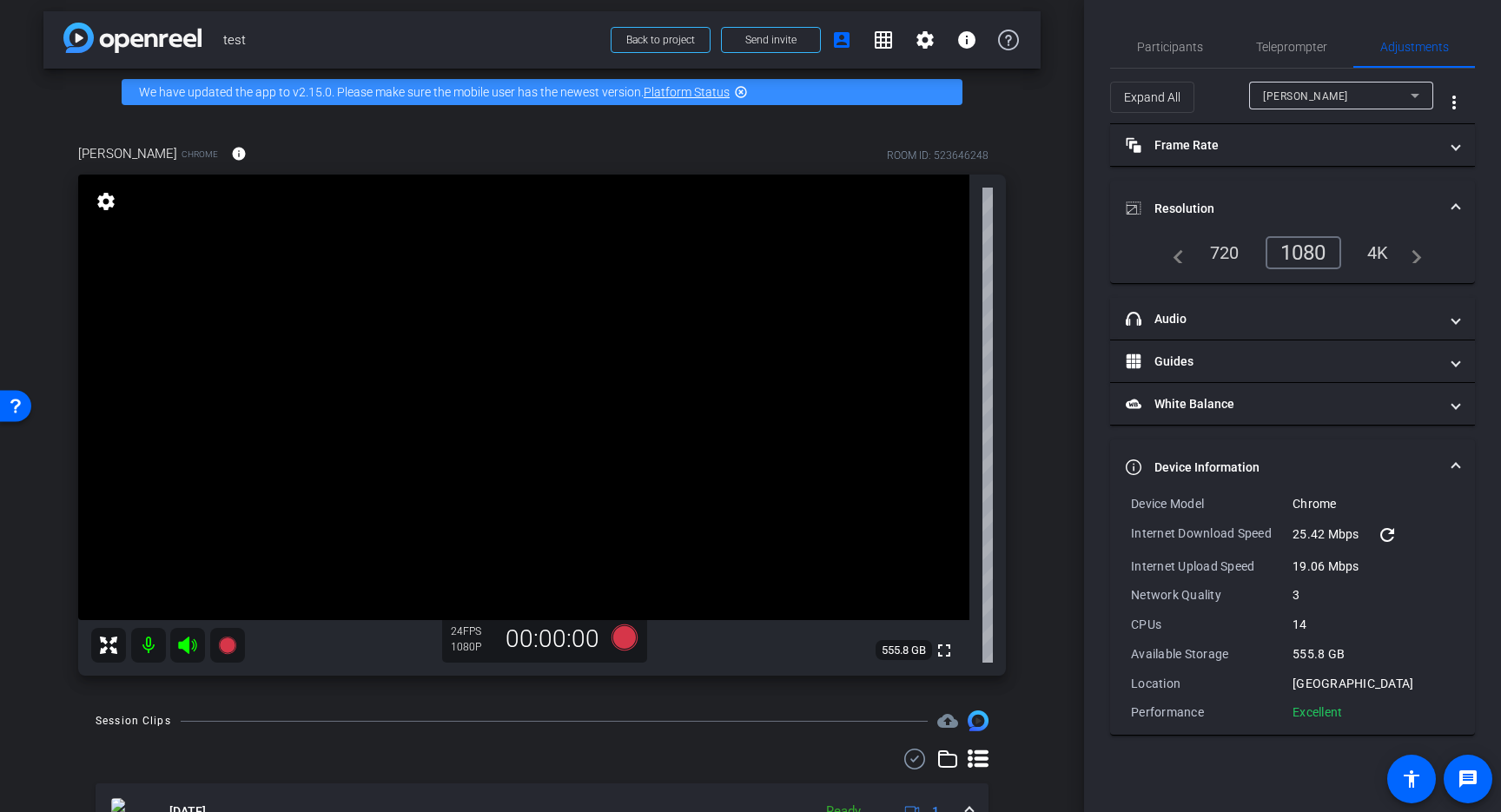
scroll to position [0, 0]
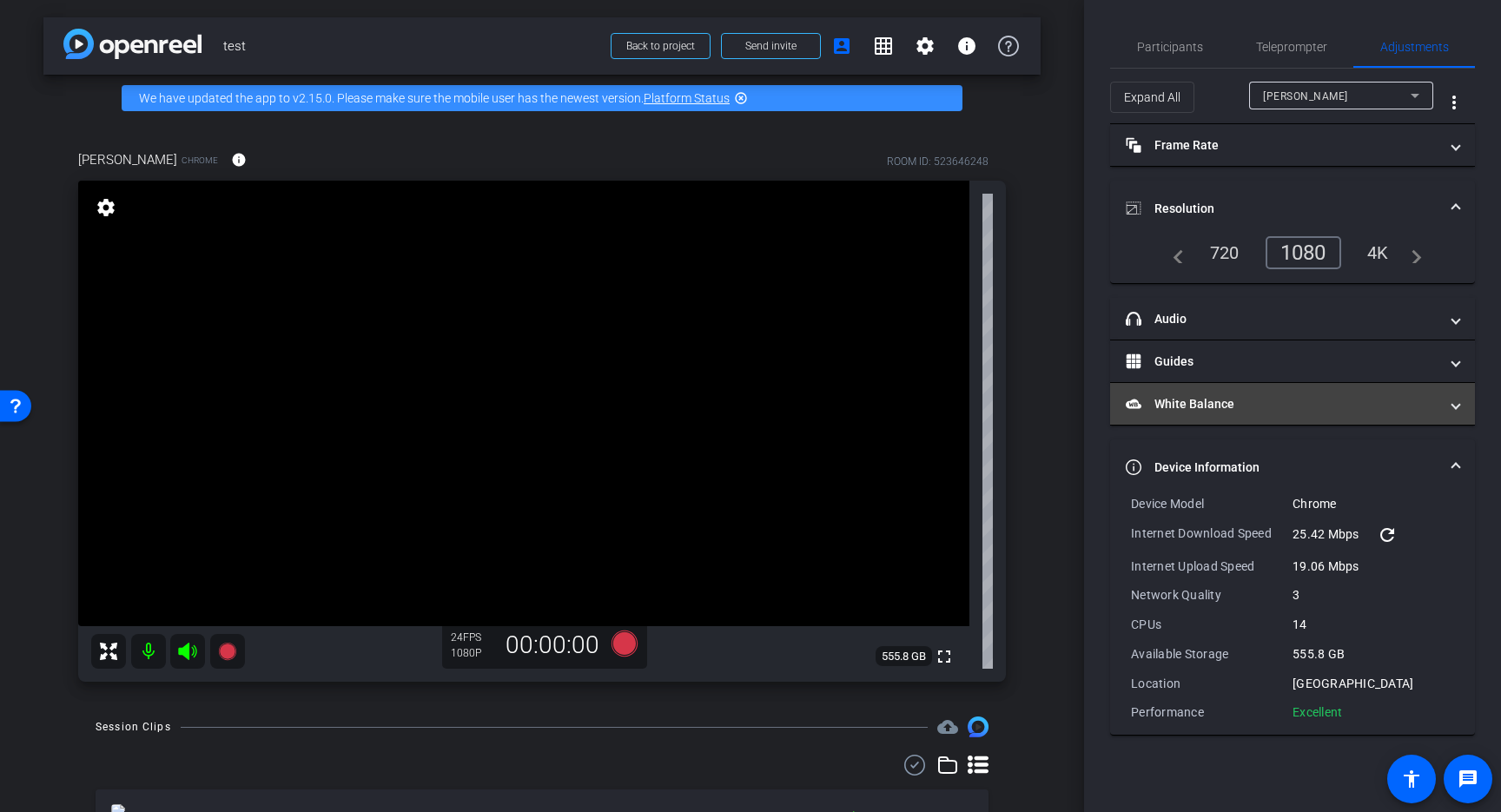
click at [1336, 409] on mat-panel-title "White Balance White Balance" at bounding box center [1282, 404] width 313 height 18
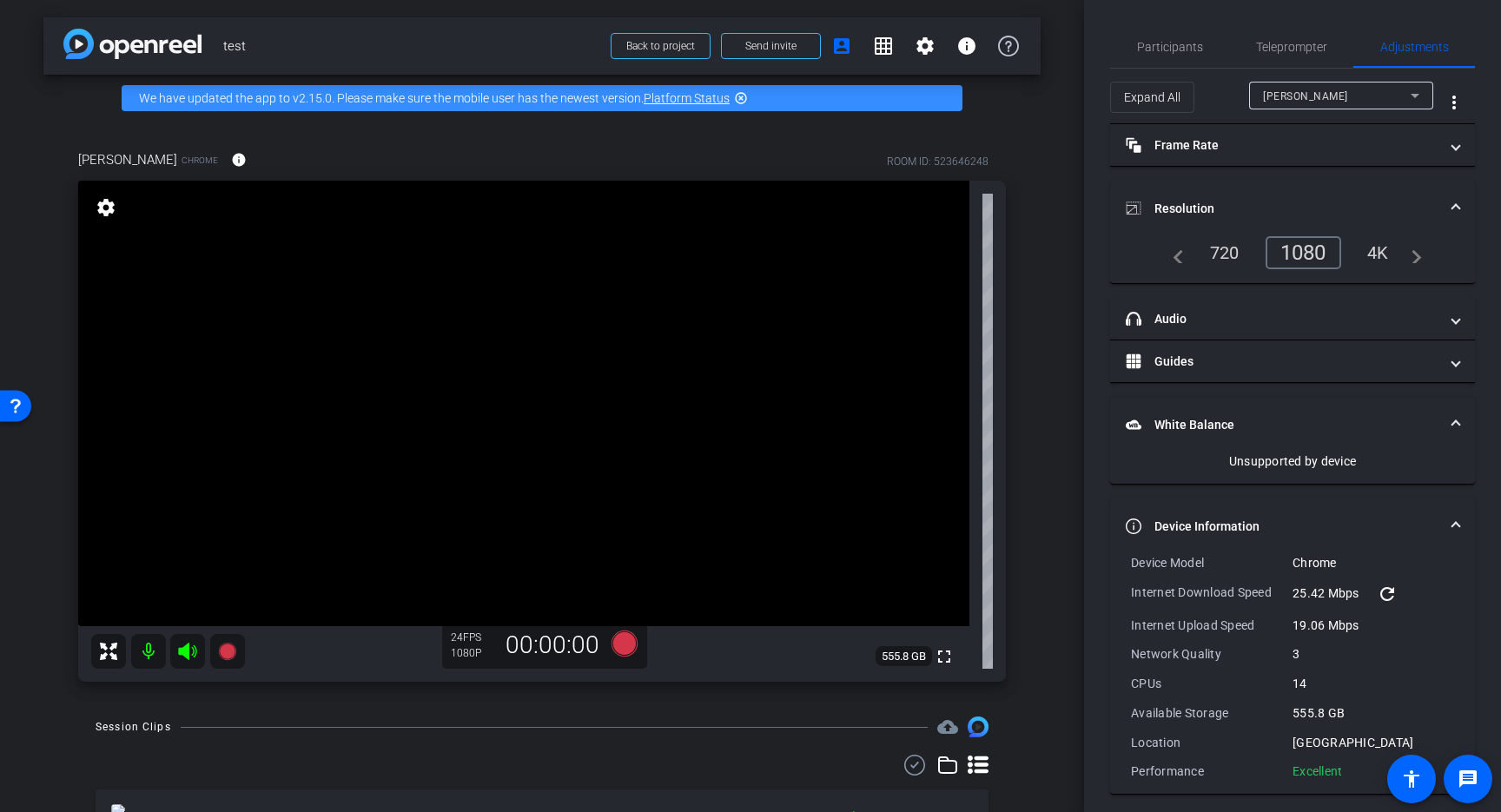
click at [1336, 409] on mat-expansion-panel-header "White Balance White Balance" at bounding box center [1293, 424] width 365 height 56
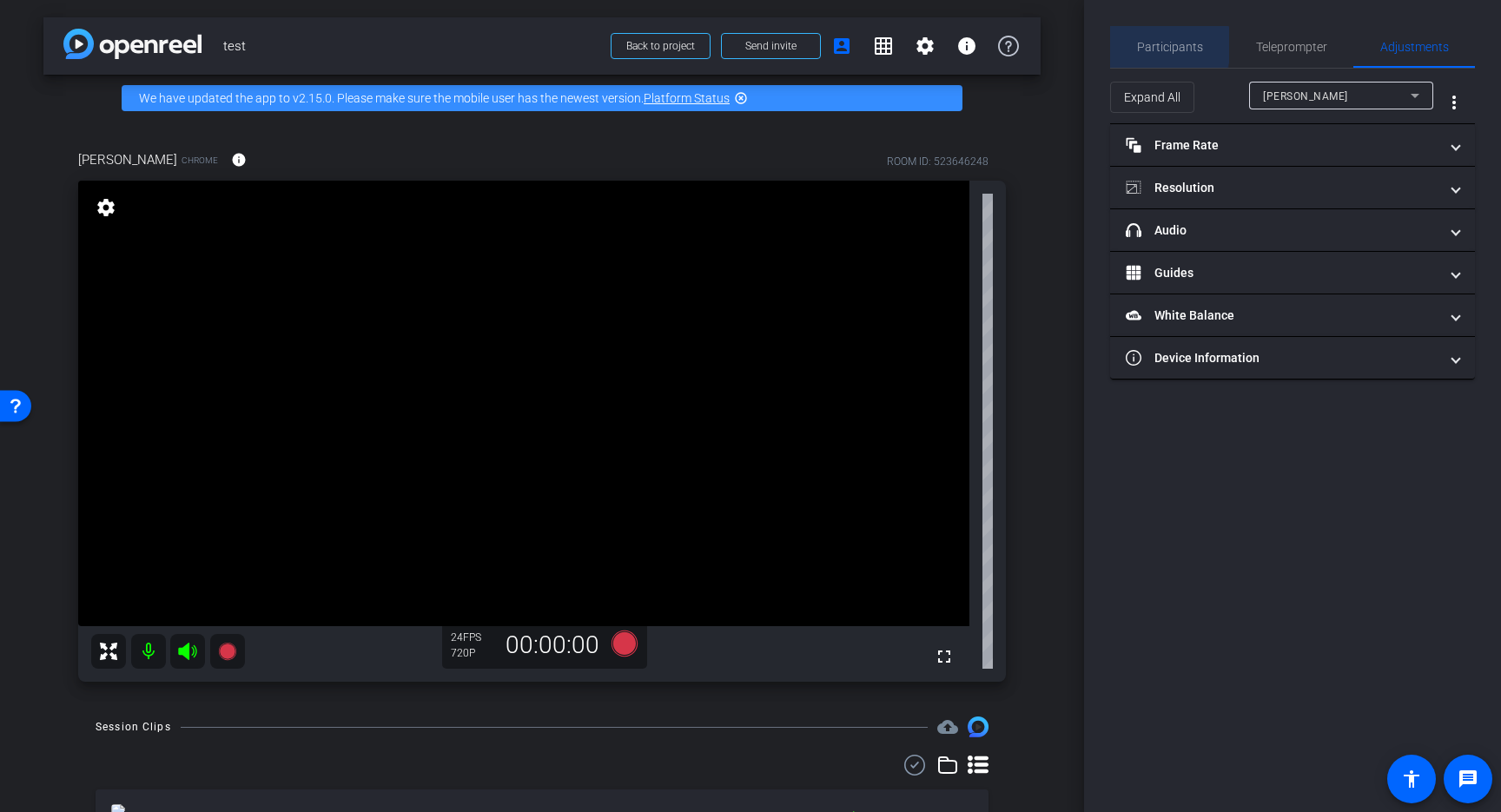
click at [1143, 45] on span "Participants" at bounding box center [1170, 46] width 66 height 12
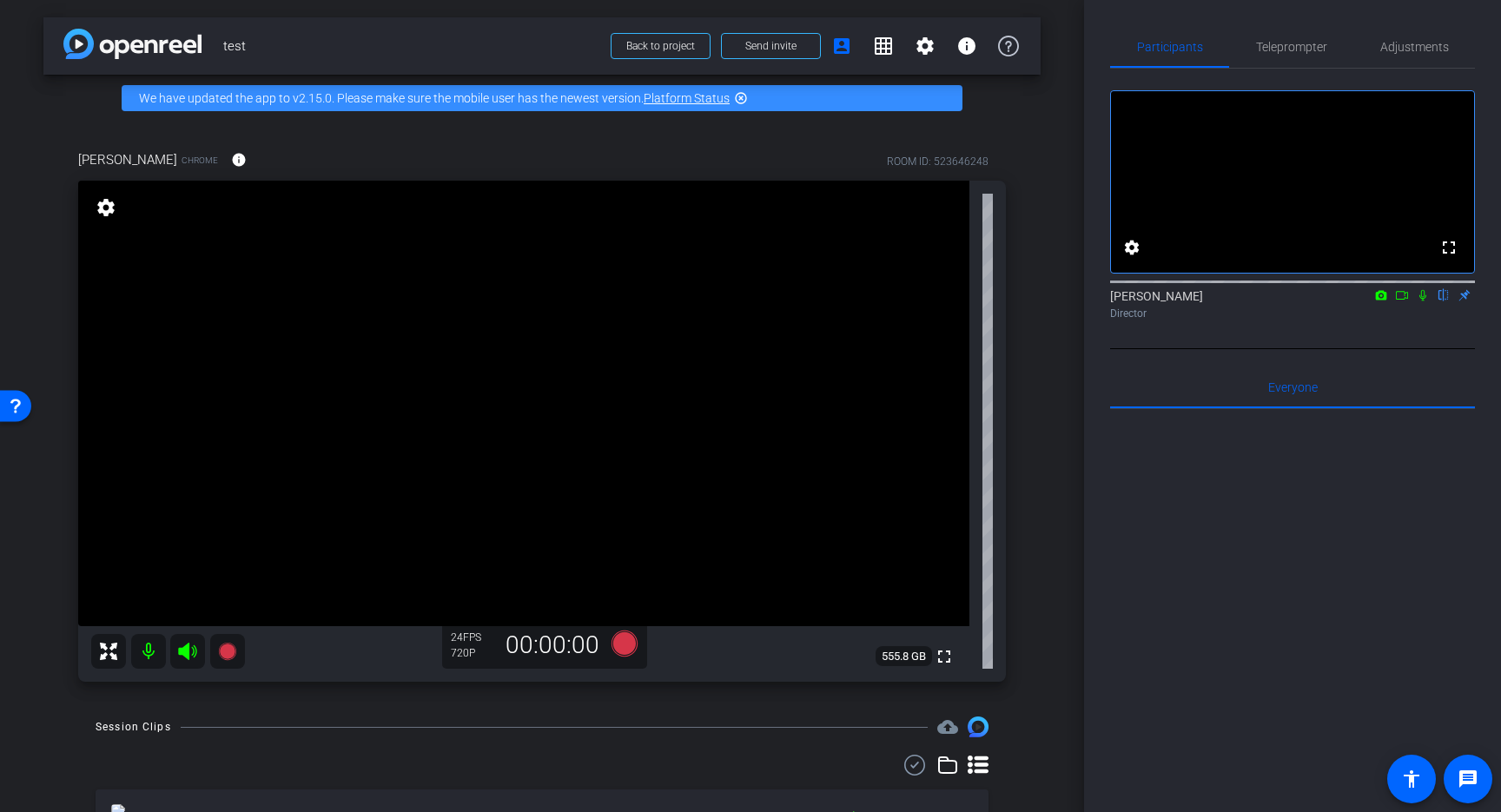
scroll to position [6, 0]
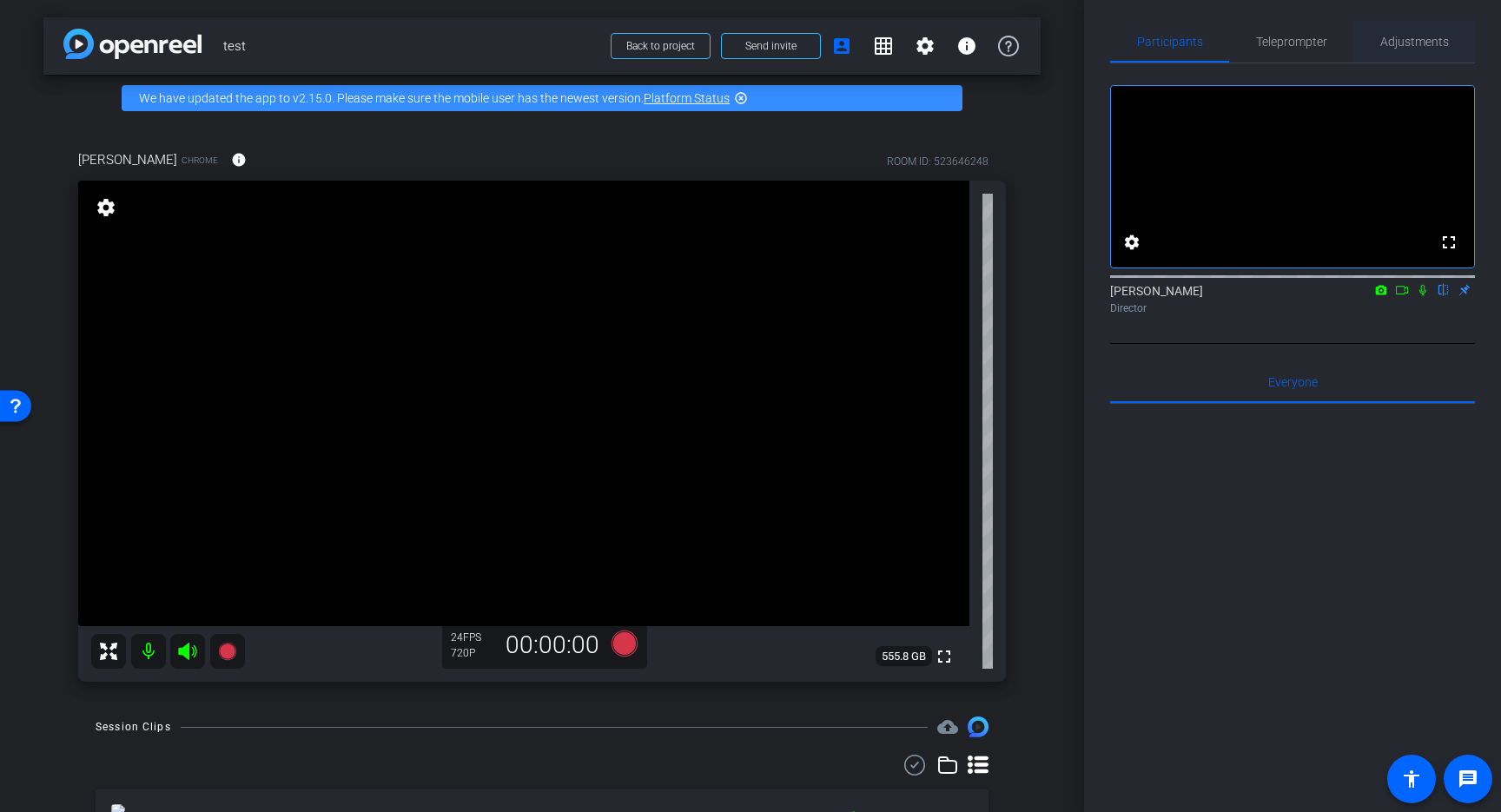
click at [1393, 37] on span "Adjustments" at bounding box center [1414, 42] width 69 height 12
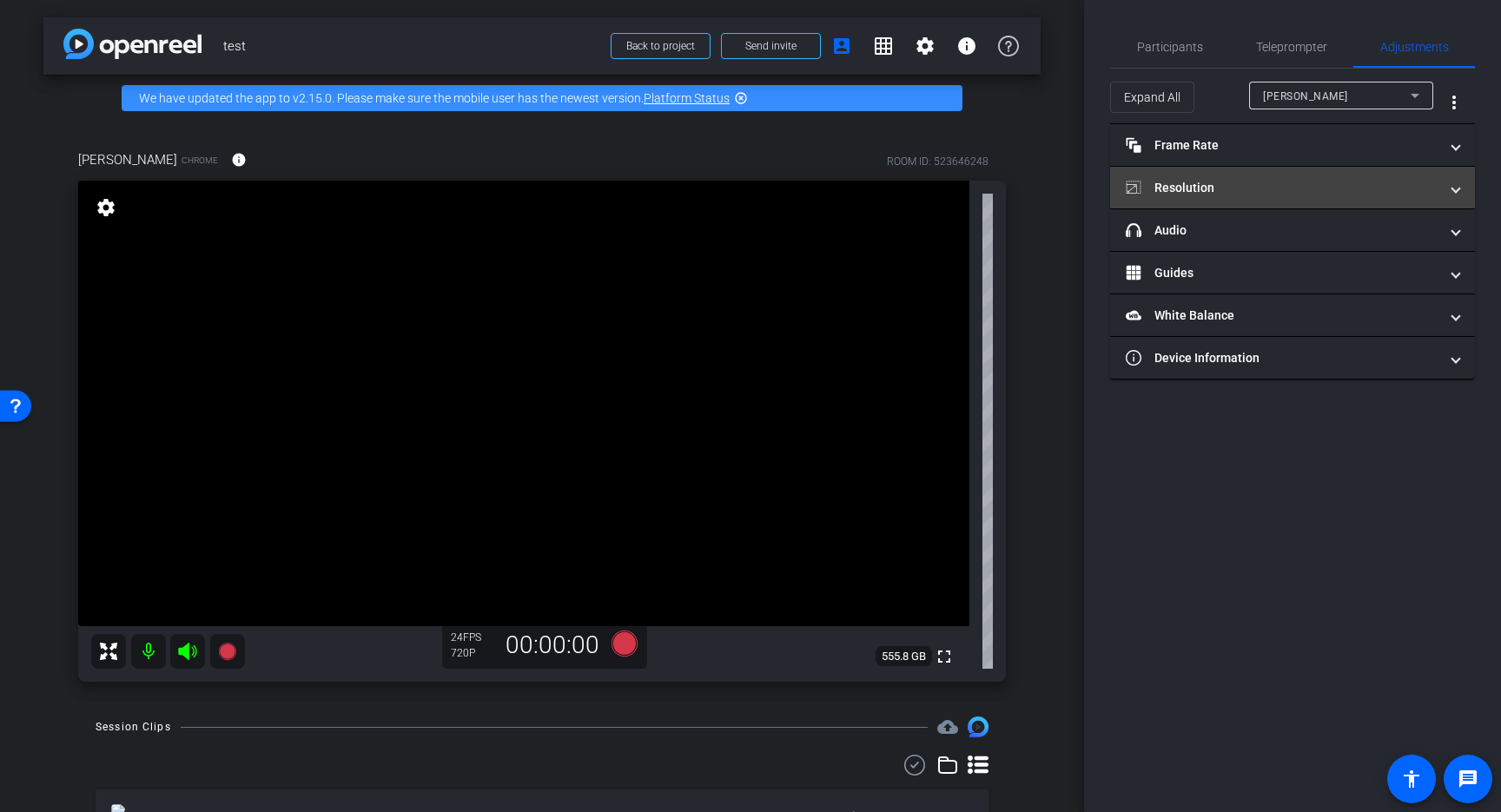
click at [1318, 197] on mat-panel-title "Resolution" at bounding box center [1282, 187] width 313 height 18
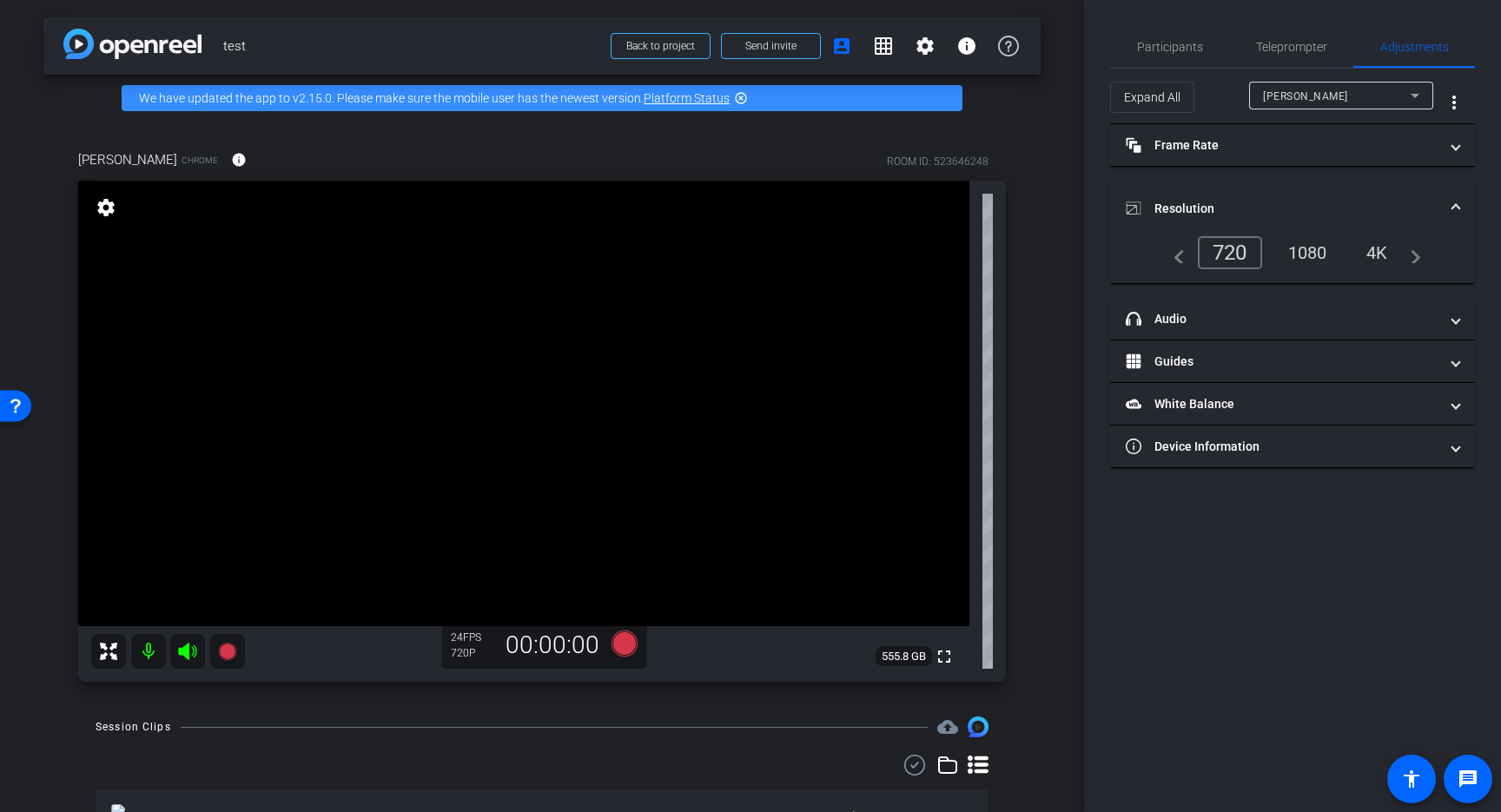
click at [1306, 247] on div "1080" at bounding box center [1307, 252] width 65 height 29
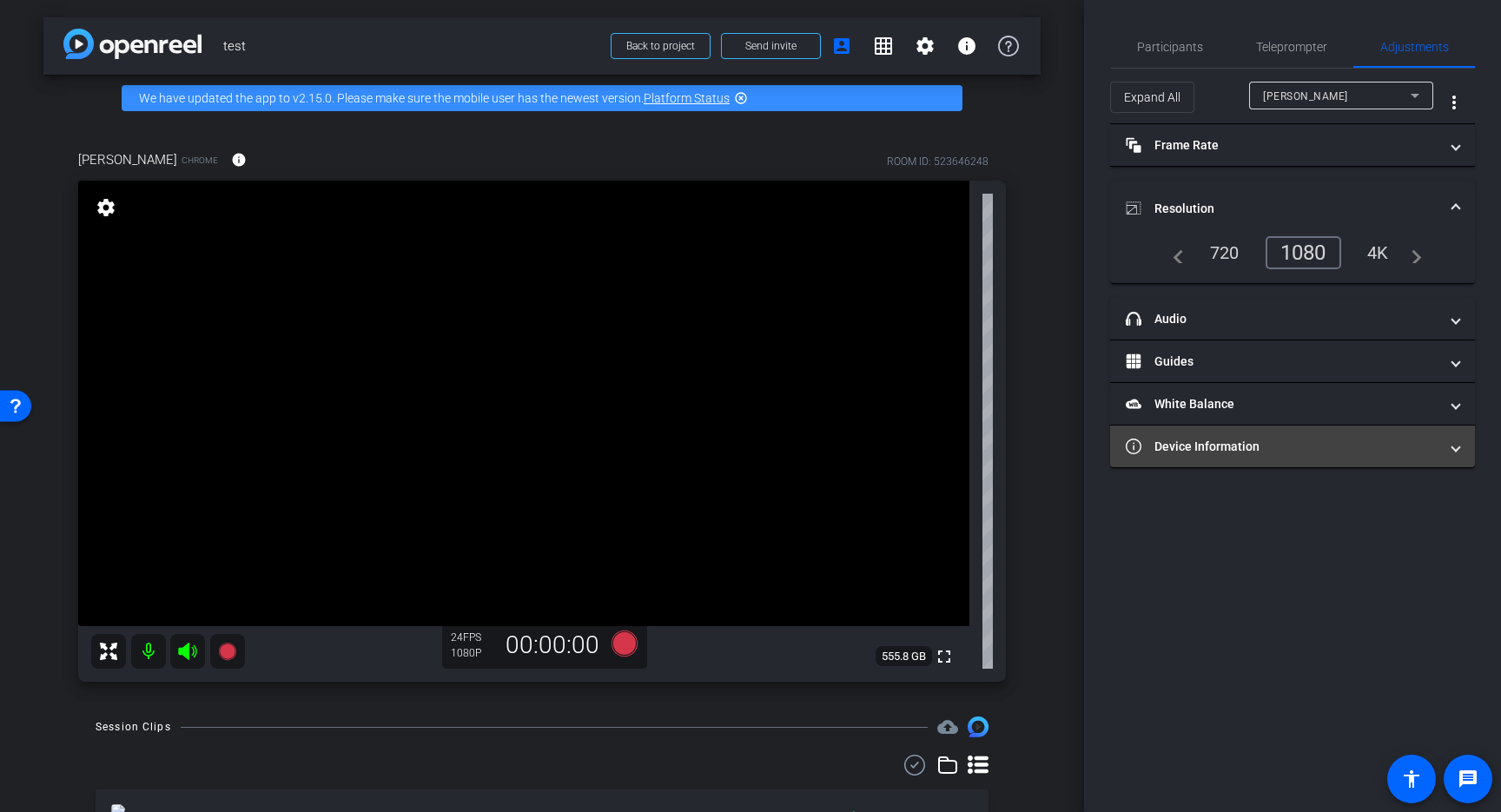
click at [1179, 443] on mat-panel-title "Device Information" at bounding box center [1282, 446] width 313 height 18
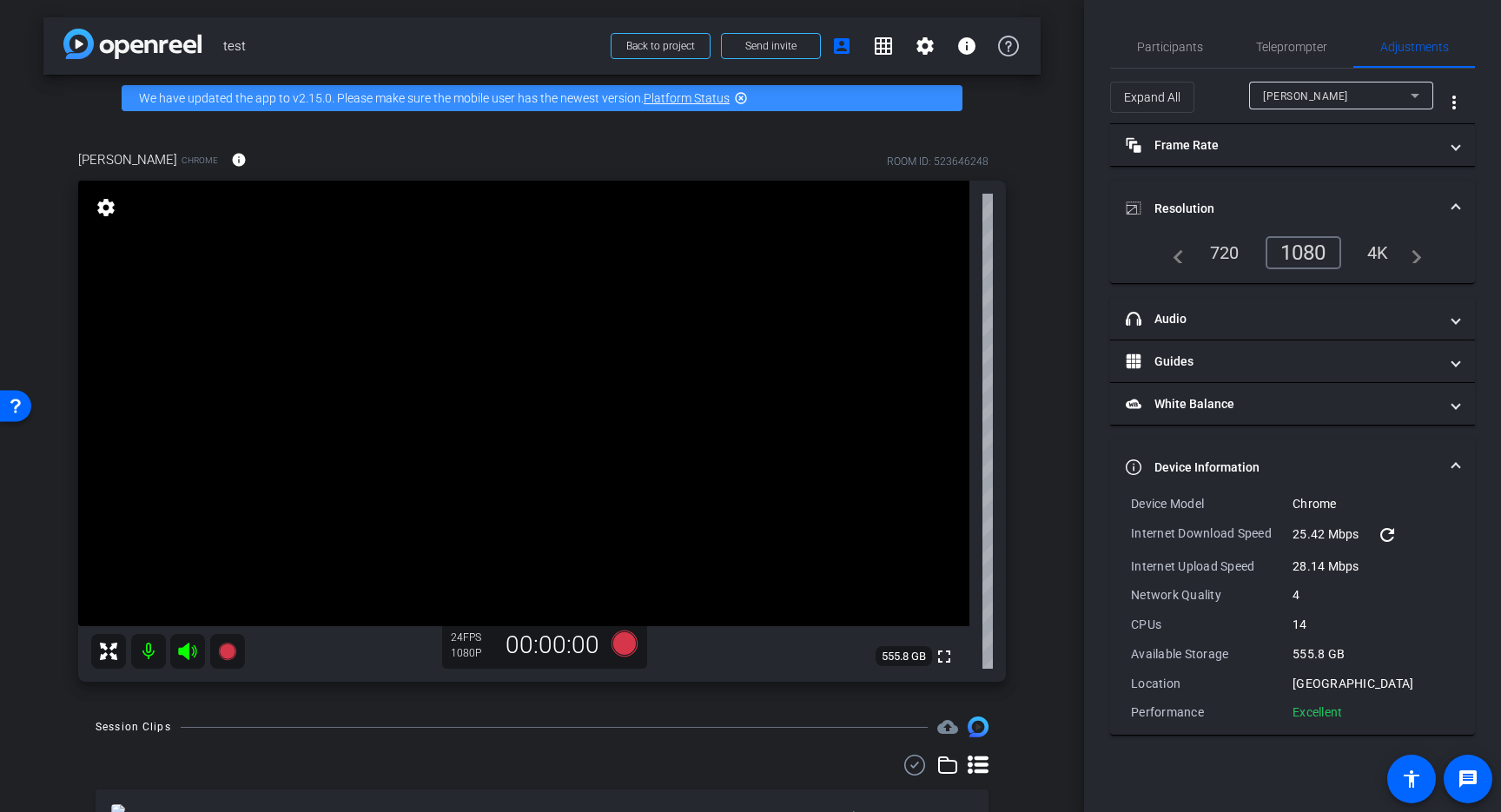
click at [67, 136] on div "[PERSON_NAME] Chrome info ROOM ID: 523646248 fullscreen settings 555.8 GB 24 FP…" at bounding box center [542, 410] width 997 height 578
click at [1166, 44] on span "Participants" at bounding box center [1170, 46] width 66 height 12
